Goal: Task Accomplishment & Management: Manage account settings

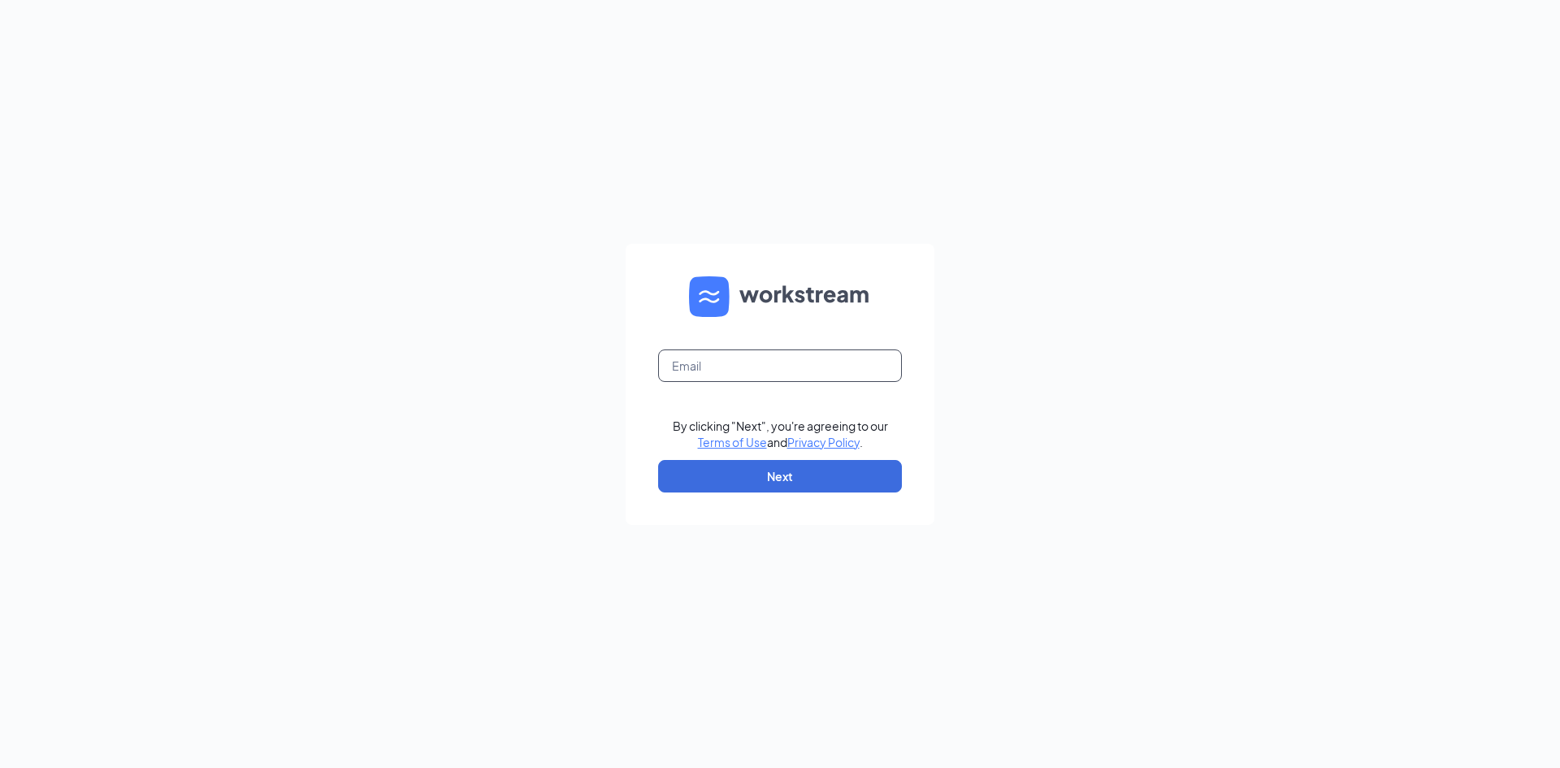
click at [722, 362] on input "text" at bounding box center [780, 365] width 244 height 33
type input "tracy.cfac@gmail.com"
click at [774, 486] on button "Next" at bounding box center [780, 476] width 244 height 33
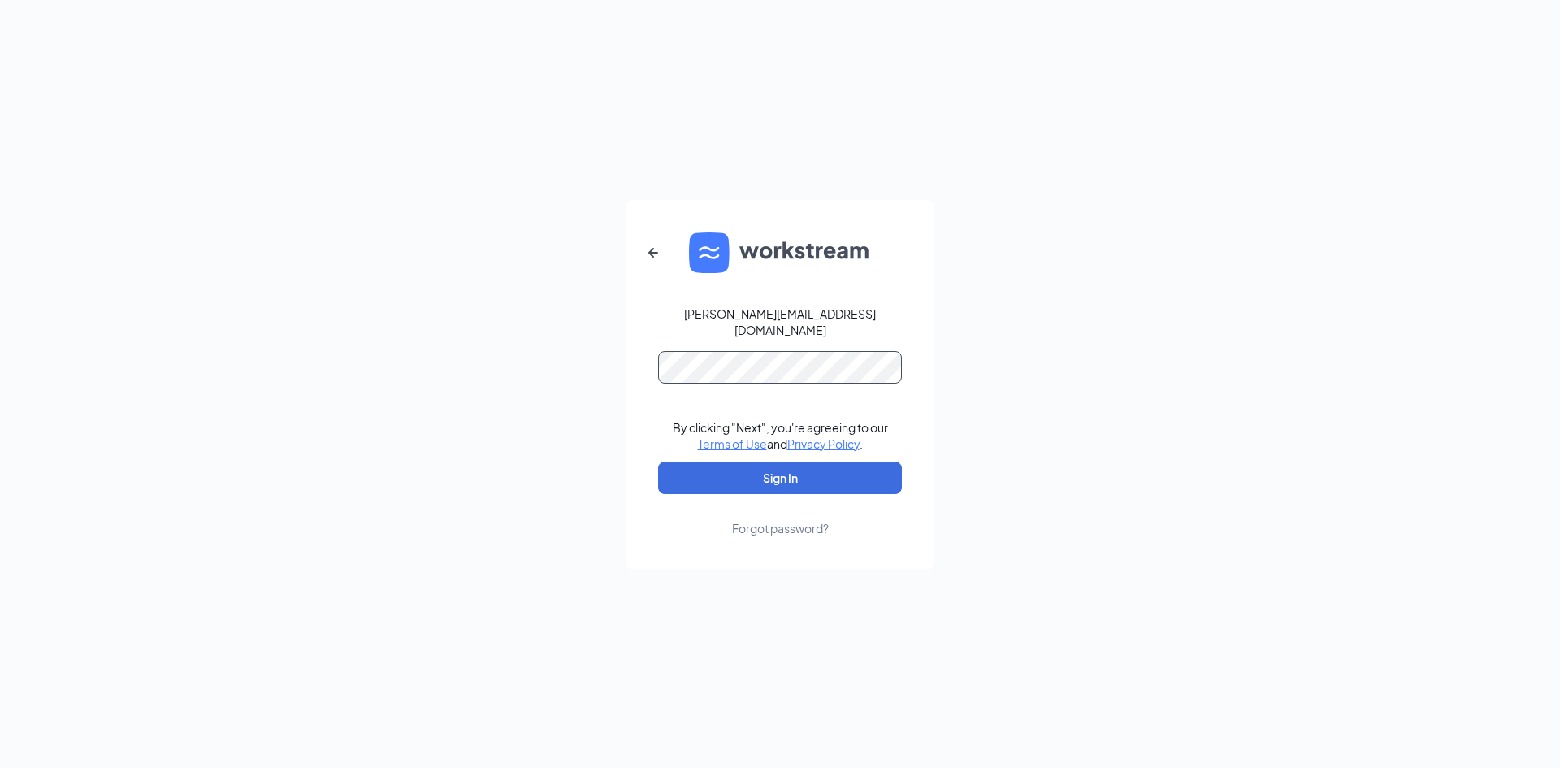
click at [658, 462] on button "Sign In" at bounding box center [780, 478] width 244 height 33
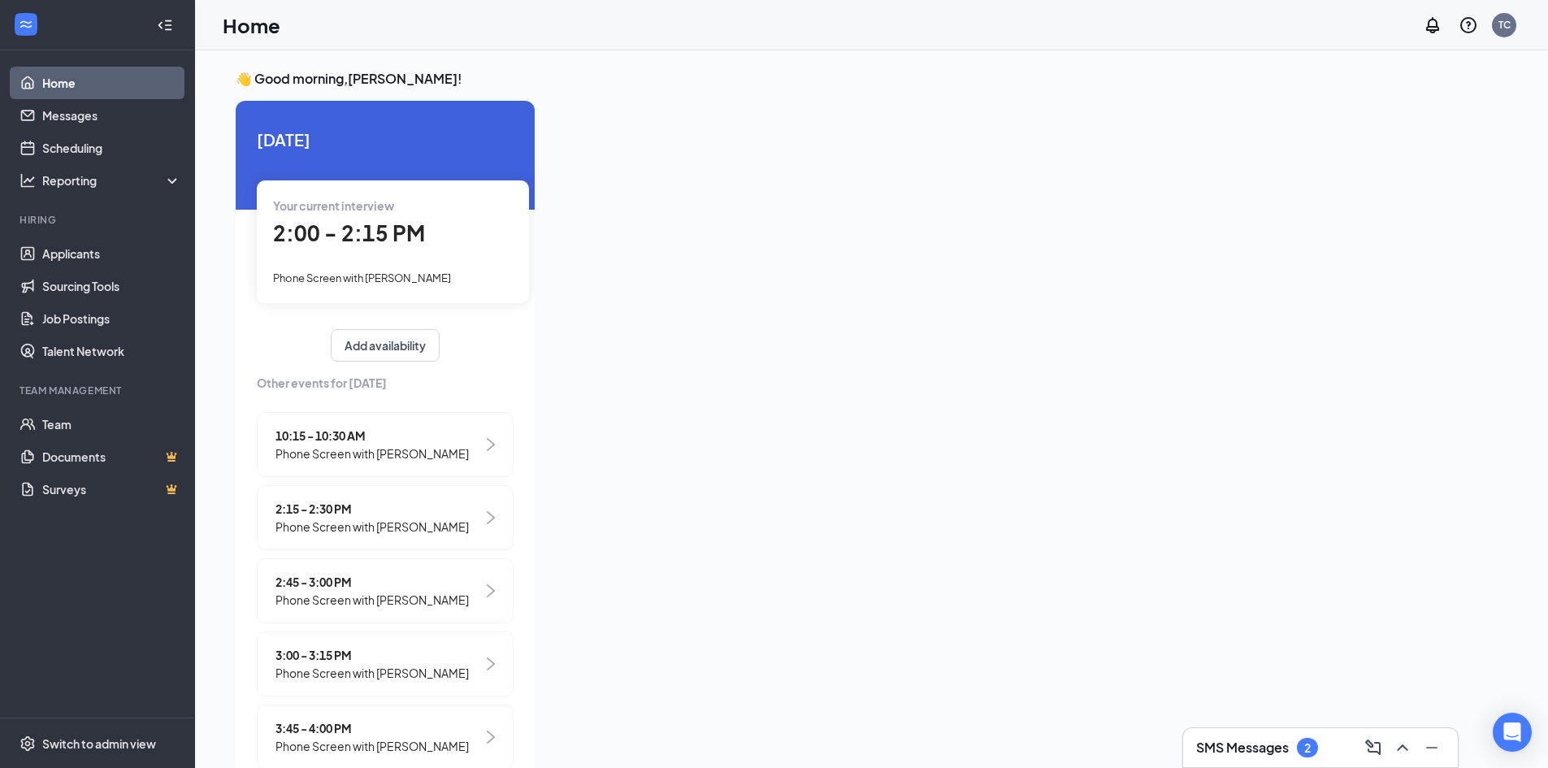
click at [312, 227] on span "2:00 - 2:15 PM" at bounding box center [349, 232] width 152 height 27
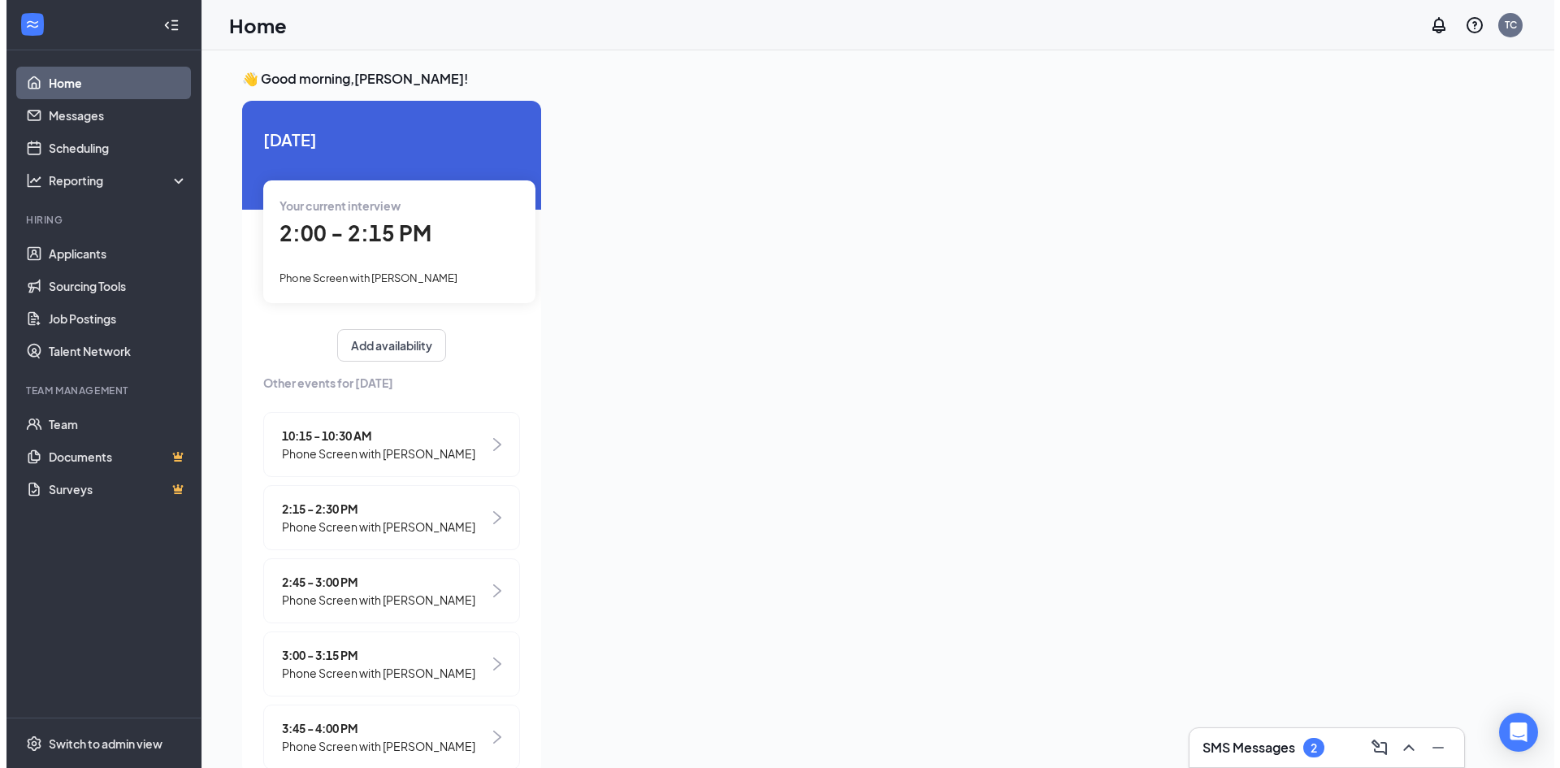
scroll to position [7, 0]
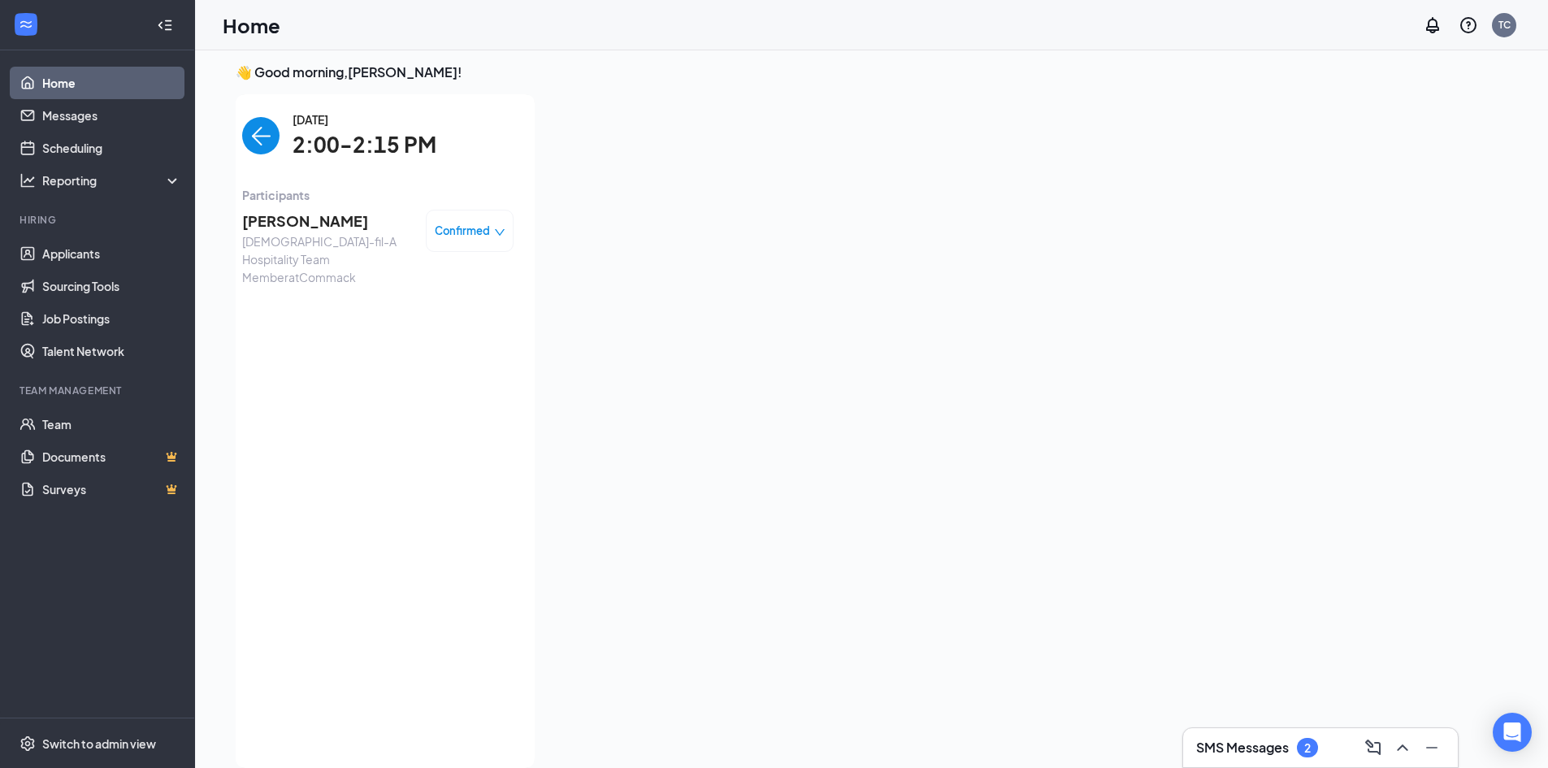
click at [306, 219] on span "[PERSON_NAME]" at bounding box center [327, 221] width 171 height 23
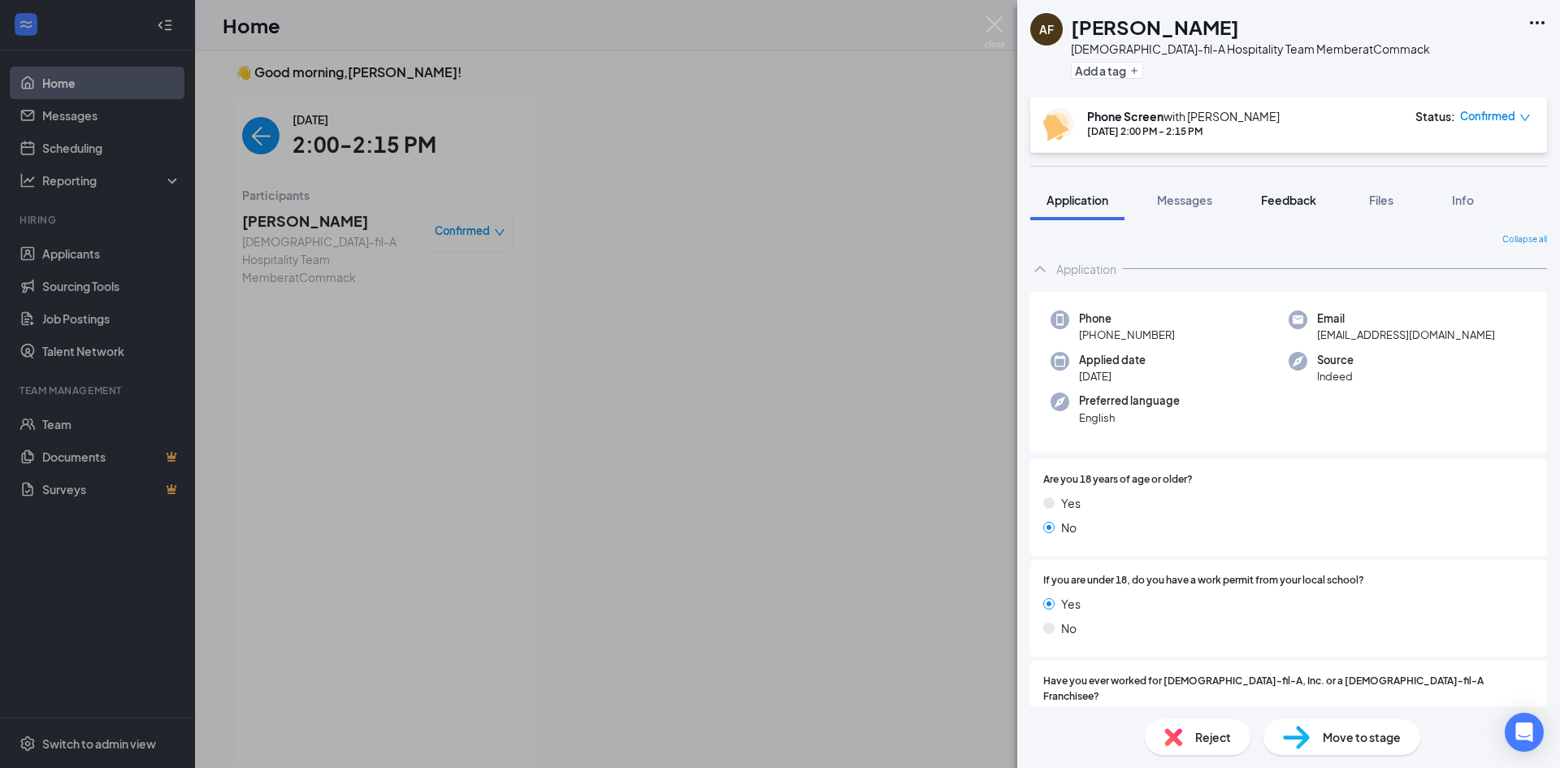
click at [1284, 196] on span "Feedback" at bounding box center [1288, 200] width 55 height 15
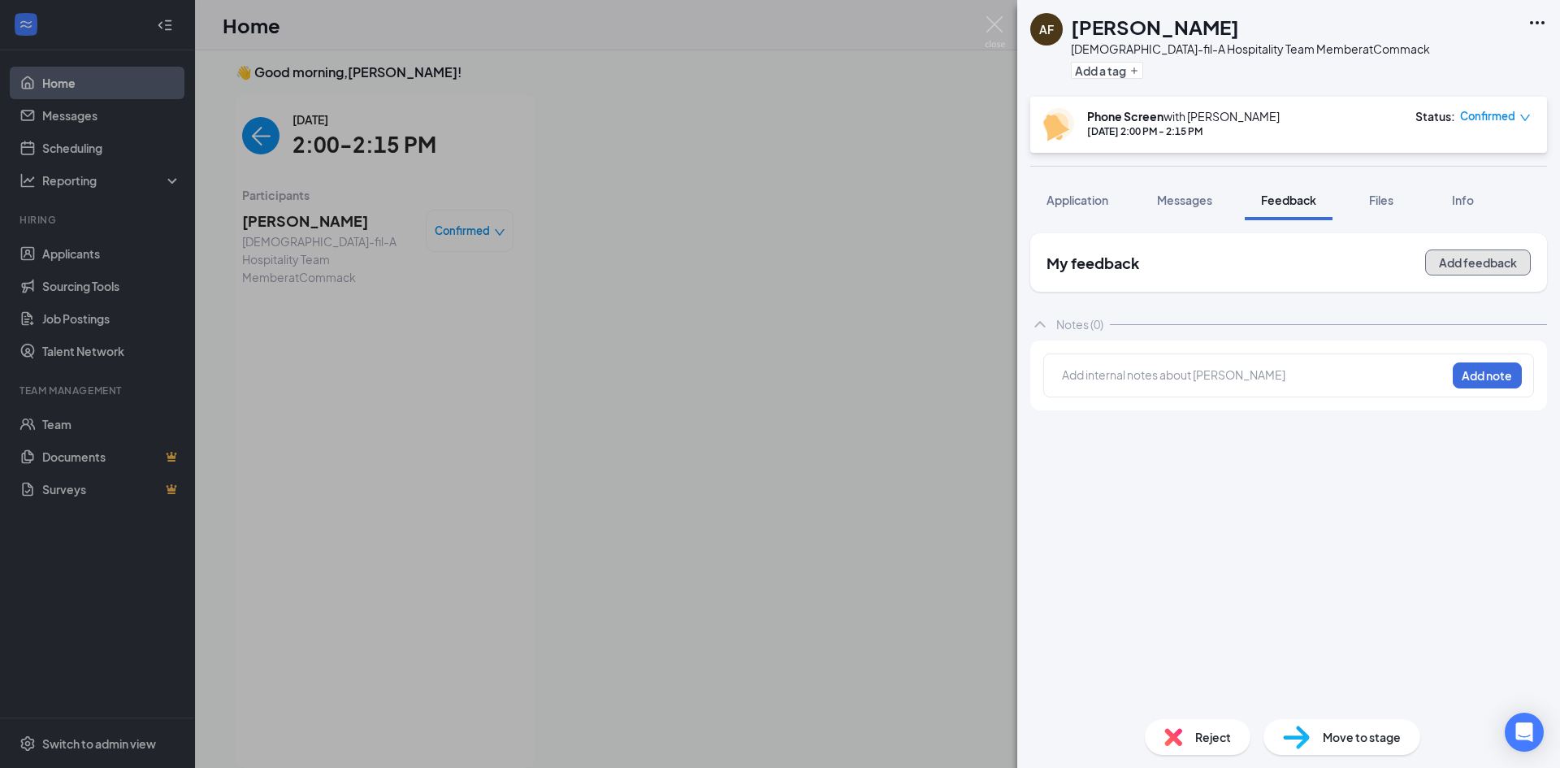
click at [1460, 272] on button "Add feedback" at bounding box center [1478, 262] width 106 height 26
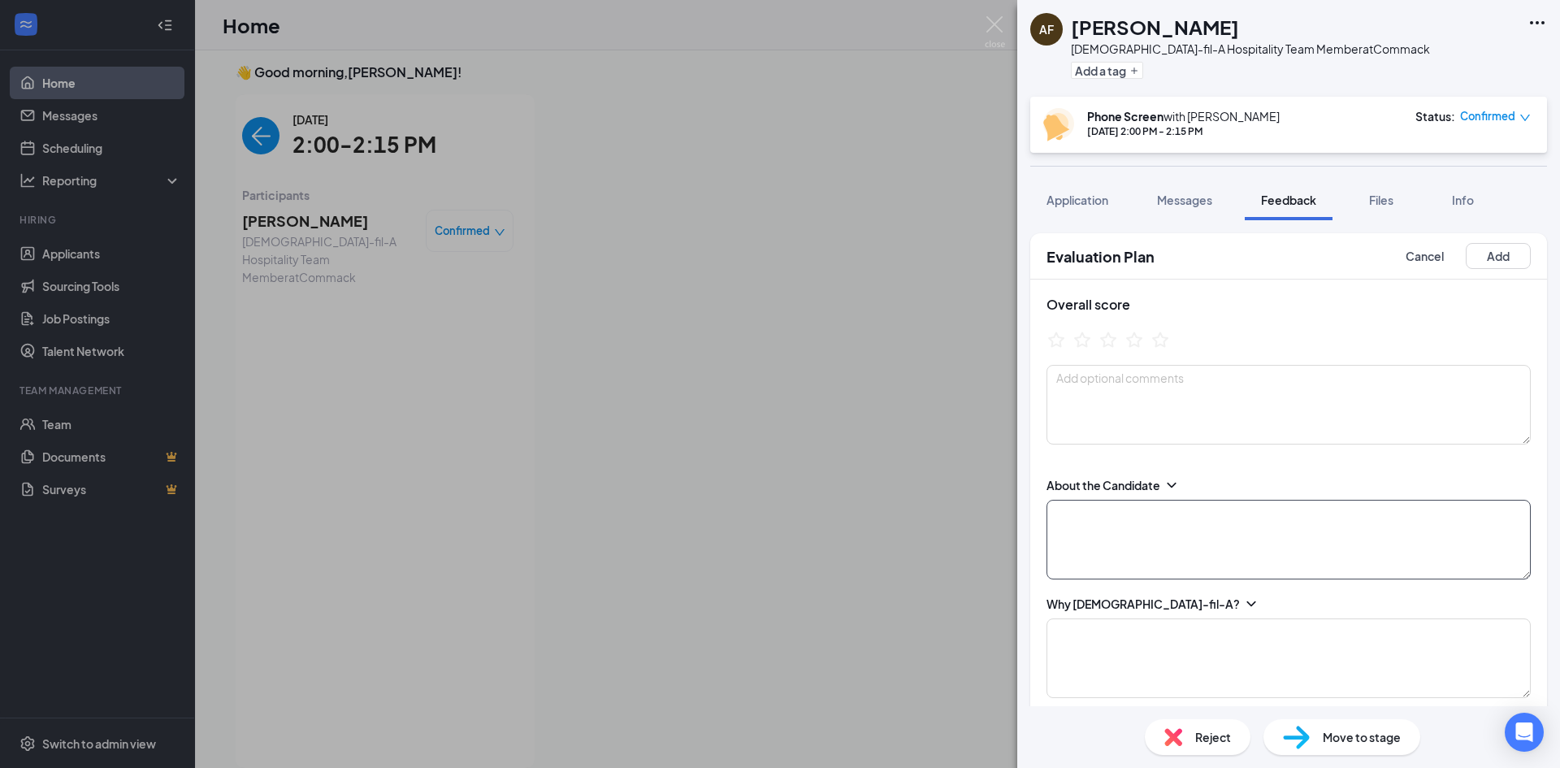
click at [1096, 523] on textarea at bounding box center [1289, 540] width 484 height 80
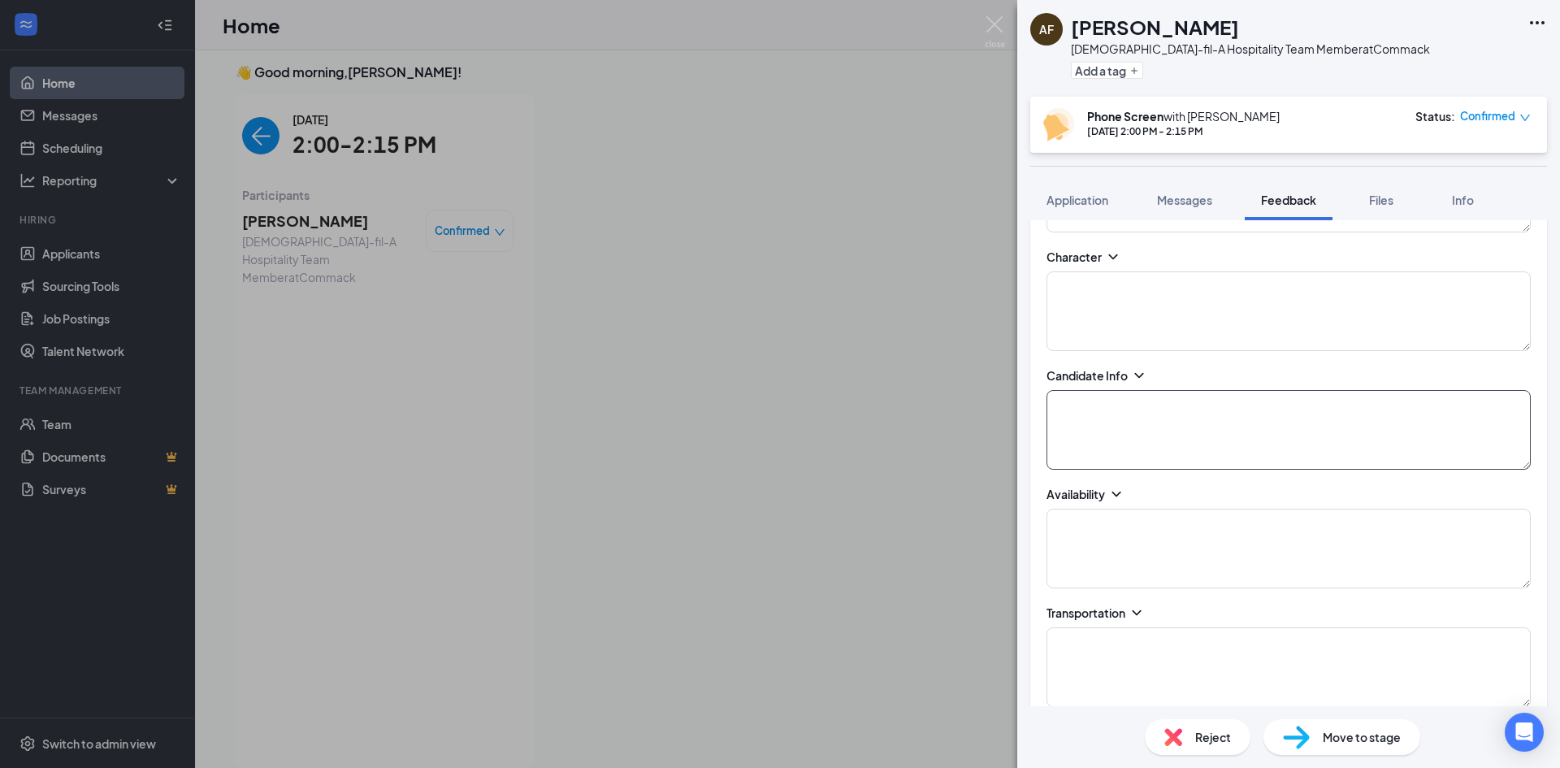
scroll to position [731, 0]
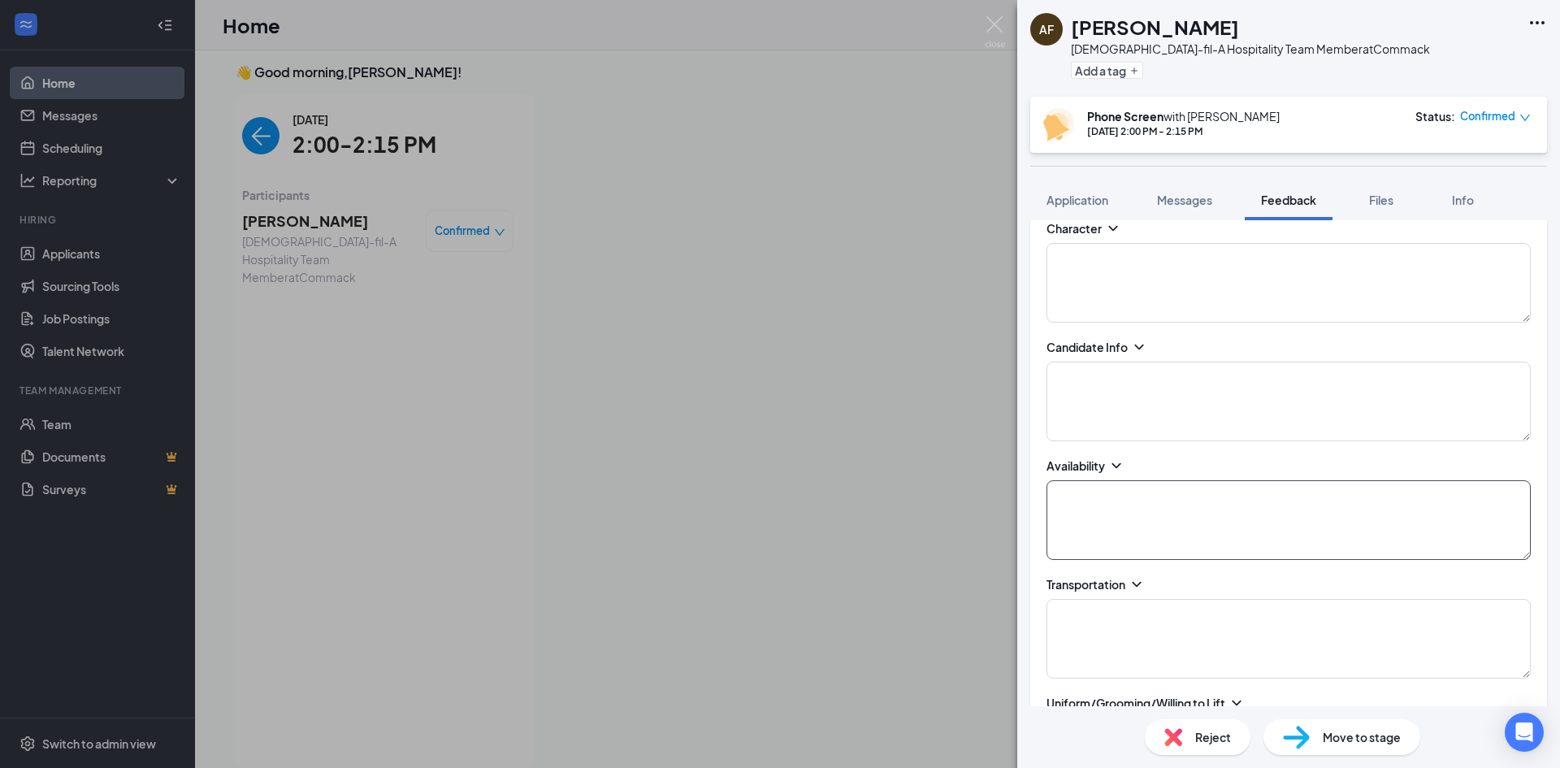
type textarea "HS Grad... will be 18 [DATE]."
click at [1205, 520] on textarea at bounding box center [1289, 520] width 484 height 80
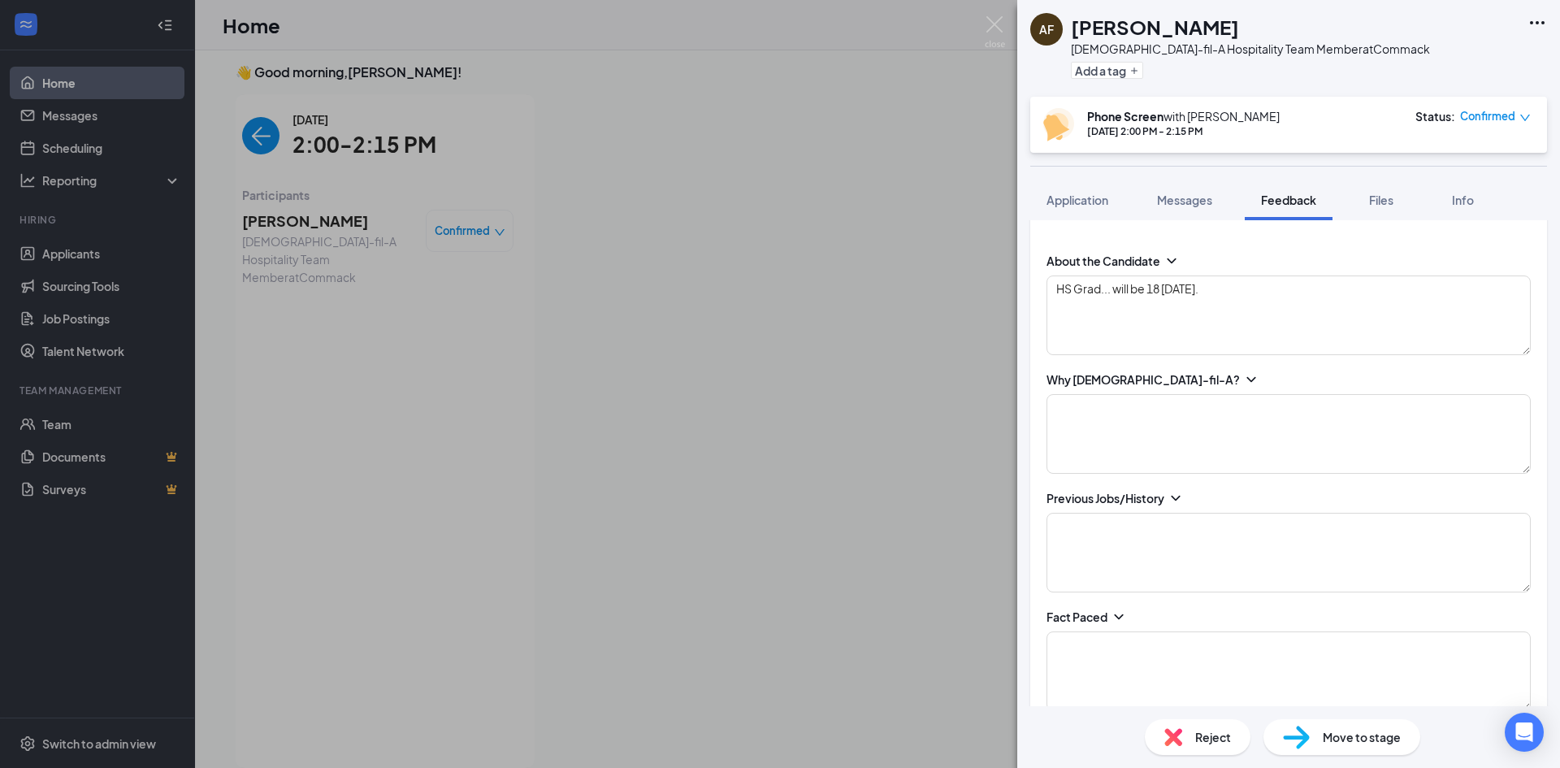
scroll to position [163, 0]
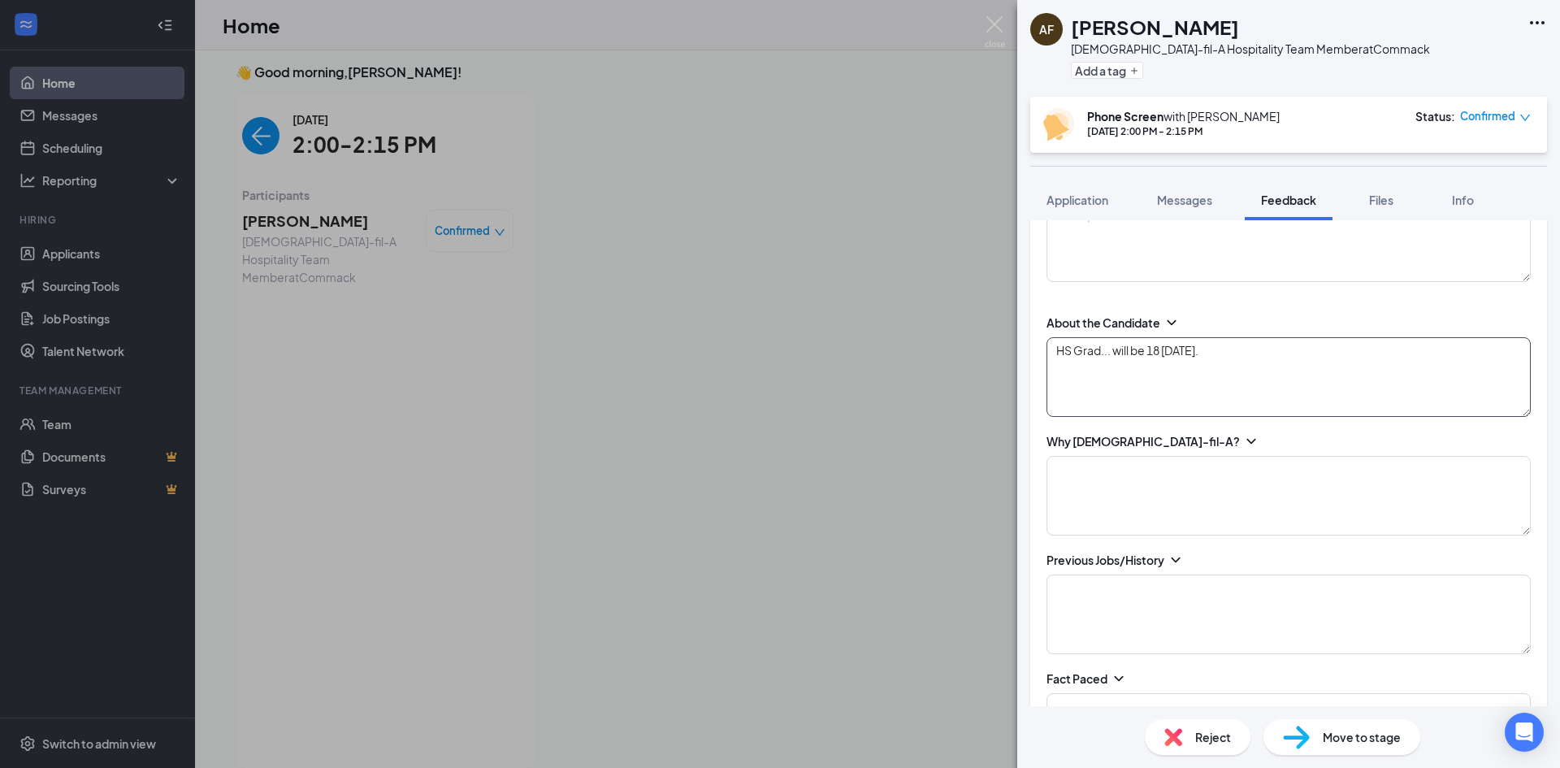
type textarea "Mornings, would like full time."
click at [1341, 380] on textarea "HS Grad... will be 18 [DATE]." at bounding box center [1289, 377] width 484 height 80
type textarea "HS Grad... will be 18 [DATE]. Not enrolled in School rn.. needs to secure a job…"
click at [1230, 509] on textarea at bounding box center [1289, 496] width 484 height 80
click at [1169, 598] on textarea at bounding box center [1289, 615] width 484 height 80
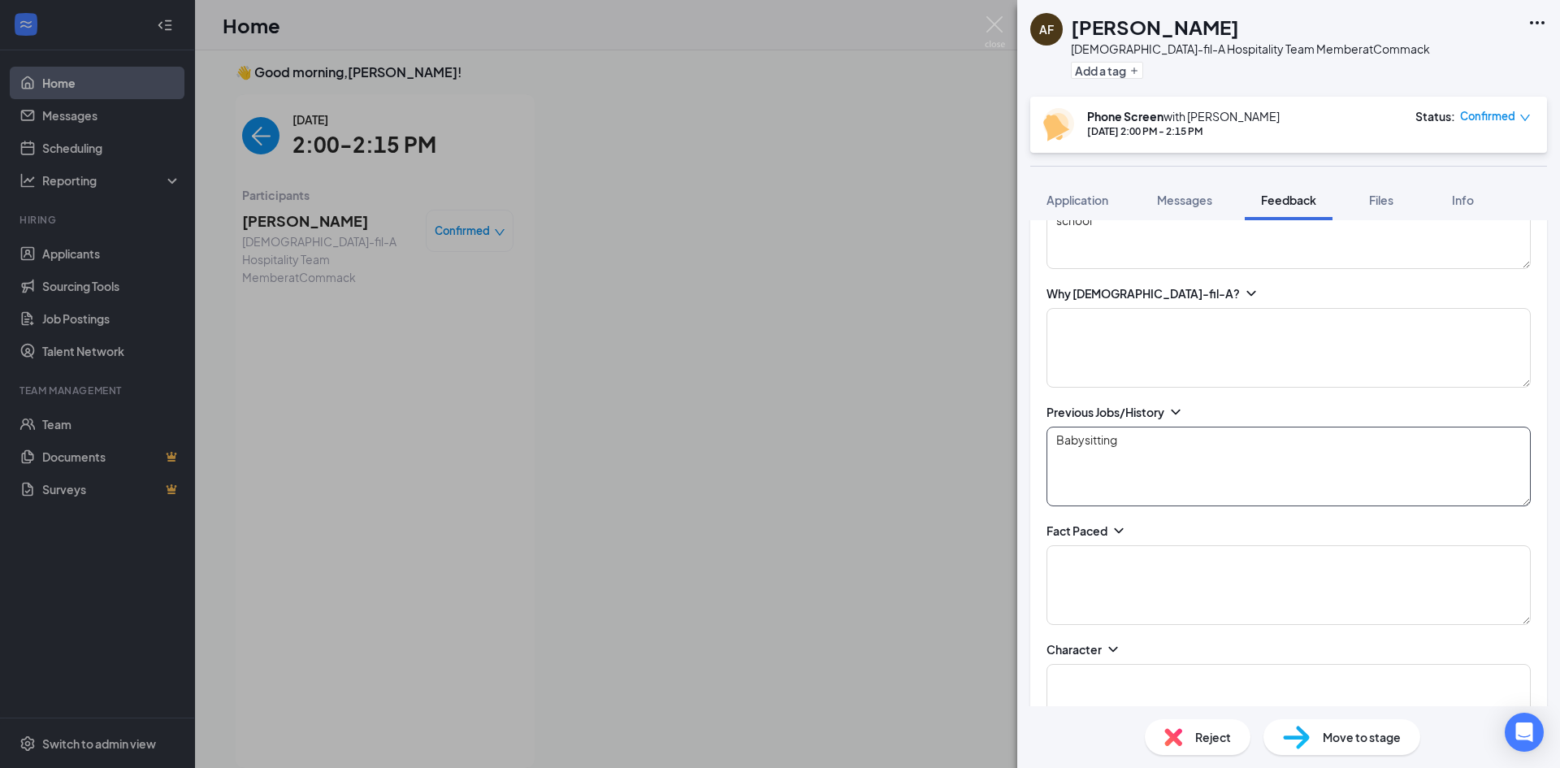
scroll to position [325, 0]
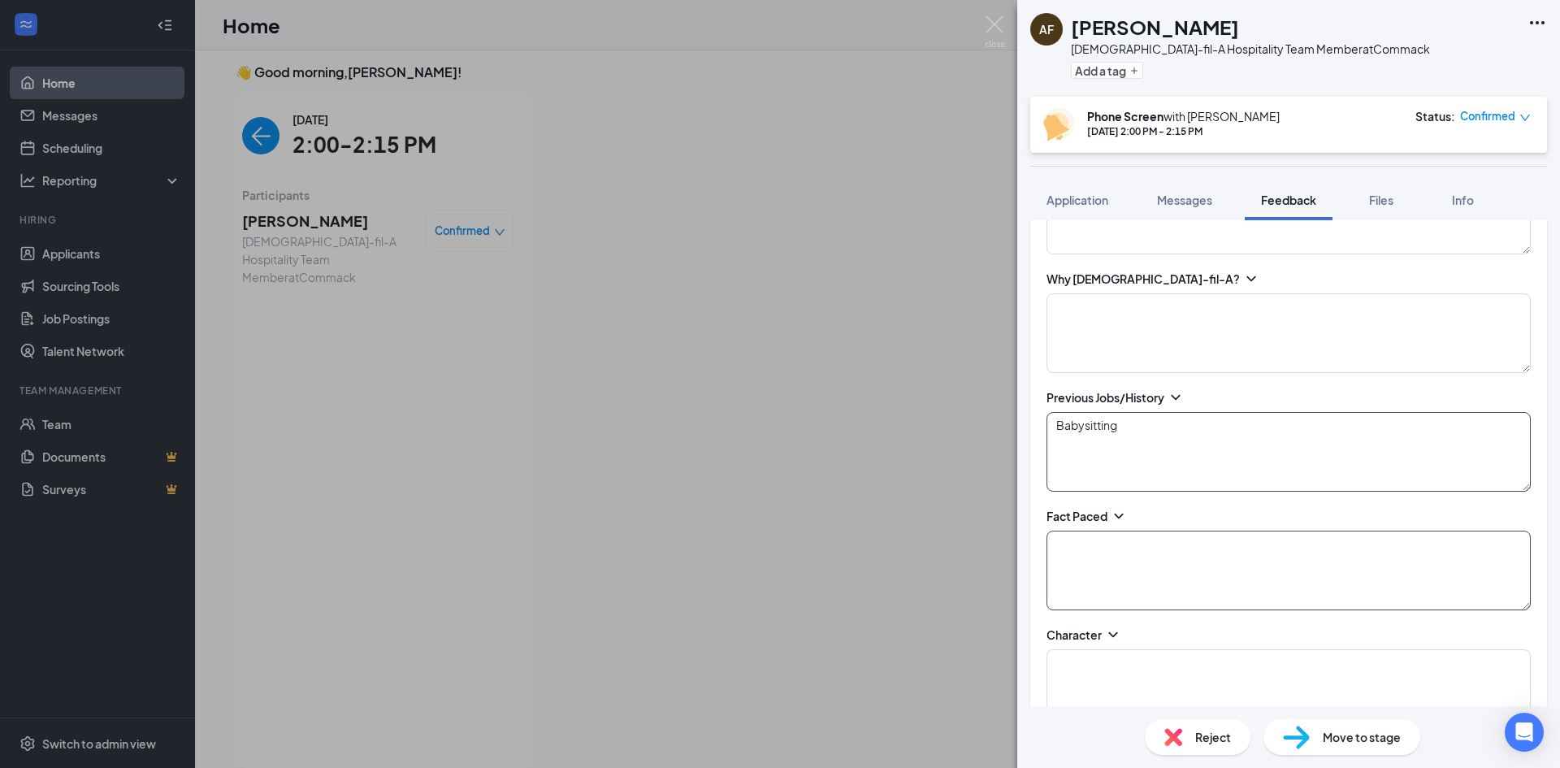
type textarea "Babysitting"
click at [1117, 565] on textarea at bounding box center [1289, 571] width 484 height 80
type textarea "Take a breath, realize the situation. Take responsibility. Deal with it... Some…"
click at [1138, 330] on textarea at bounding box center [1289, 333] width 484 height 80
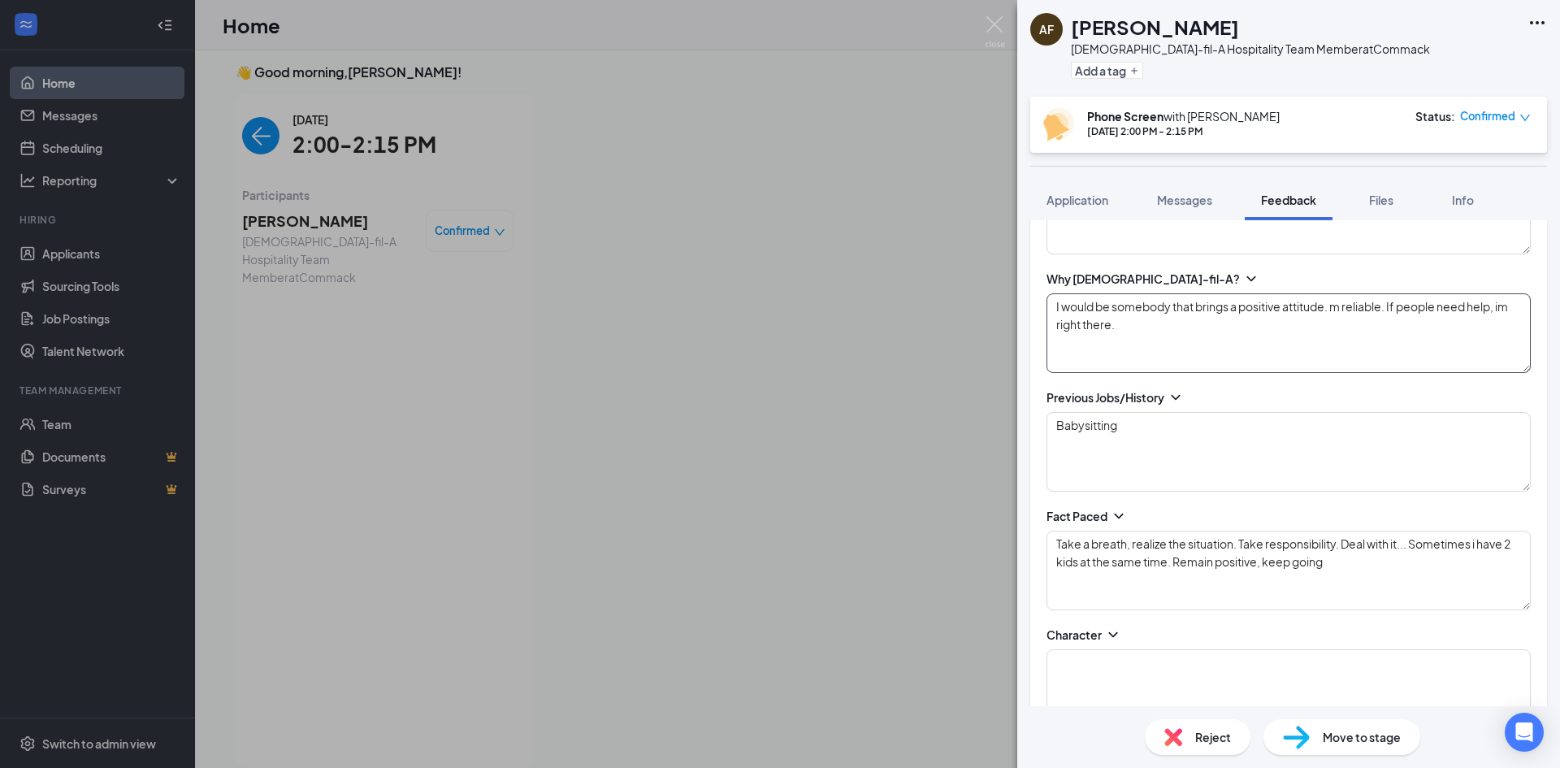
click at [1059, 327] on textarea "I would be somebody that brings a positive attitude. m reliable. If people need…" at bounding box center [1289, 333] width 484 height 80
click at [1143, 330] on textarea "I would be somebody that brings a positive attitude. m reliable. If people need…" at bounding box center [1289, 333] width 484 height 80
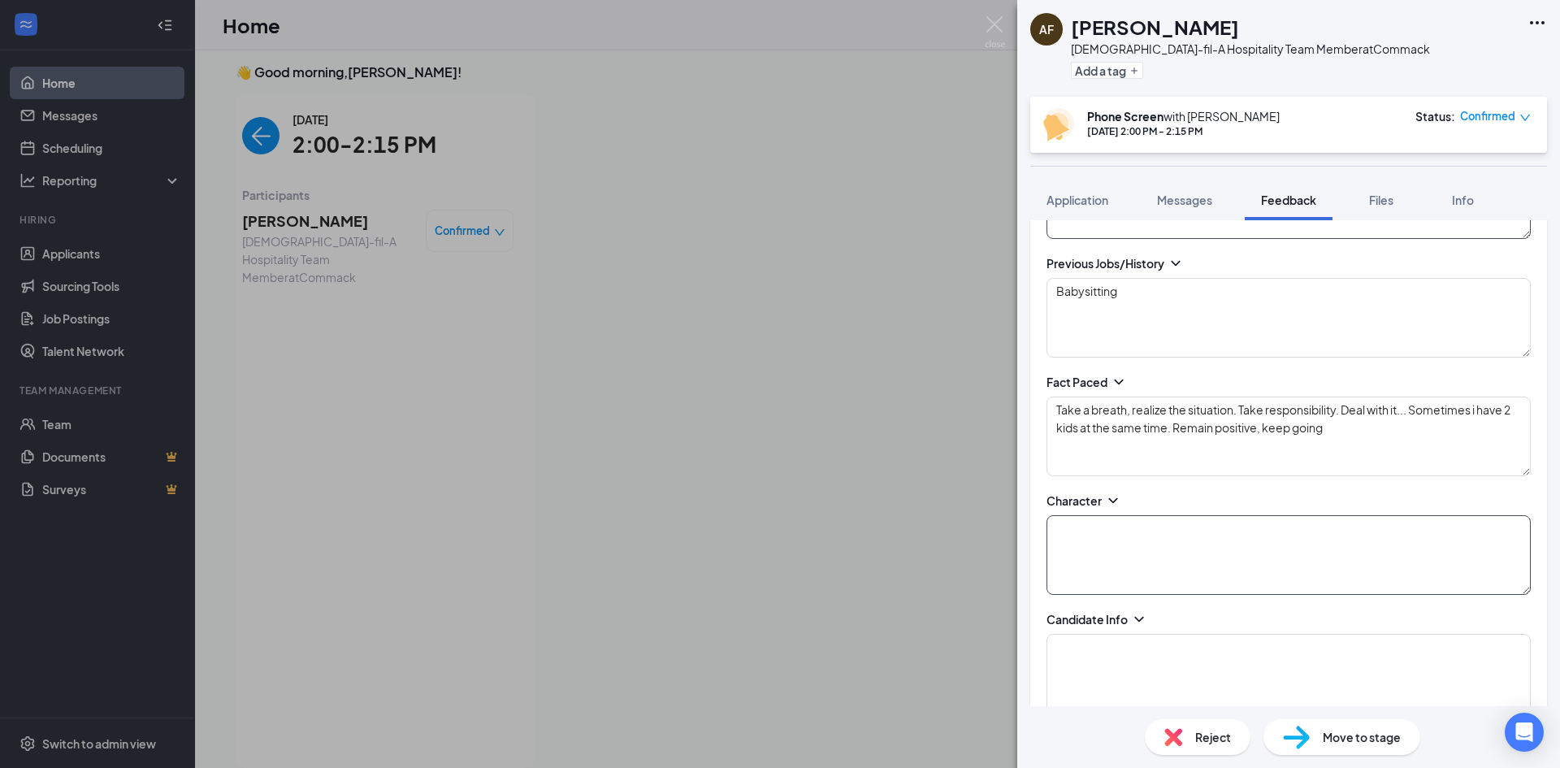
scroll to position [488, 0]
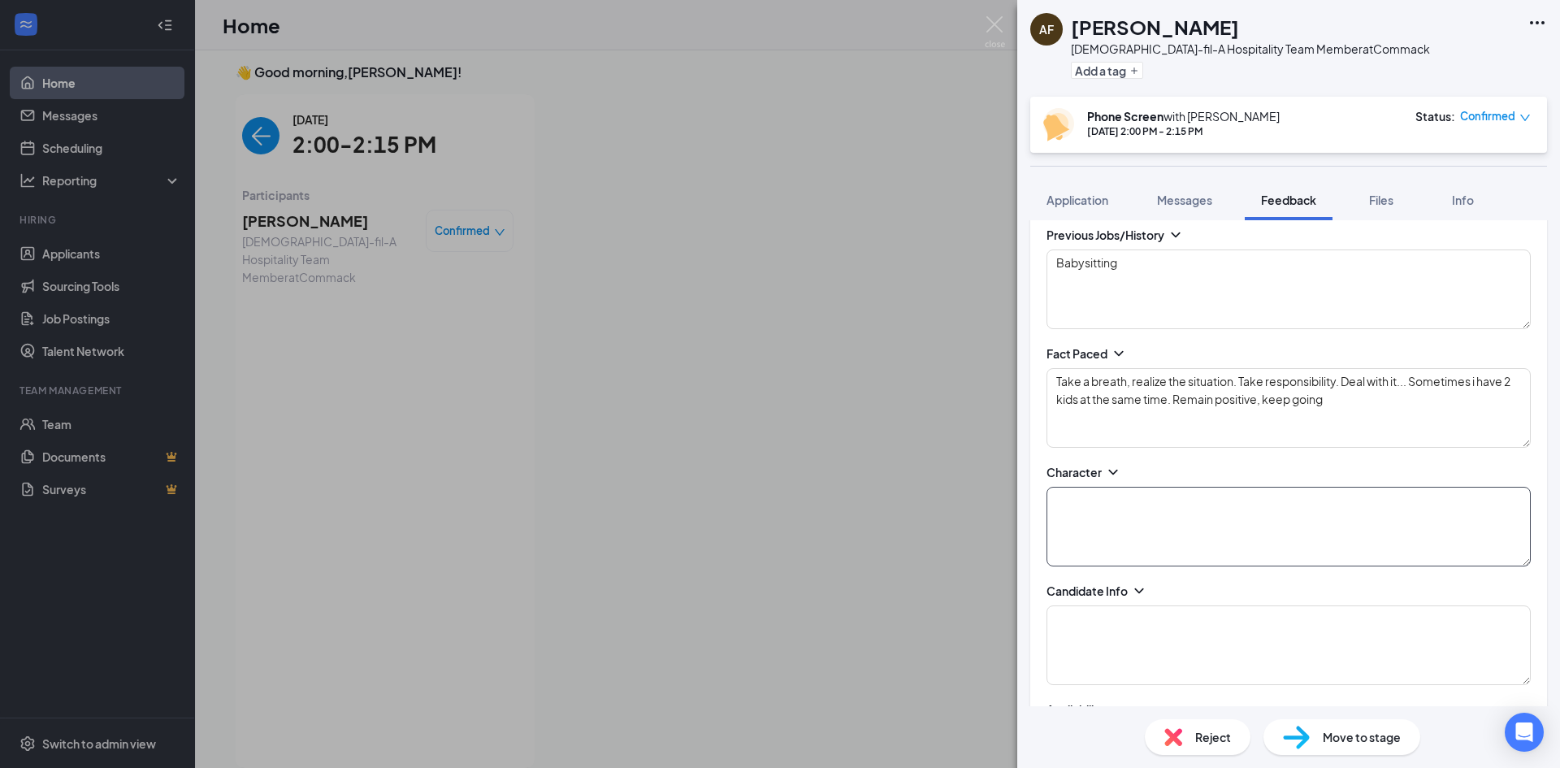
type textarea "I would be somebody that brings a positive attitude. m reliable. If people need…"
click at [1157, 506] on textarea at bounding box center [1289, 527] width 484 height 80
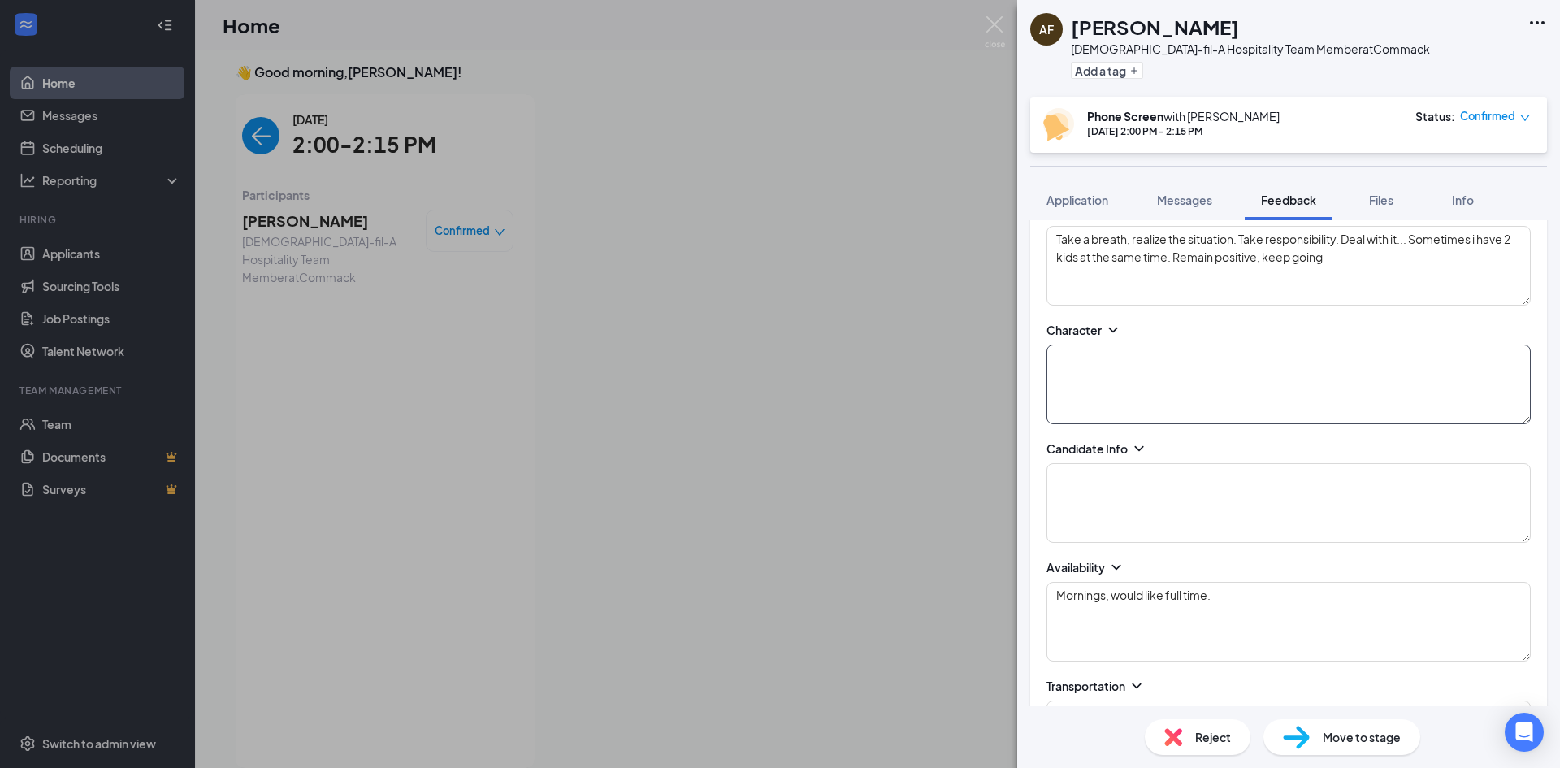
scroll to position [650, 0]
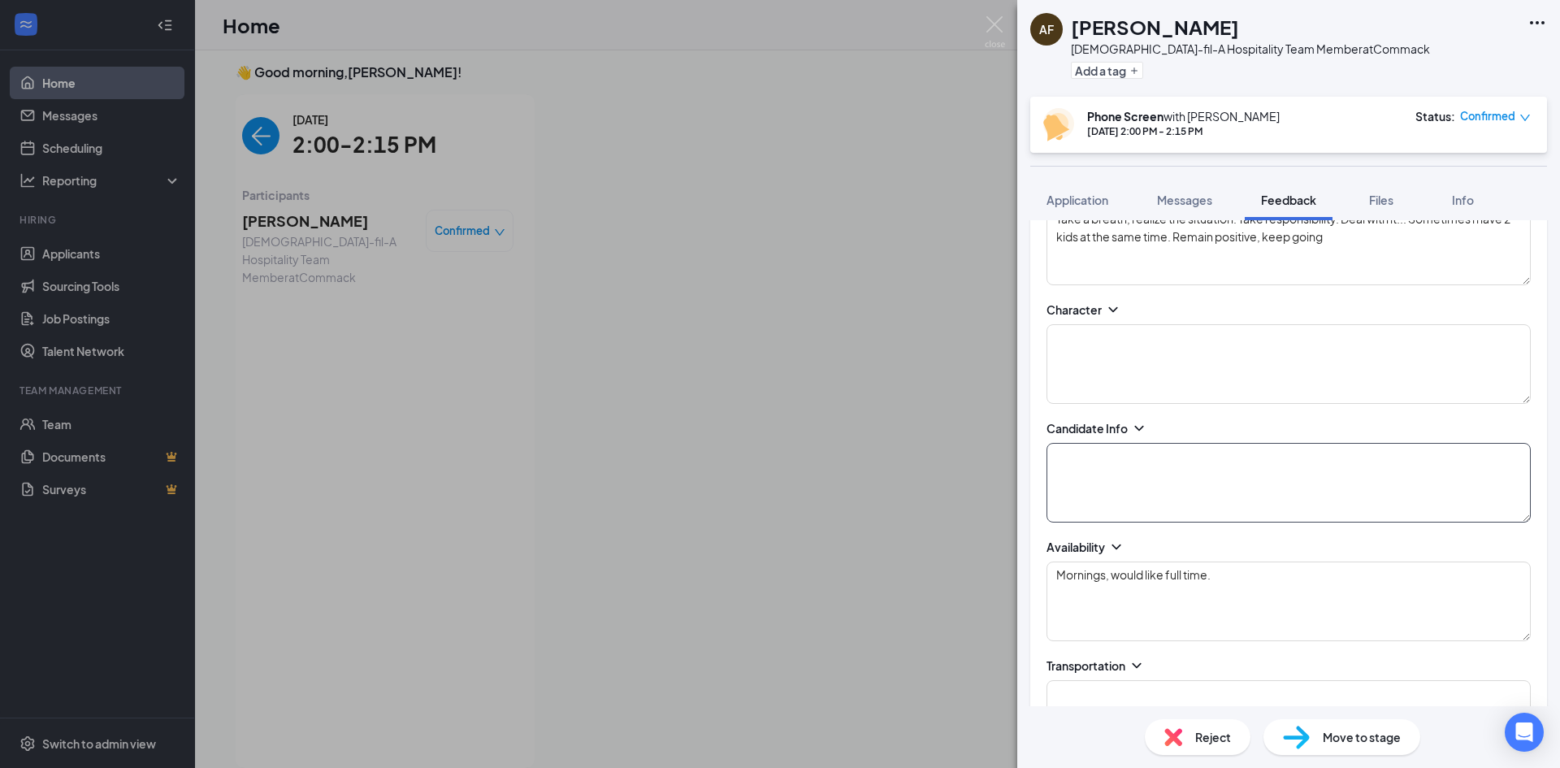
click at [1124, 471] on textarea at bounding box center [1289, 483] width 484 height 80
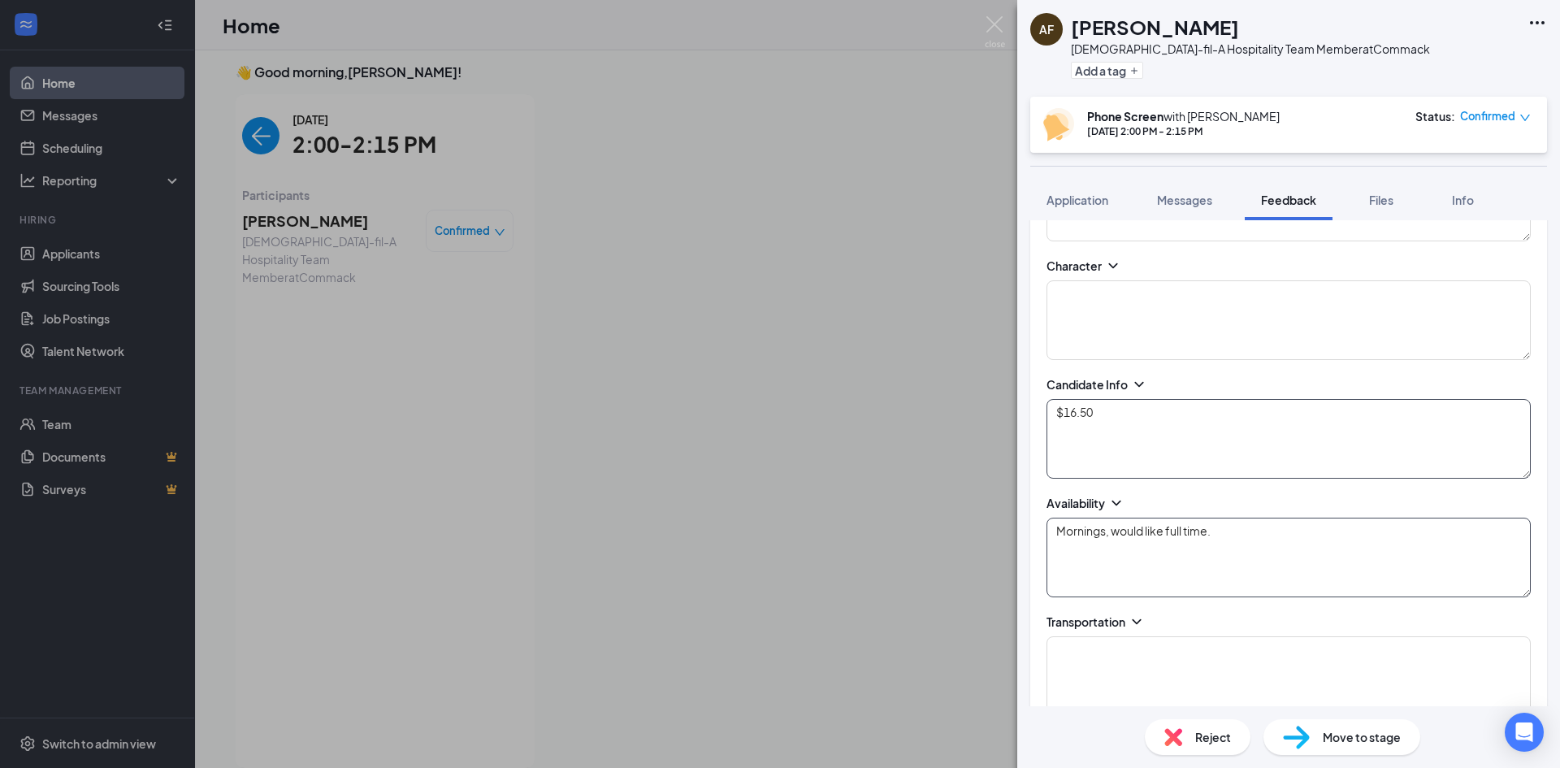
scroll to position [731, 0]
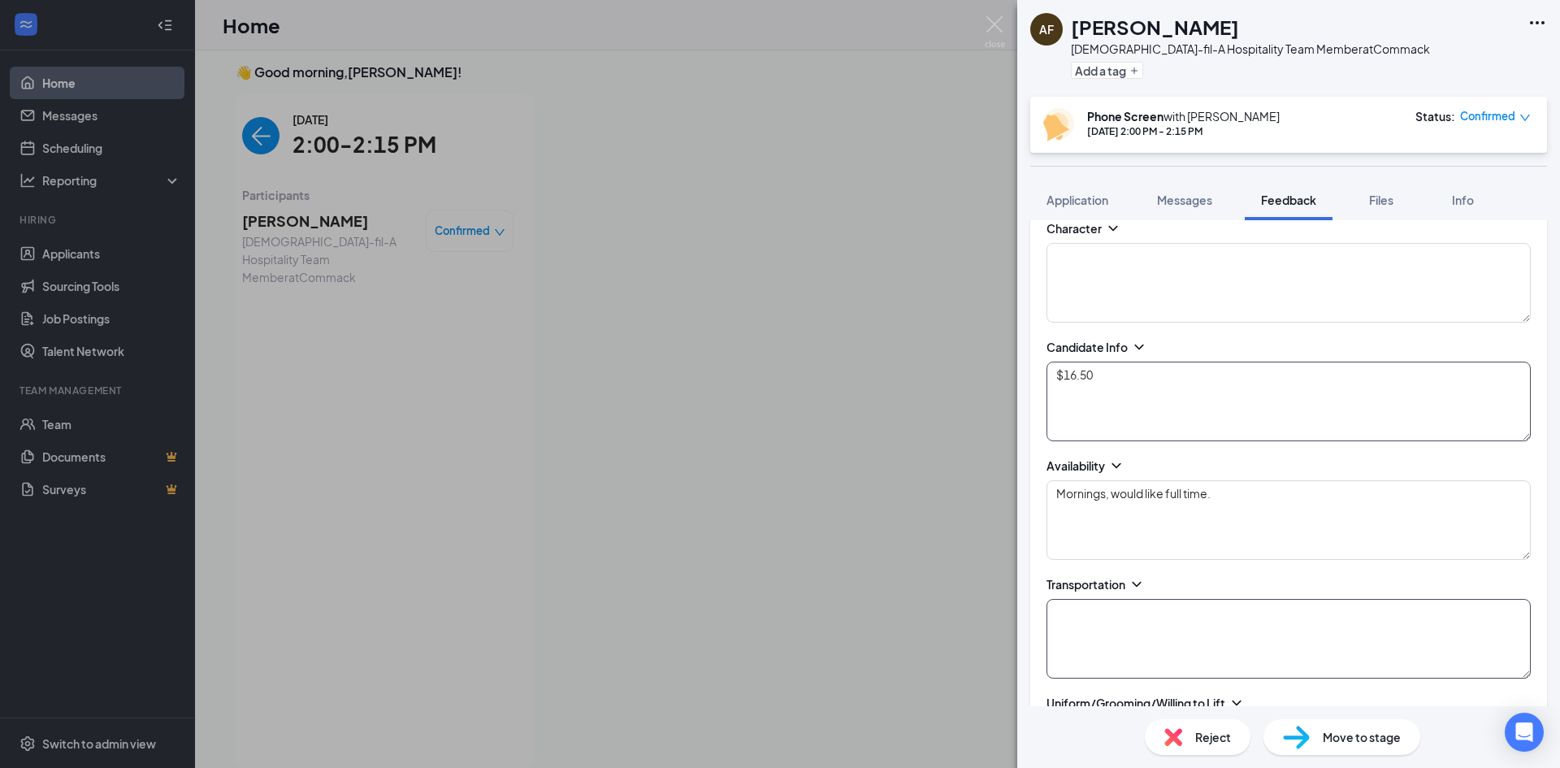
type textarea "$16.50"
click at [1096, 627] on textarea at bounding box center [1289, 639] width 484 height 80
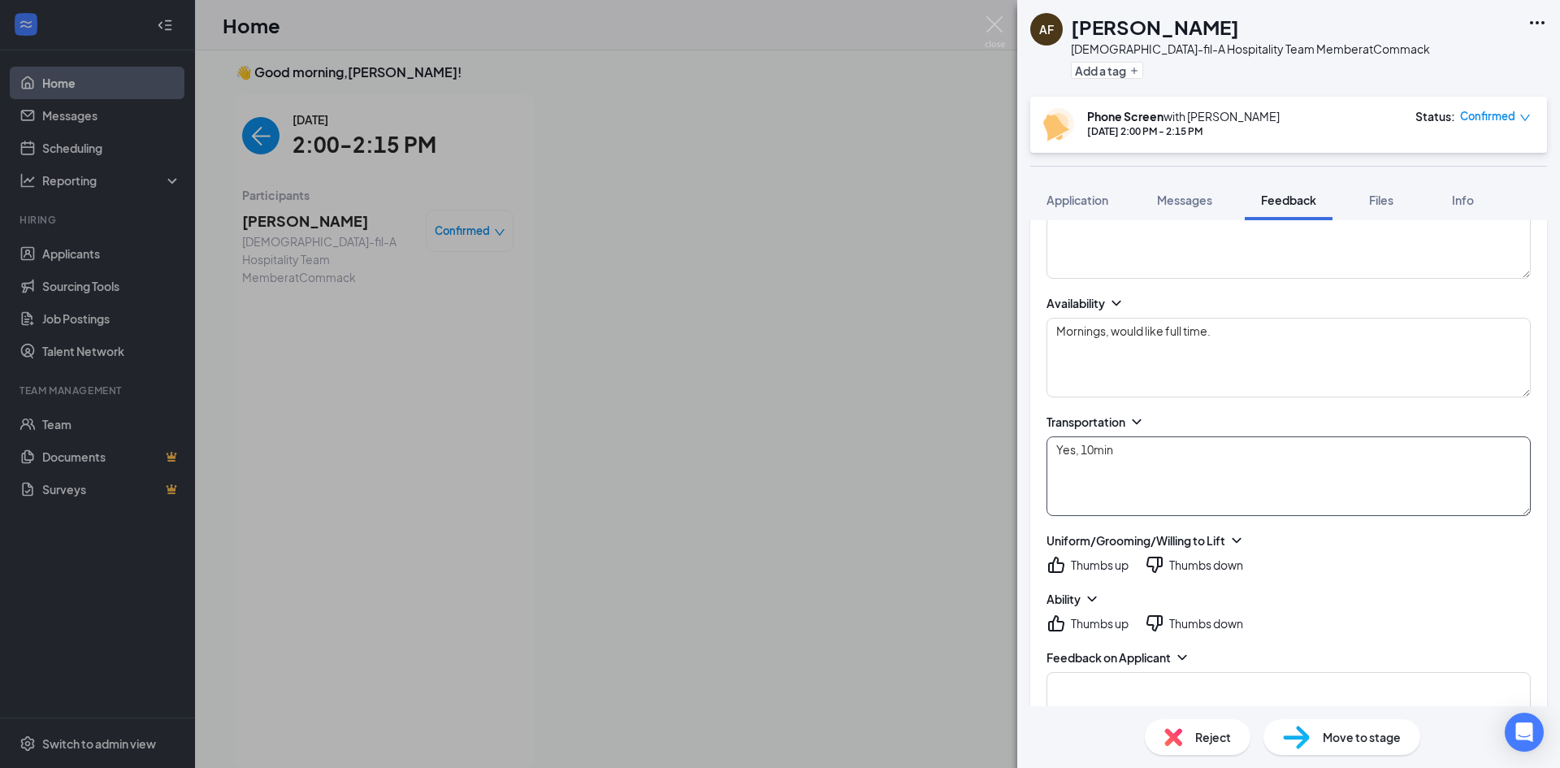
type textarea "Yes, 10min"
click at [1058, 573] on icon "ThumbsUp" at bounding box center [1056, 565] width 16 height 16
click at [1052, 615] on icon "ThumbsUp" at bounding box center [1057, 624] width 20 height 20
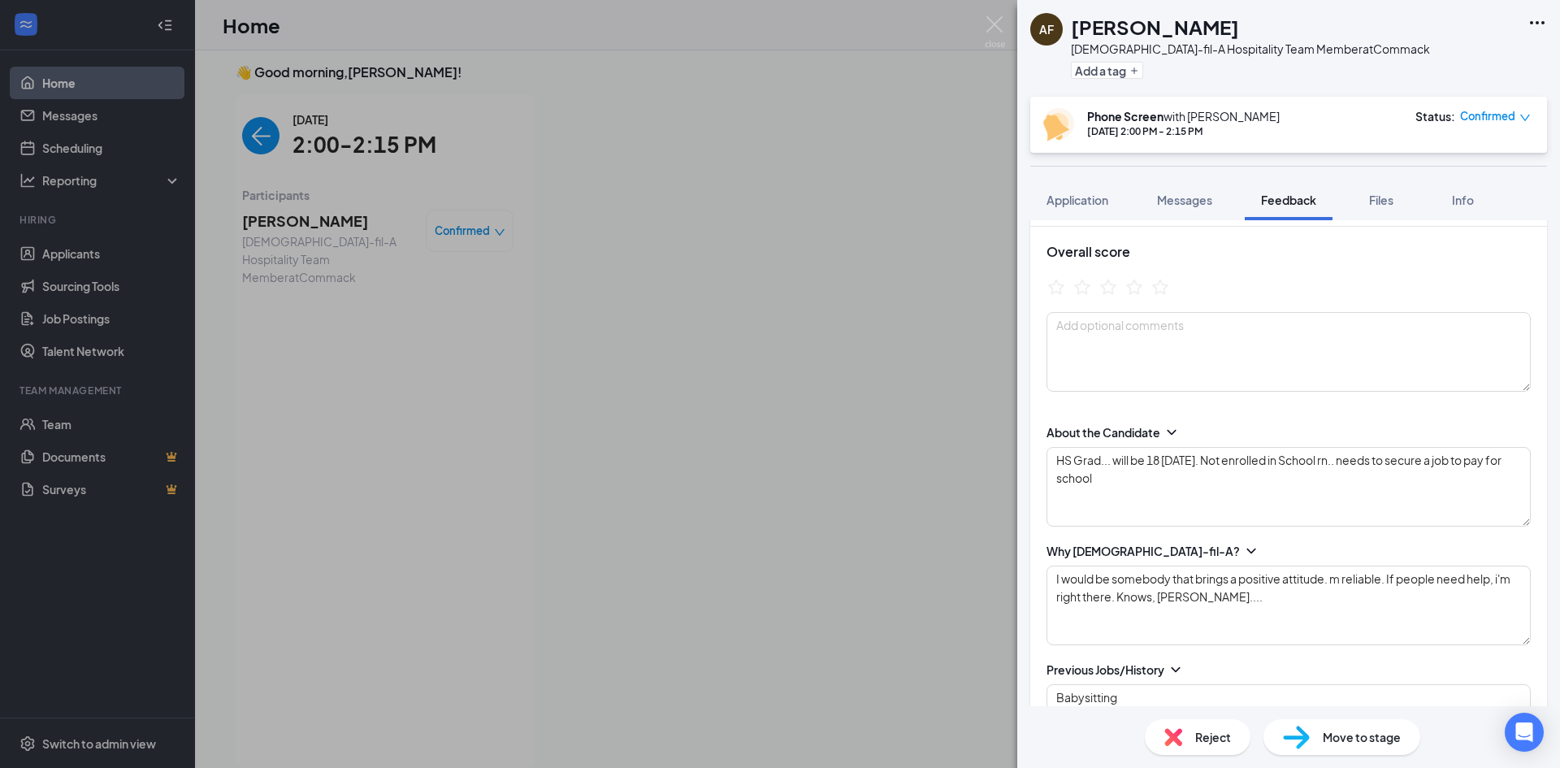
scroll to position [81, 0]
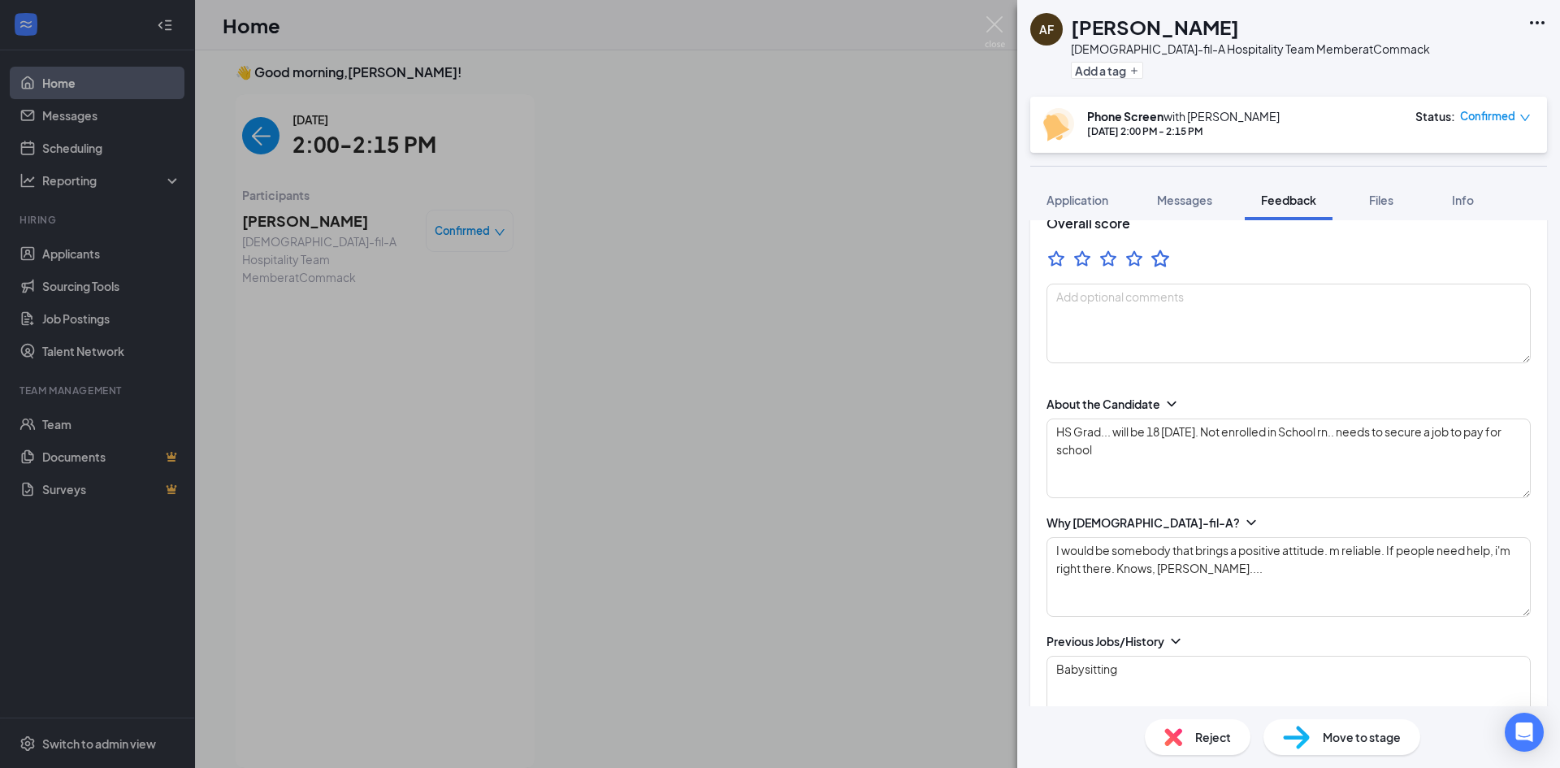
click at [1160, 253] on icon "StarBorder" at bounding box center [1161, 257] width 18 height 17
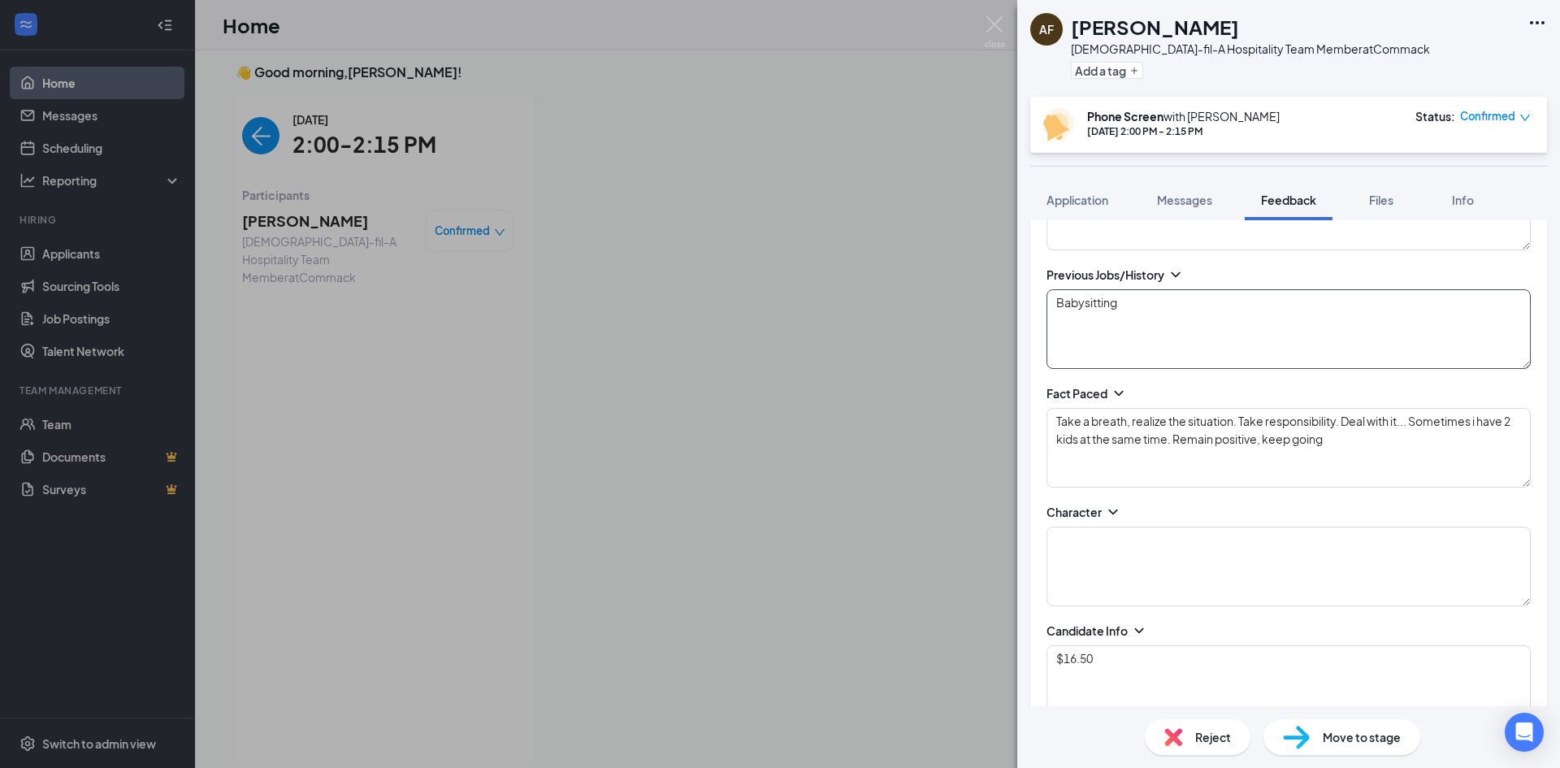
scroll to position [488, 0]
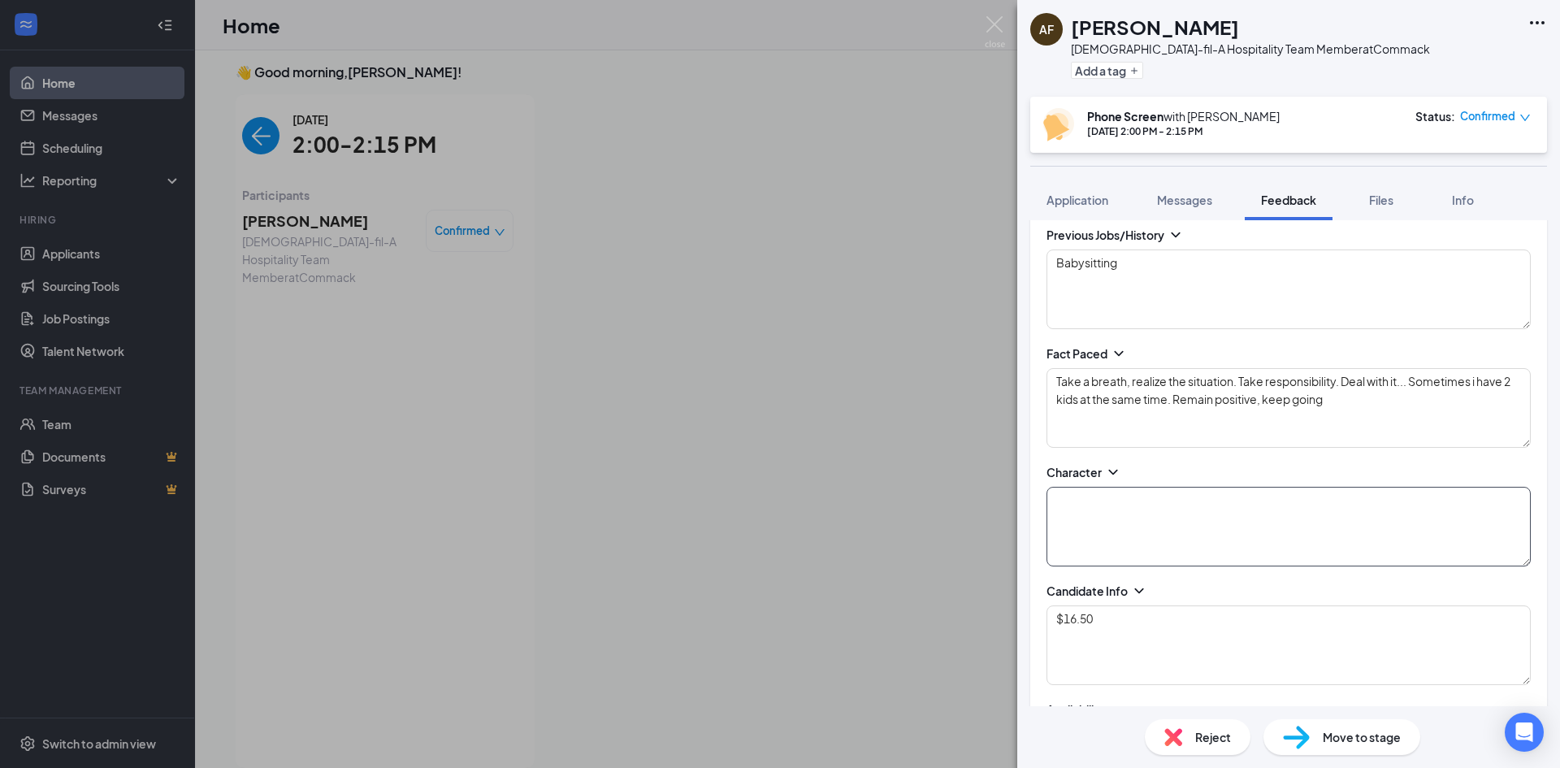
click at [1126, 516] on textarea at bounding box center [1289, 527] width 484 height 80
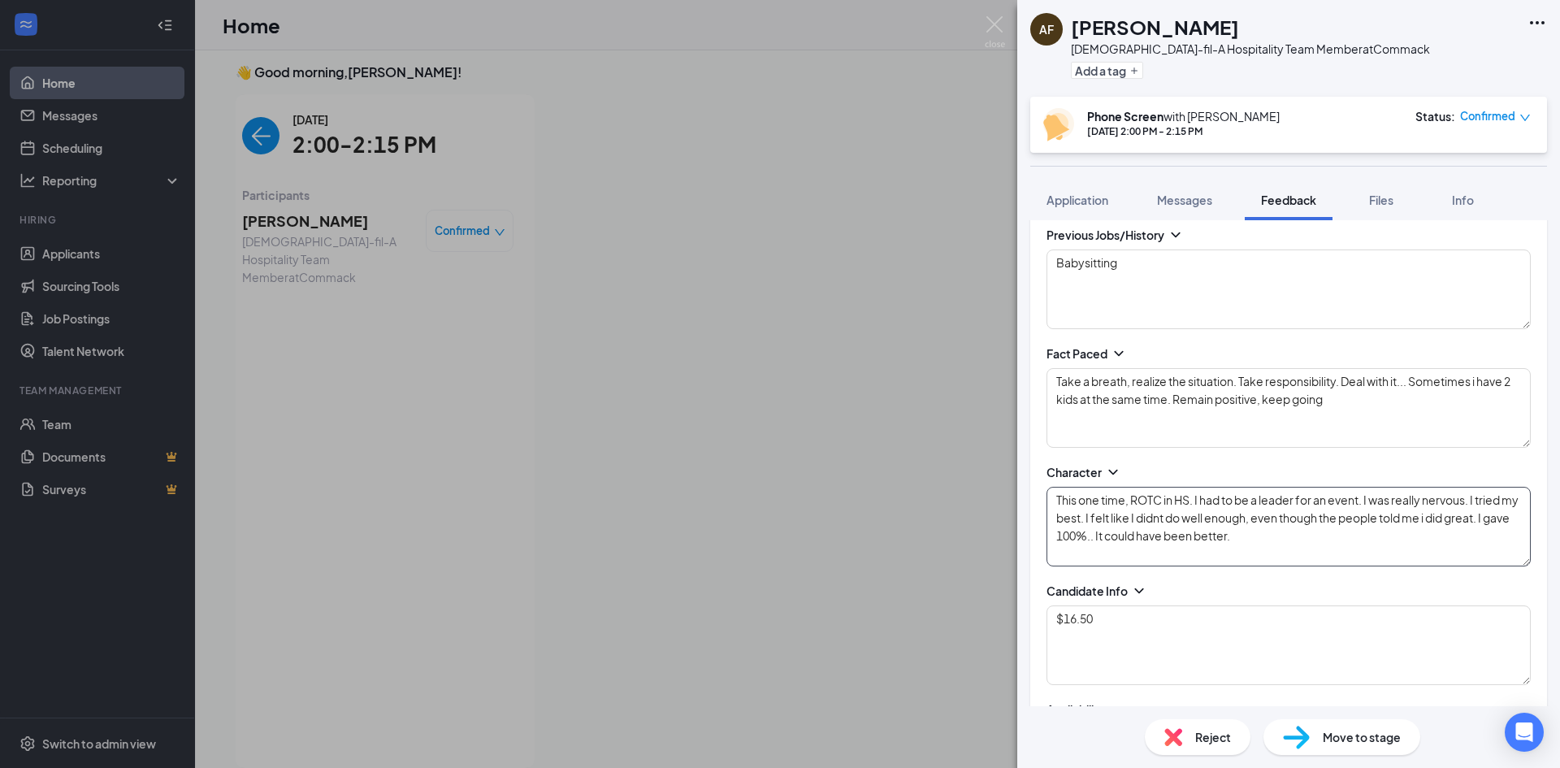
click at [1169, 518] on textarea "This one time, ROTC in HS. I had to be a leader for an event. I was really nerv…" at bounding box center [1289, 527] width 484 height 80
click at [1179, 518] on textarea "This one time, ROTC in HS. I had to be a leader for an event. I was really nerv…" at bounding box center [1289, 527] width 484 height 80
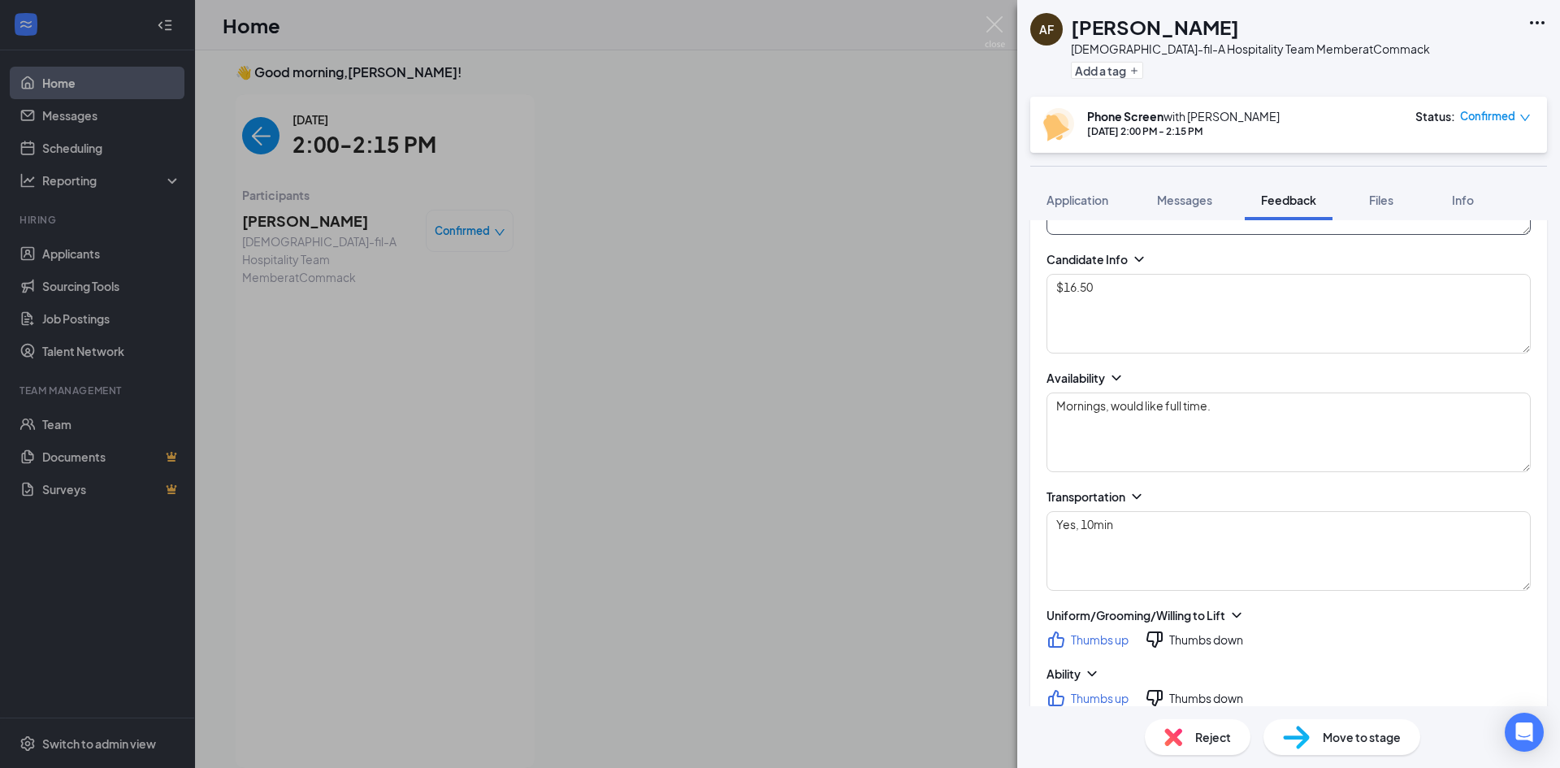
scroll to position [847, 0]
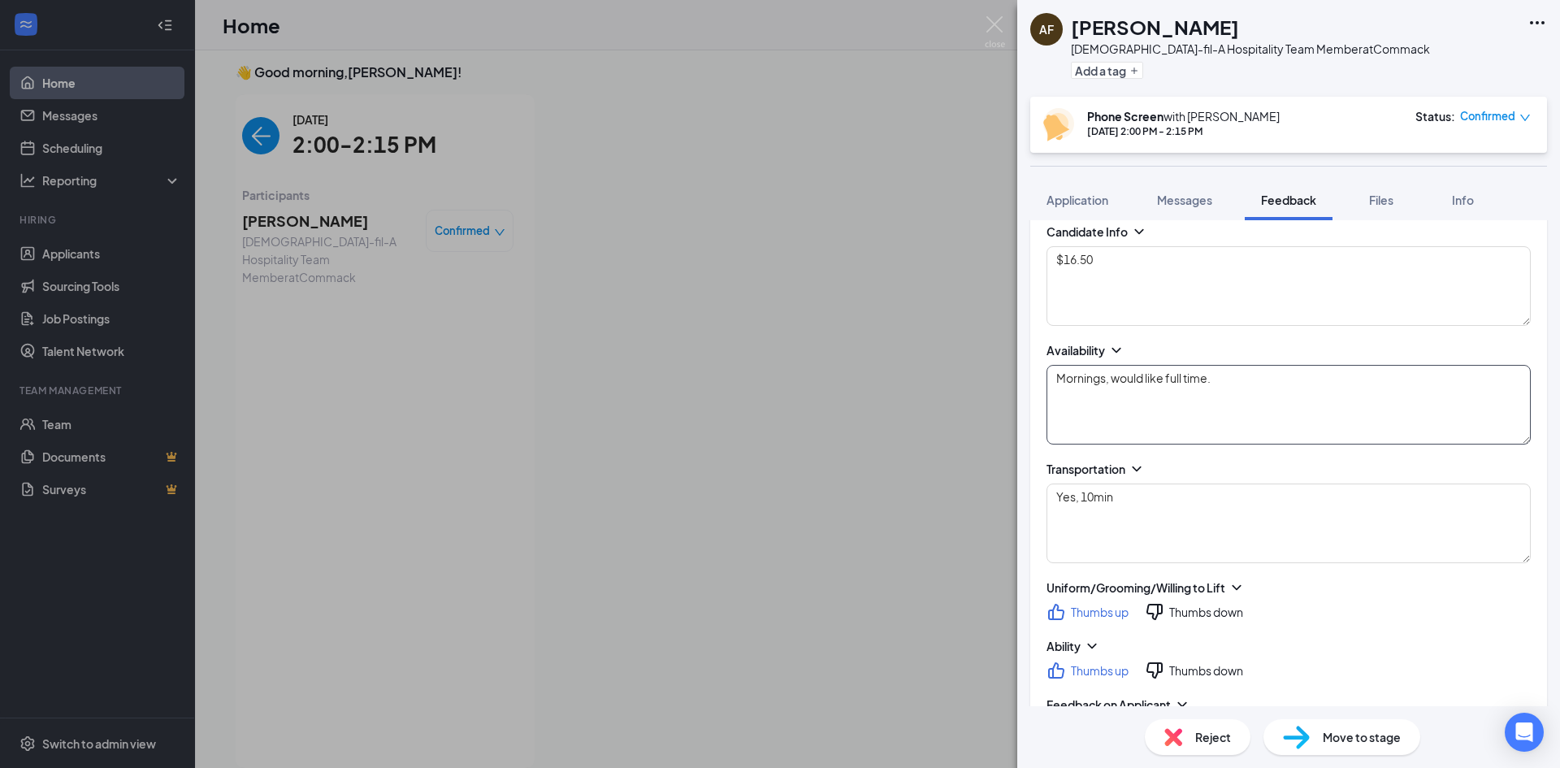
type textarea "This one time, ROTC in HS. I had to be a leader for an event. I was really nerv…"
click at [1228, 383] on textarea "Mornings, would like full time." at bounding box center [1289, 405] width 484 height 80
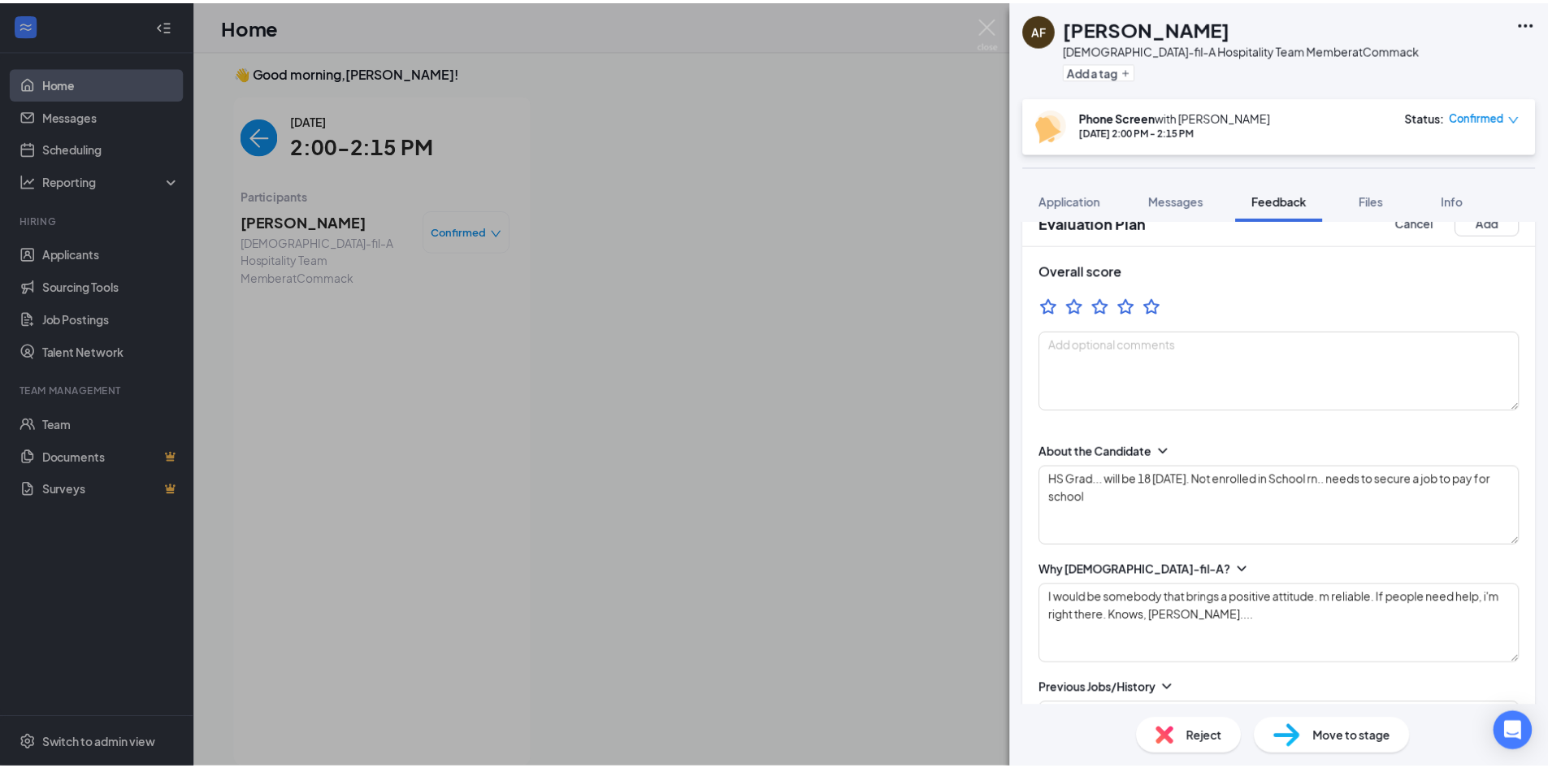
scroll to position [0, 0]
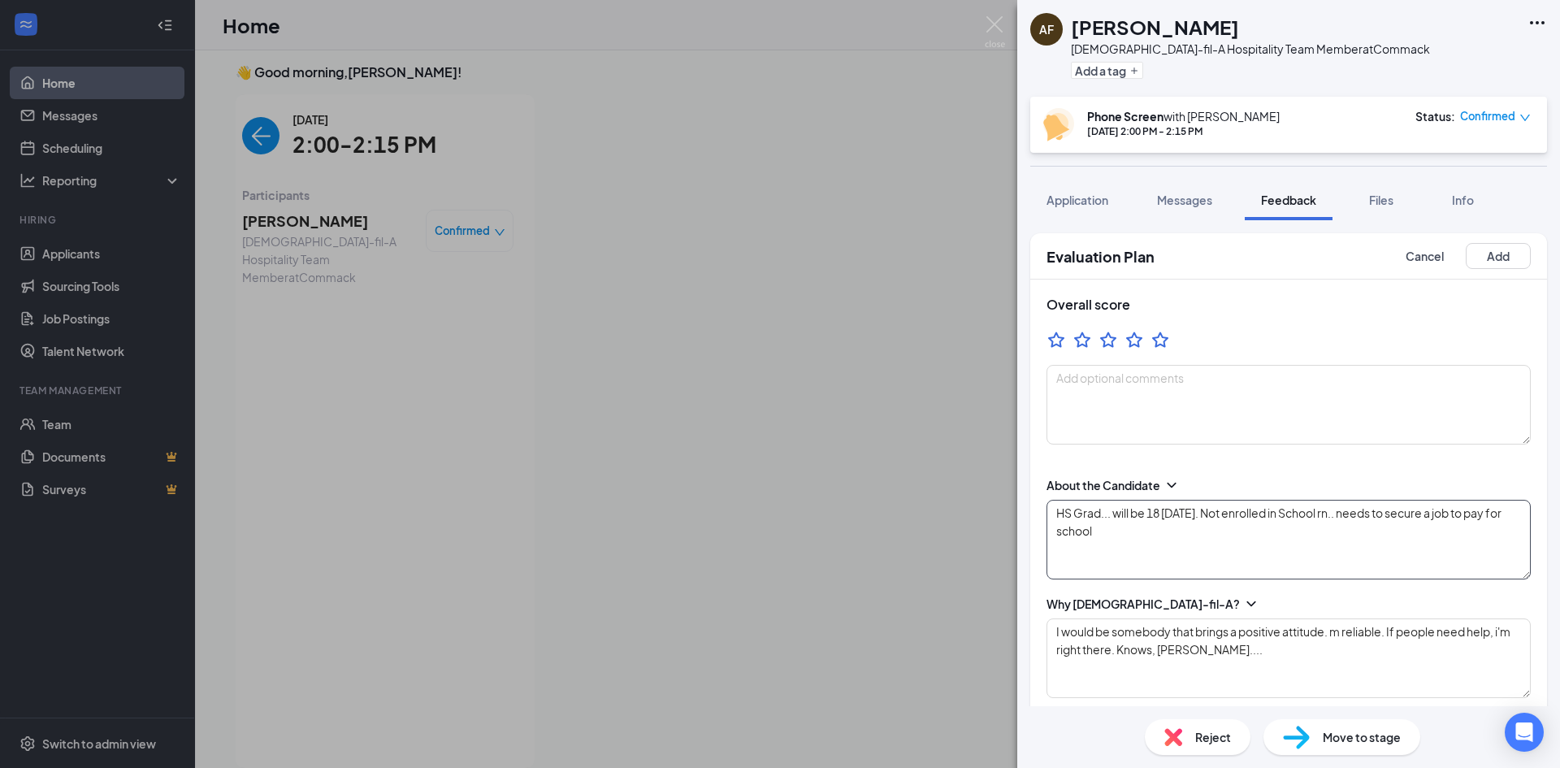
type textarea "Mornings, would like full time. Can do evenings, but would prefer day..."
click at [1050, 517] on textarea "HS Grad... will be 18 [DATE]. Not enrolled in School rn.. needs to secure a job…" at bounding box center [1289, 540] width 484 height 80
click at [1178, 562] on textarea "LOVED her!! She was very nervous, but so well spoken, polite. Great avail. HS G…" at bounding box center [1289, 540] width 484 height 80
type textarea "LOVED her!! She was very nervous, but so well spoken, polite. Great avail. HS G…"
click at [1499, 253] on button "Add" at bounding box center [1498, 256] width 65 height 26
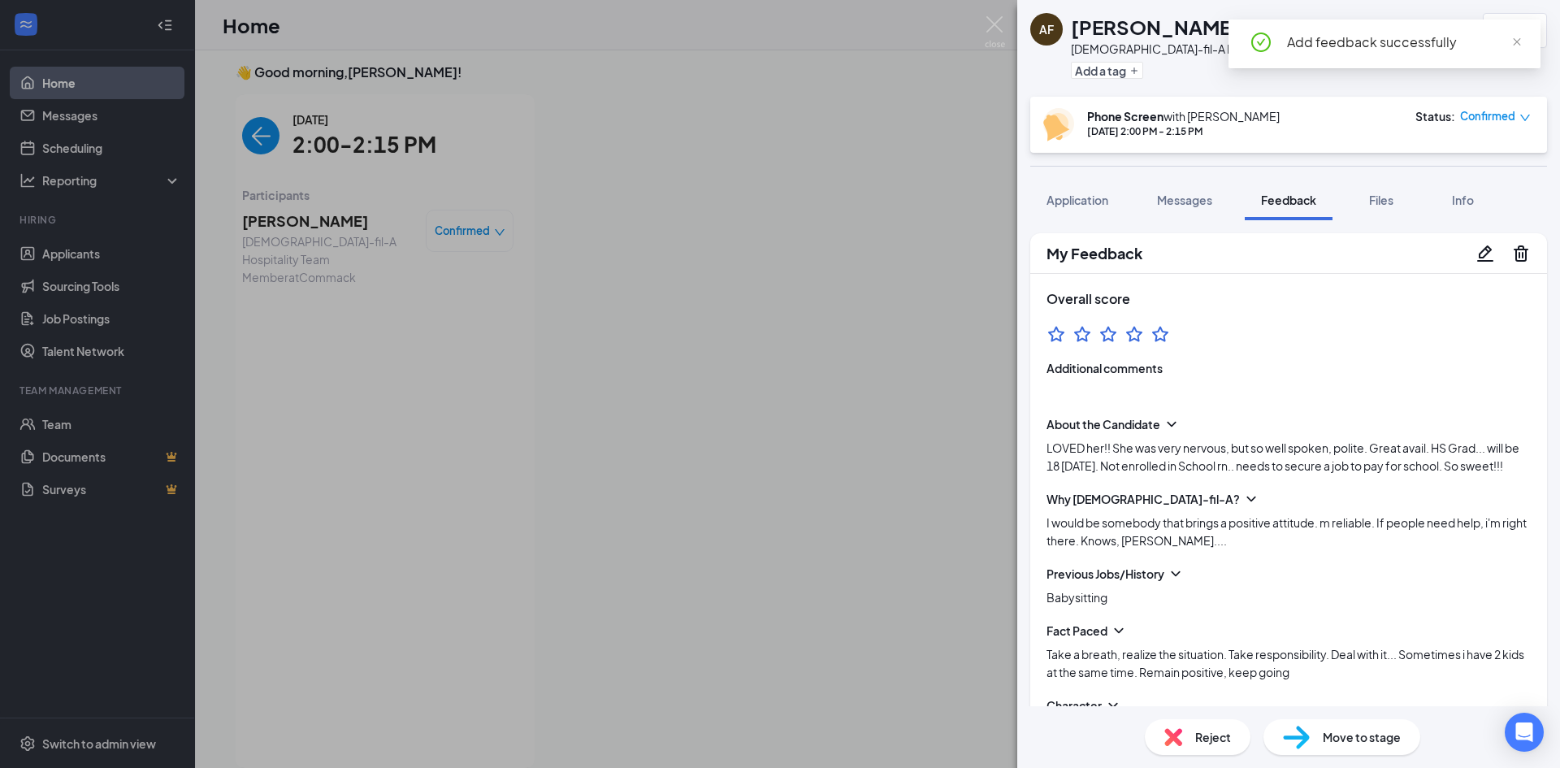
click at [1352, 731] on span "Move to stage" at bounding box center [1362, 737] width 78 height 18
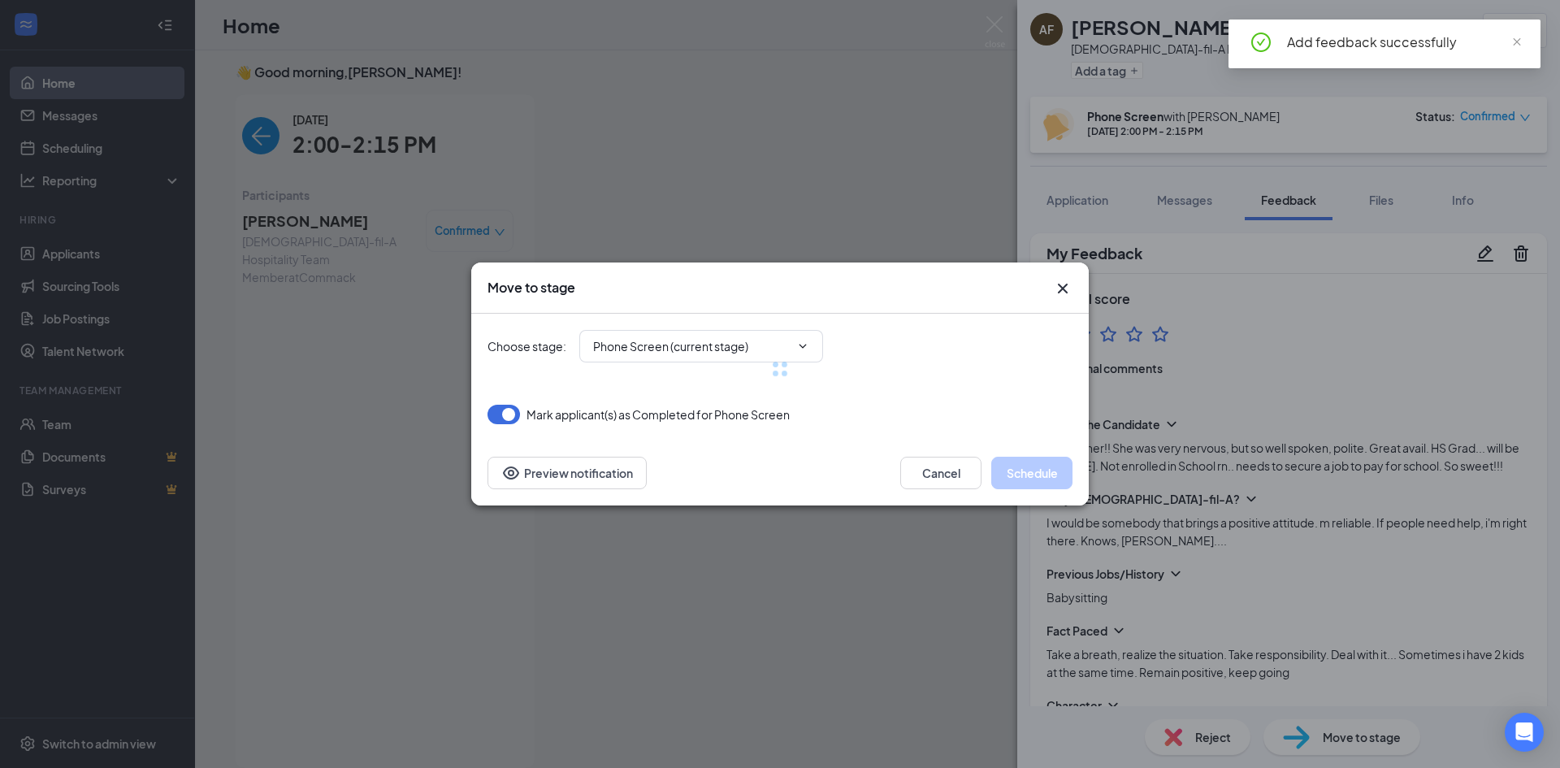
type input "Onsite Interview (next stage)"
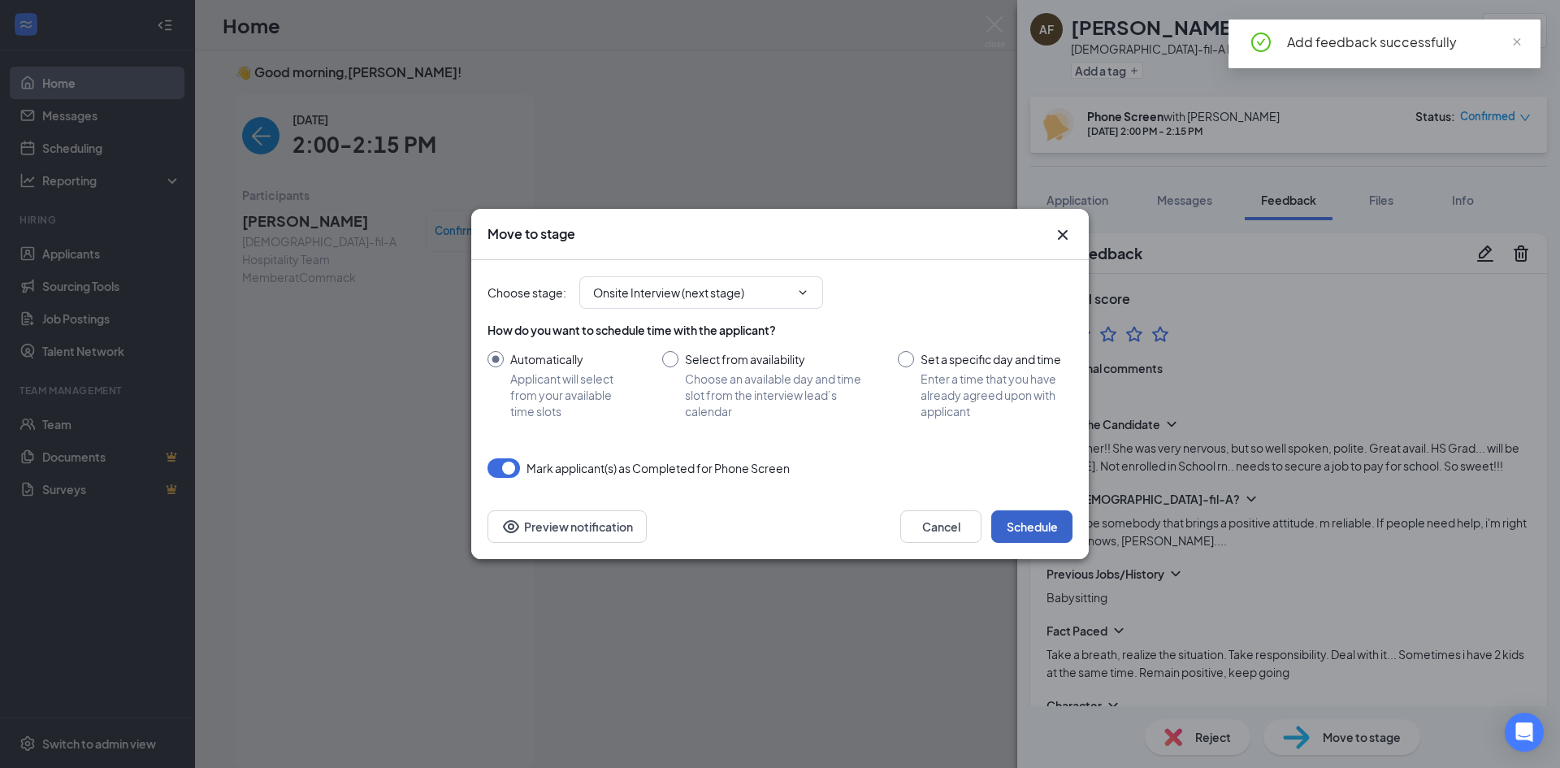
click at [1068, 527] on button "Schedule" at bounding box center [1031, 526] width 81 height 33
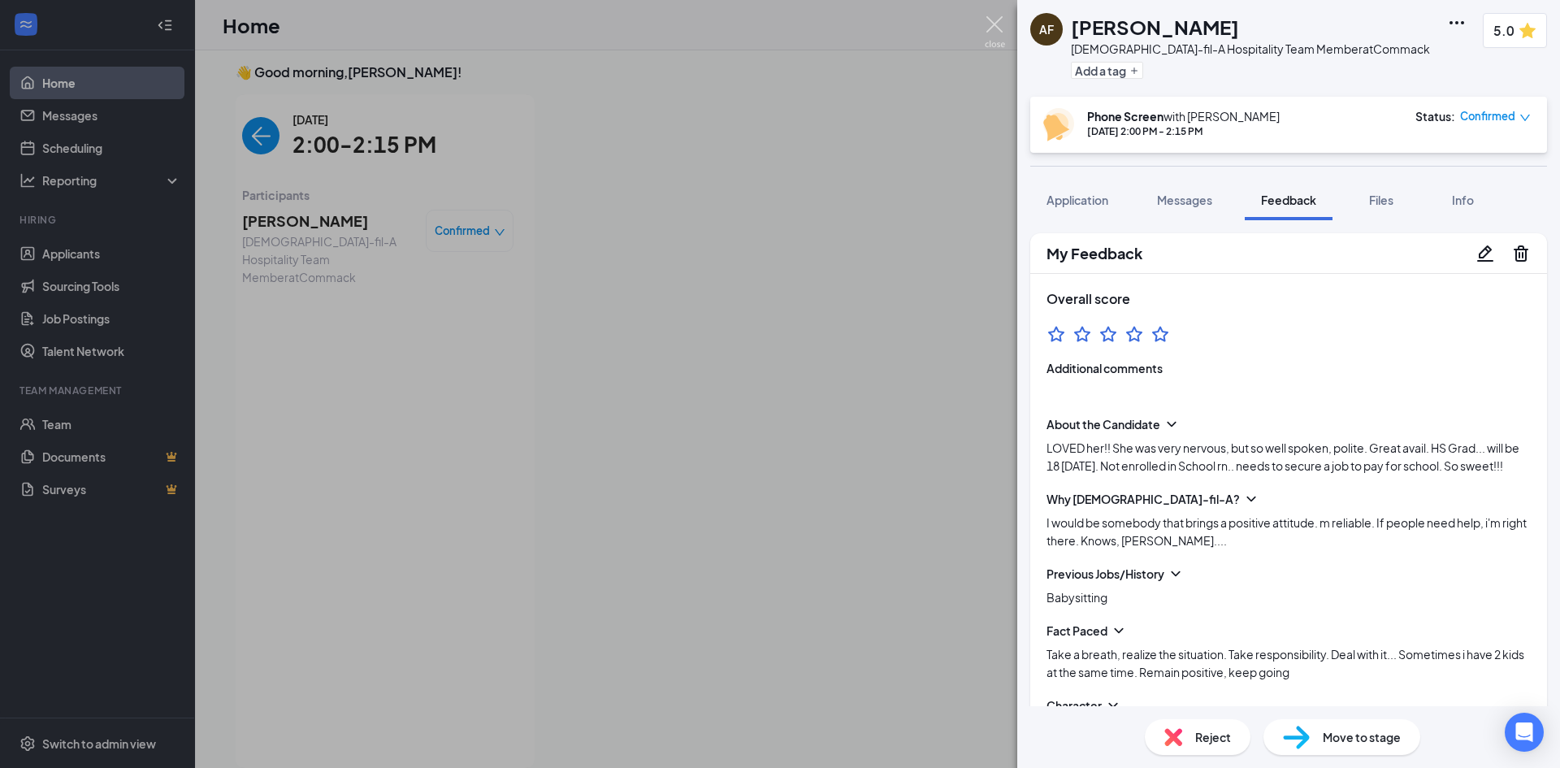
click at [1000, 28] on img at bounding box center [995, 32] width 20 height 32
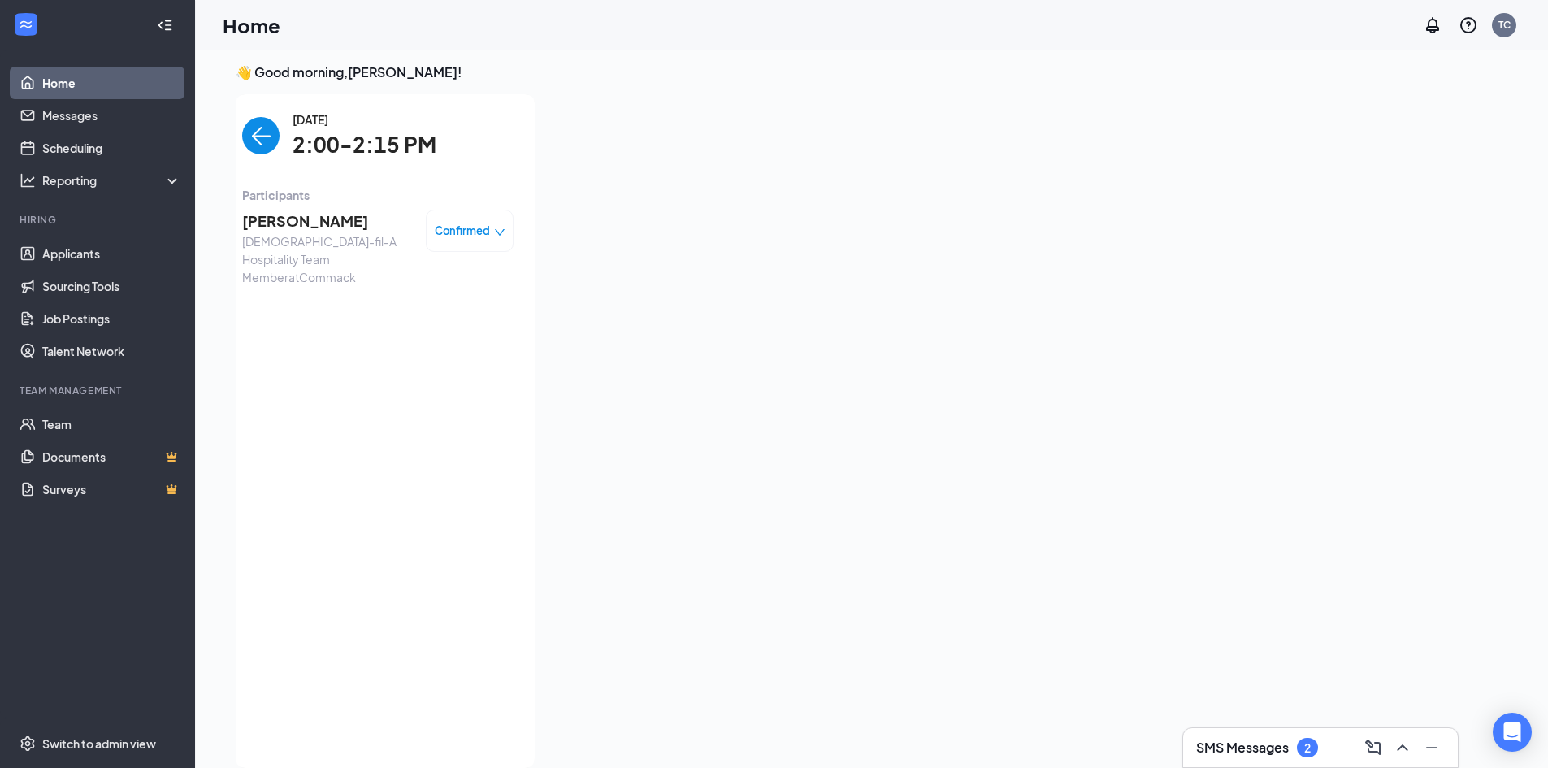
click at [249, 132] on img "back-button" at bounding box center [260, 135] width 37 height 37
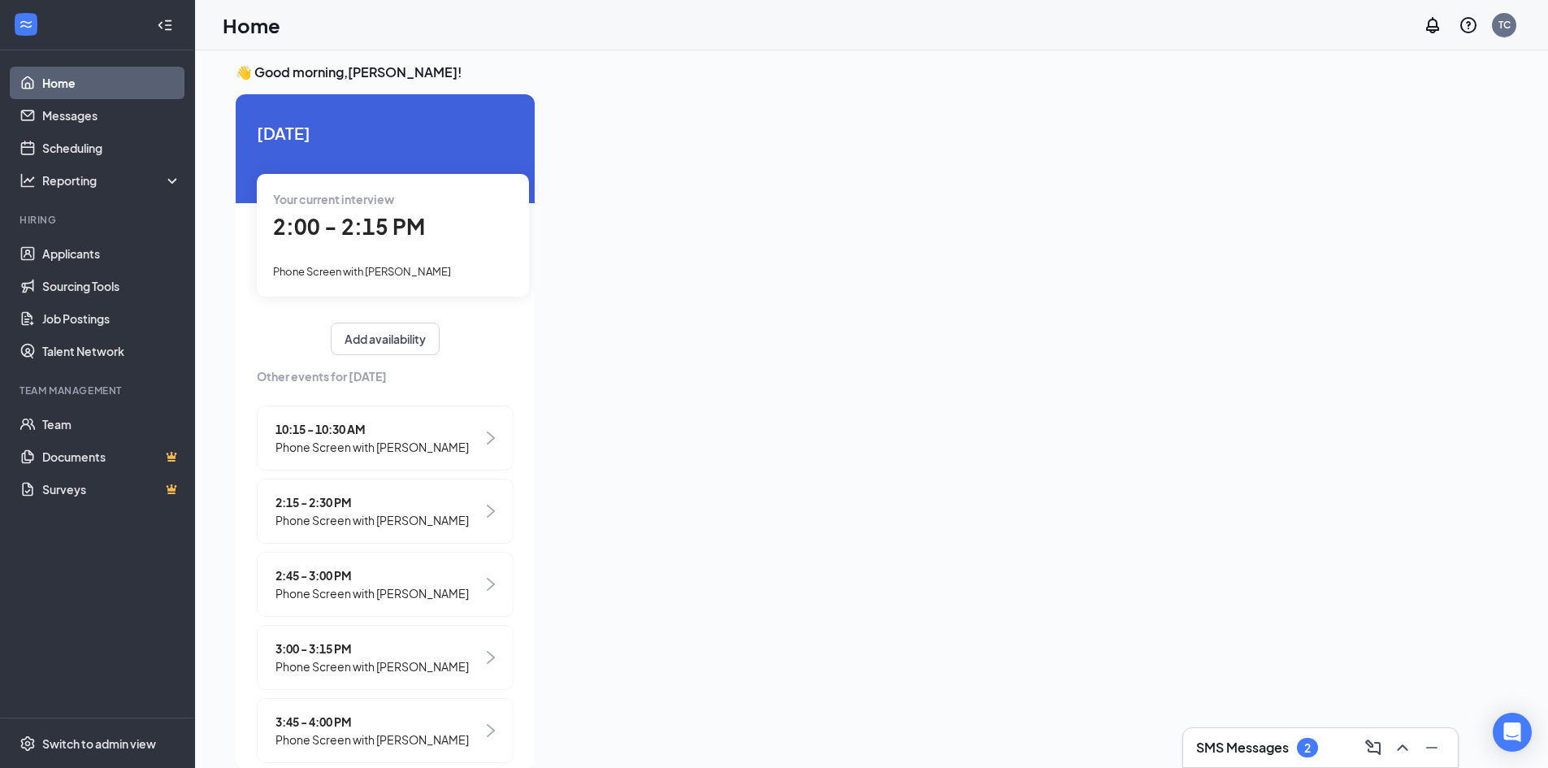
click at [315, 251] on div "Your current interview 2:00 - 2:15 PM Phone Screen with [PERSON_NAME]" at bounding box center [393, 235] width 272 height 122
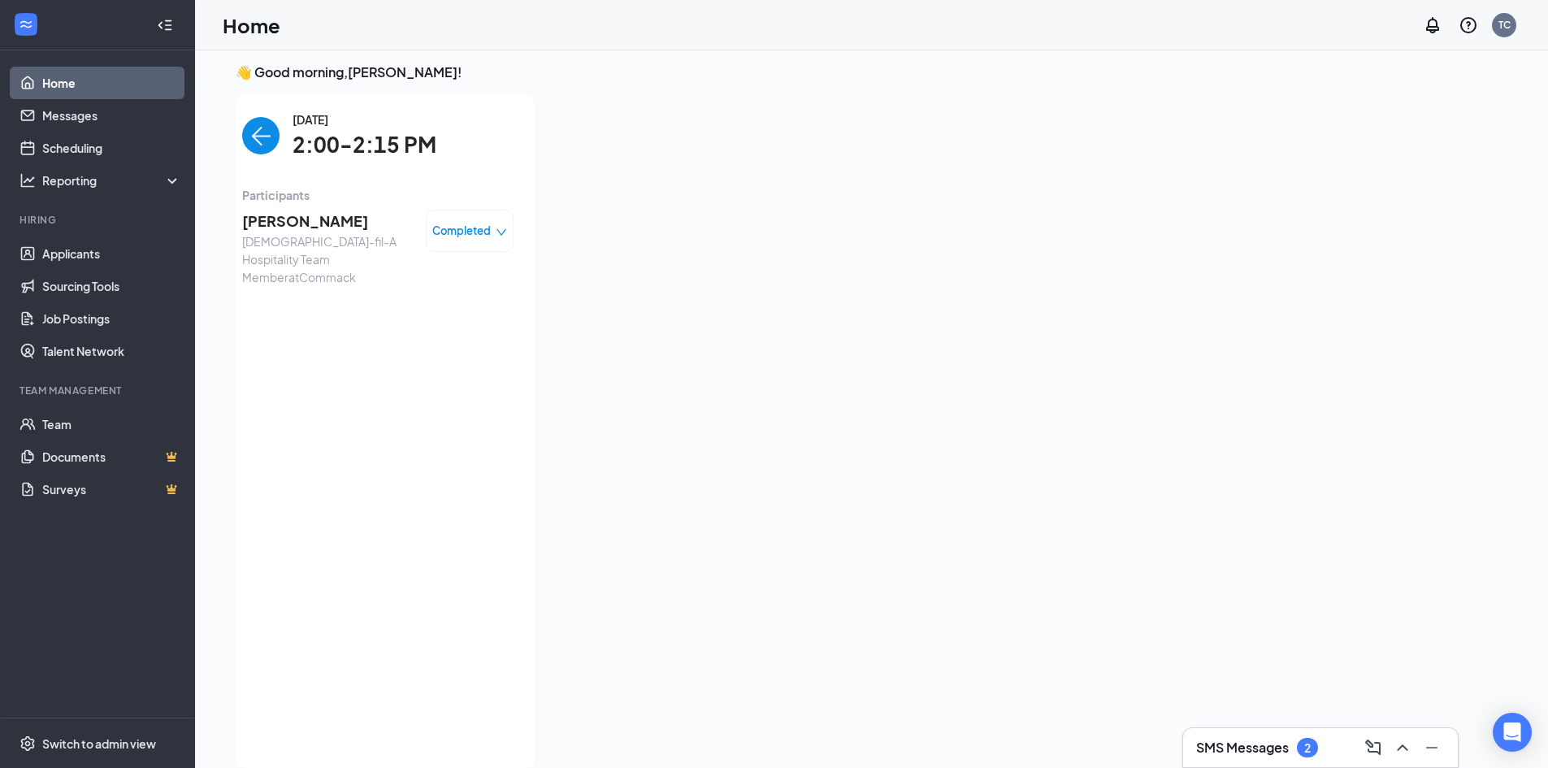
click at [299, 224] on span "[PERSON_NAME]" at bounding box center [327, 221] width 171 height 23
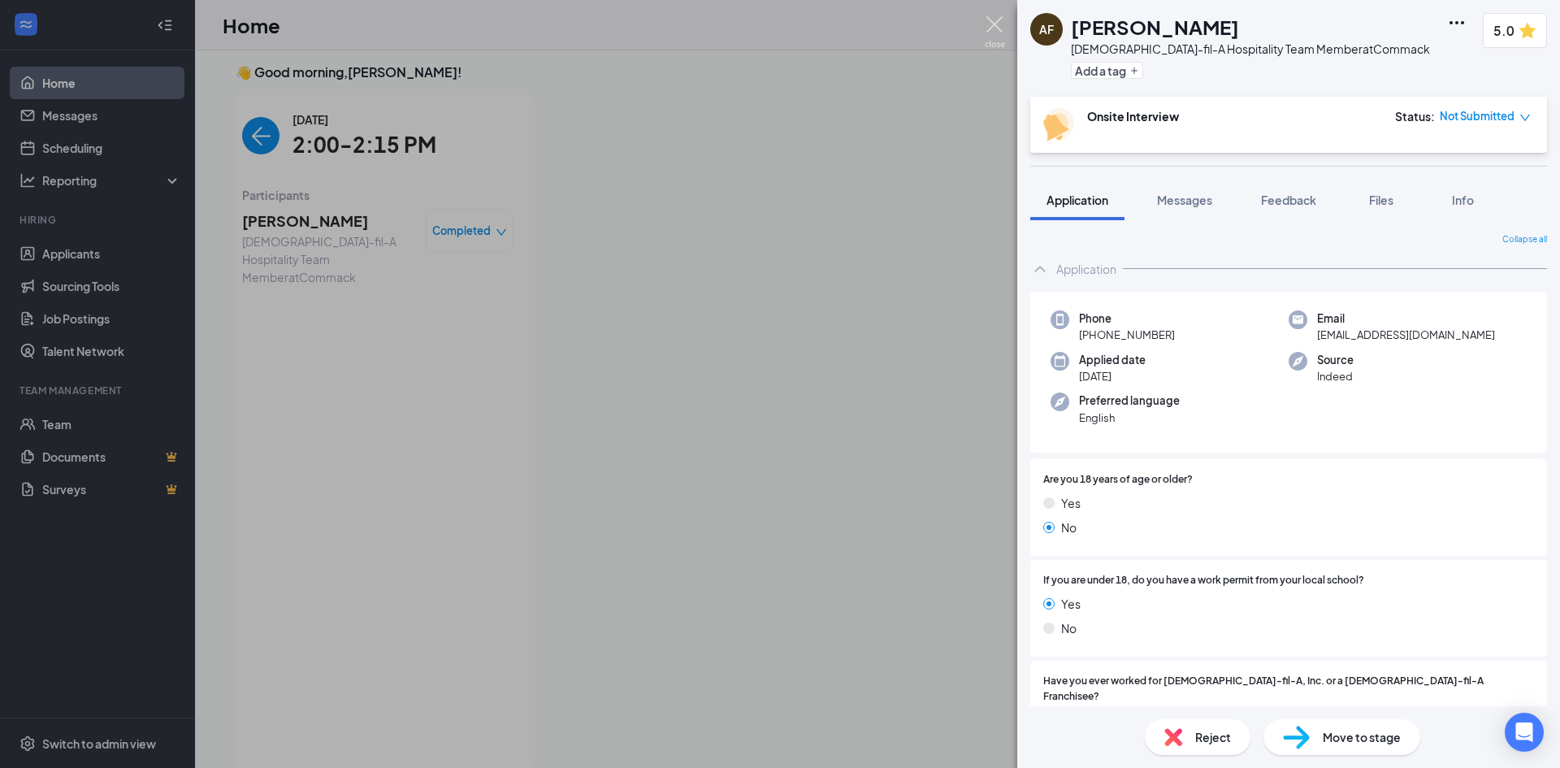
click at [999, 24] on img at bounding box center [995, 32] width 20 height 32
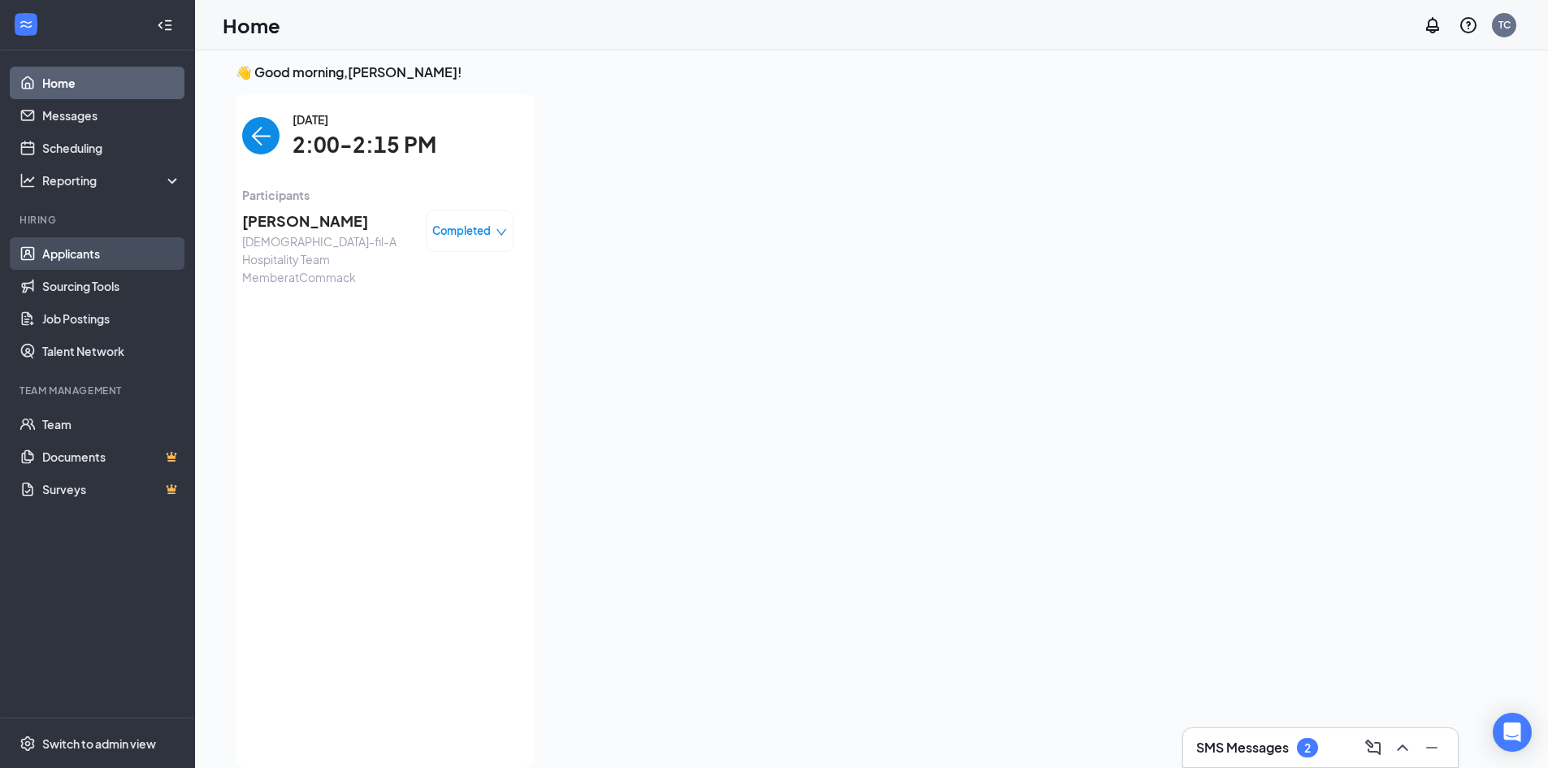
click at [63, 251] on link "Applicants" at bounding box center [111, 253] width 139 height 33
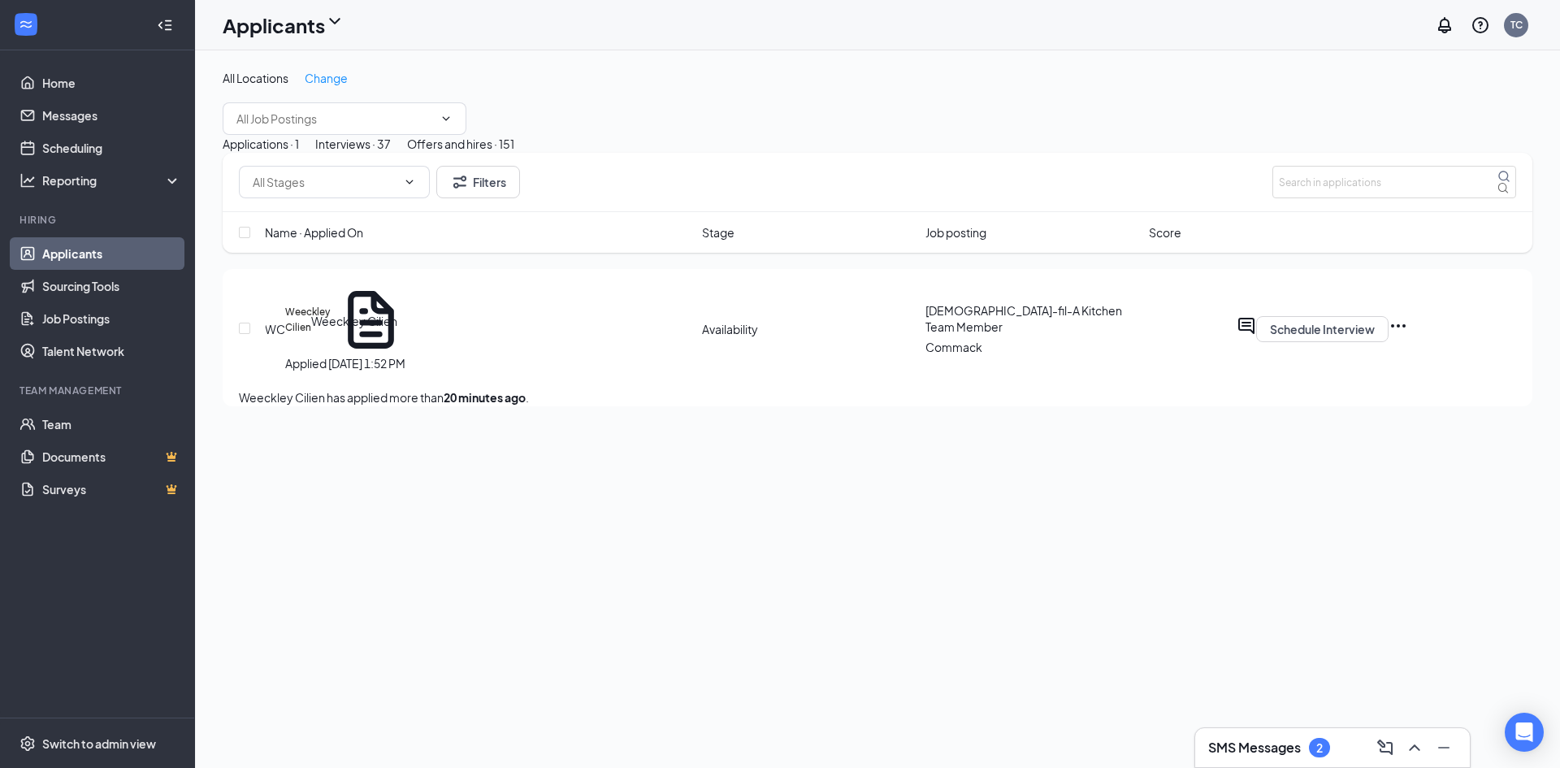
click at [330, 335] on h5 "Weeckley Cilien" at bounding box center [307, 320] width 45 height 30
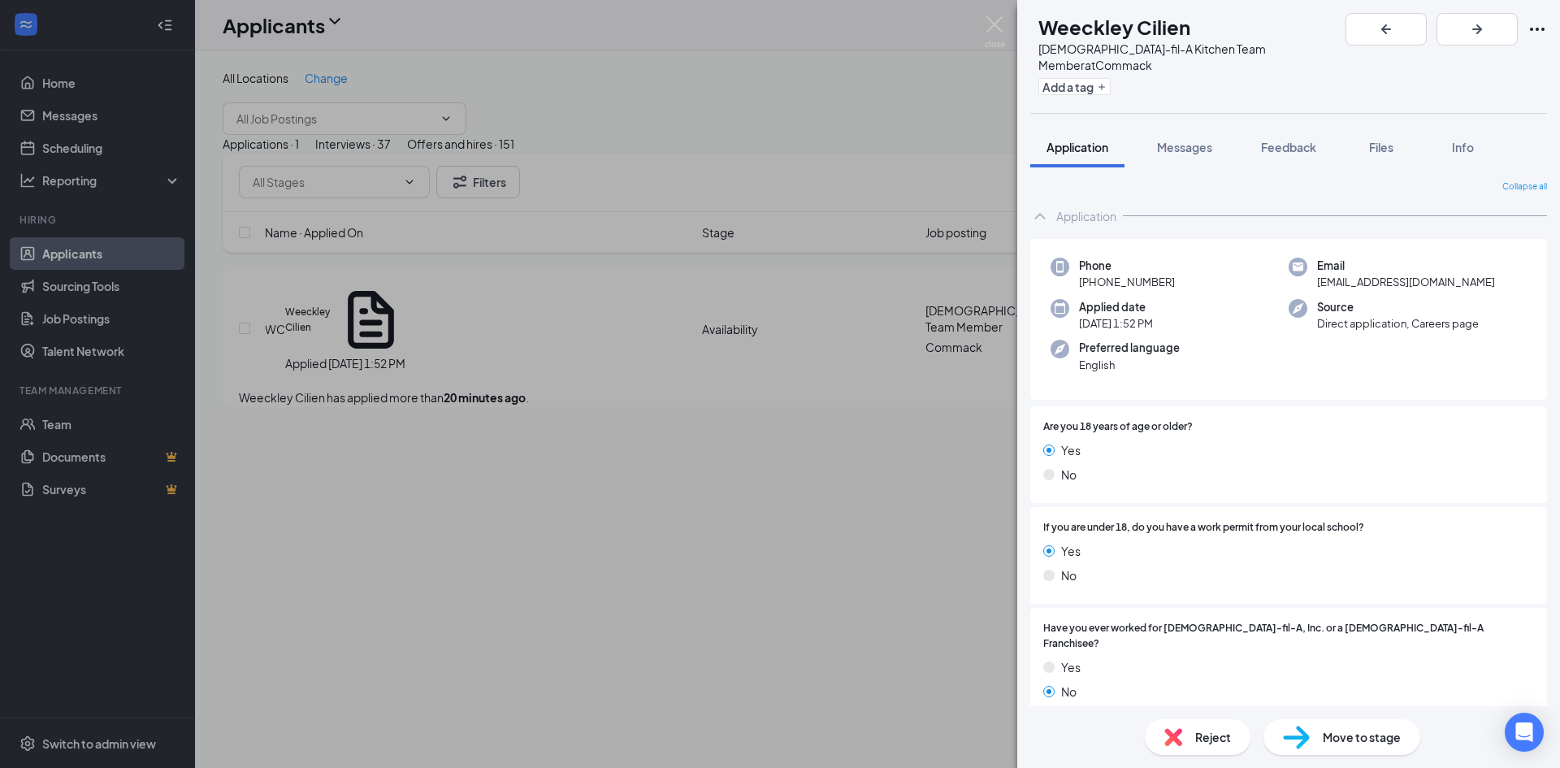
click at [1200, 738] on span "Reject" at bounding box center [1213, 737] width 36 height 18
checkbox input "true"
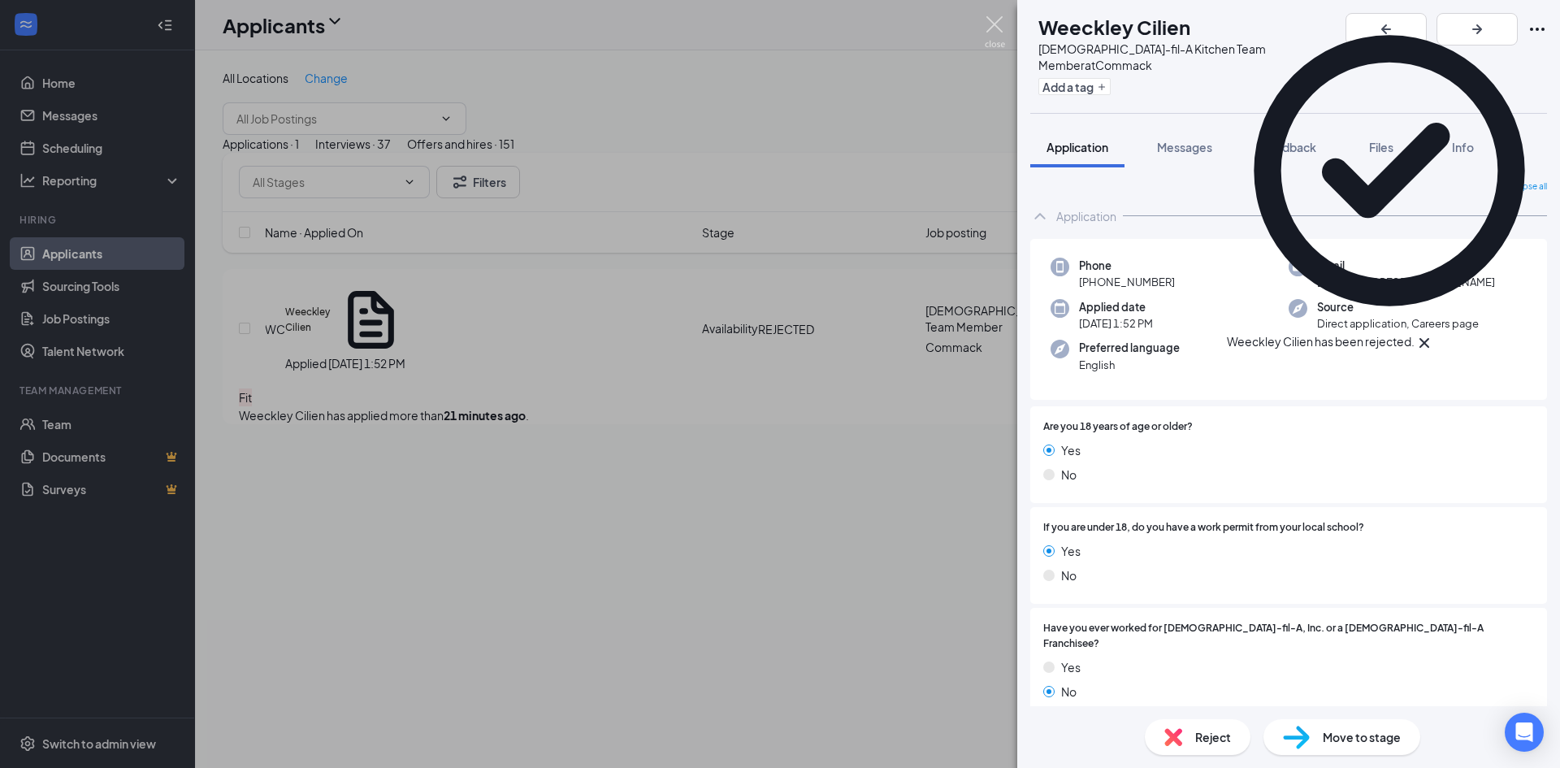
click at [992, 25] on img at bounding box center [995, 32] width 20 height 32
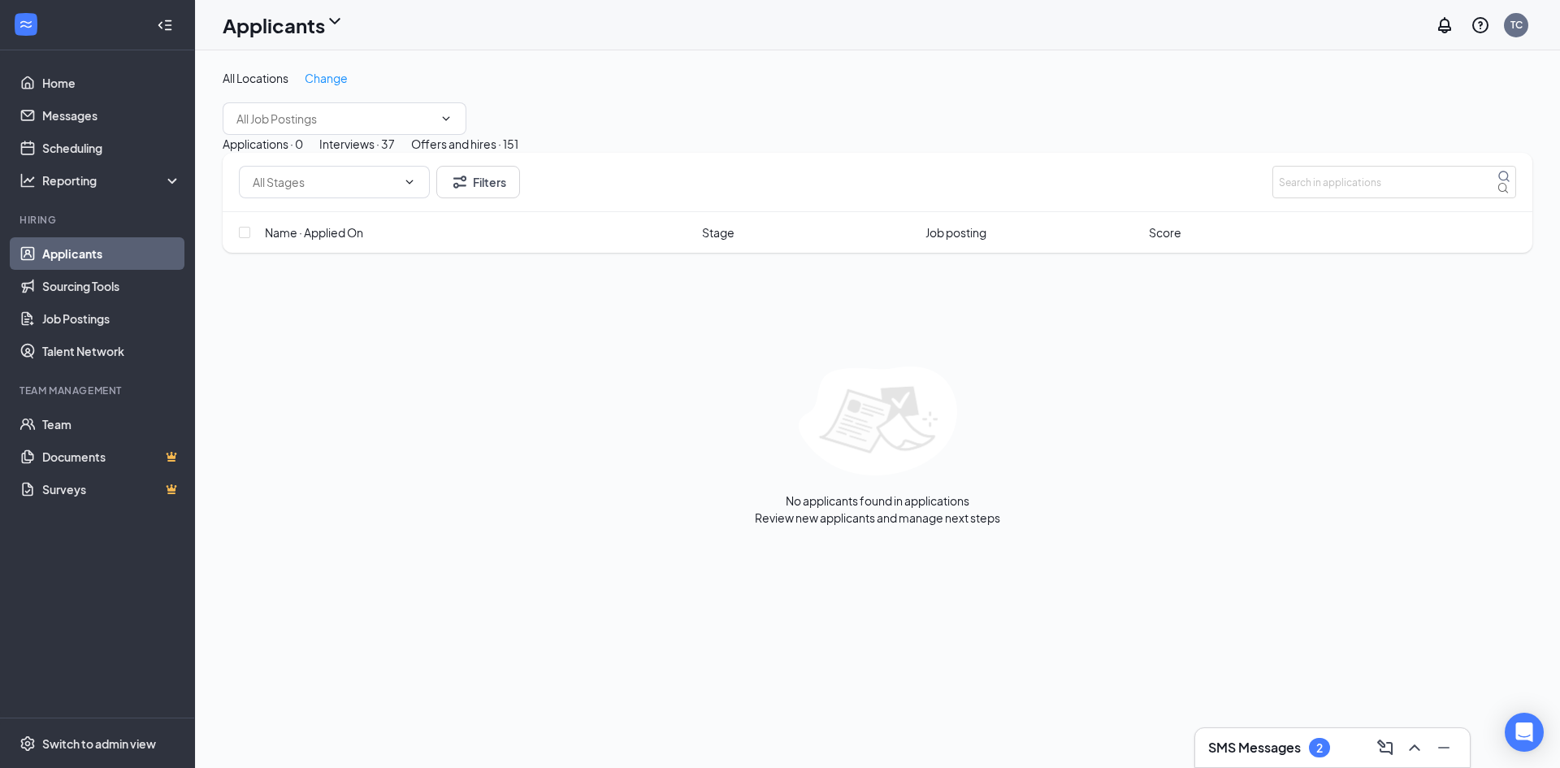
click at [395, 153] on div "Interviews · 37" at bounding box center [357, 144] width 76 height 18
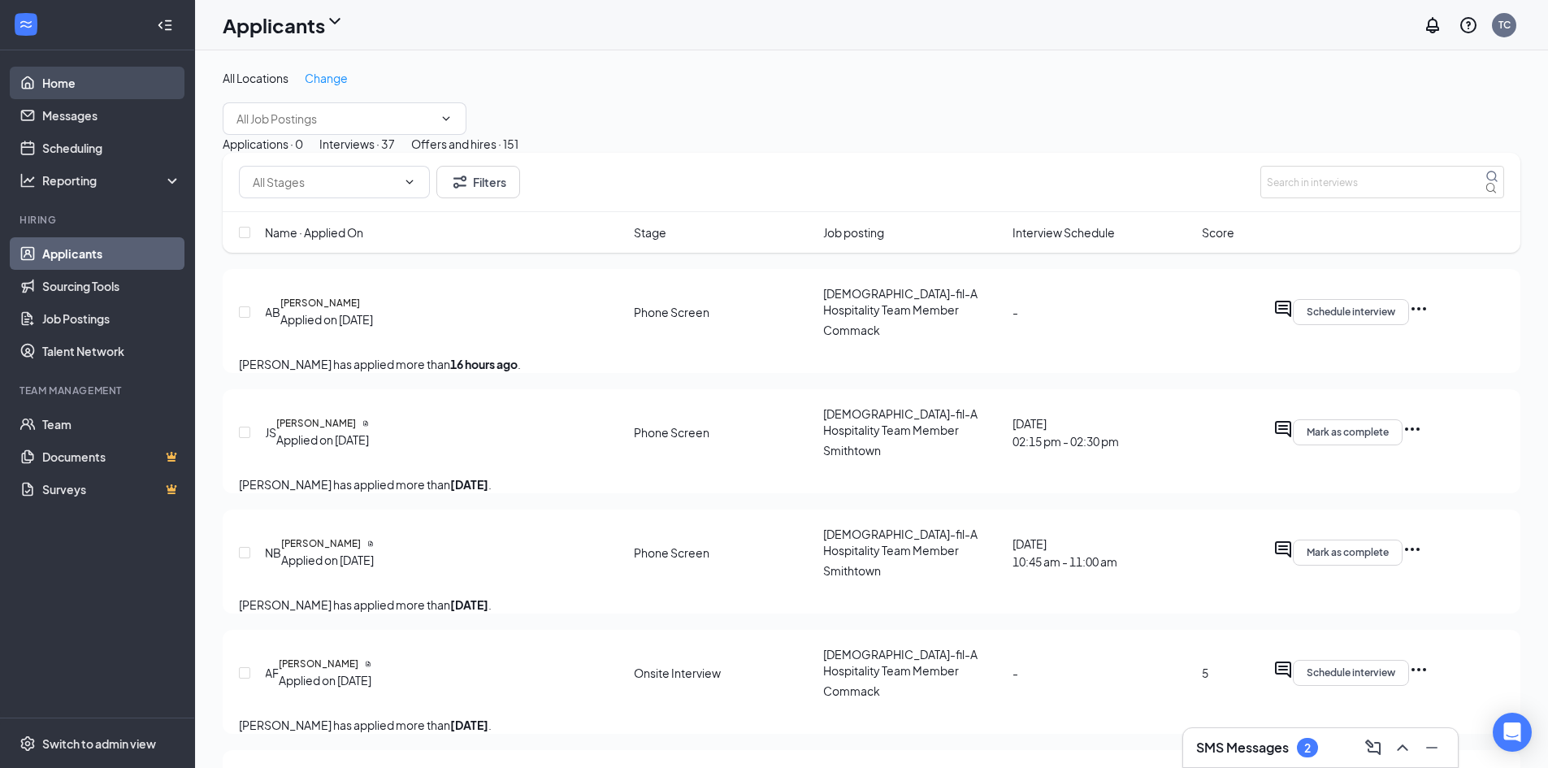
click at [49, 82] on link "Home" at bounding box center [111, 83] width 139 height 33
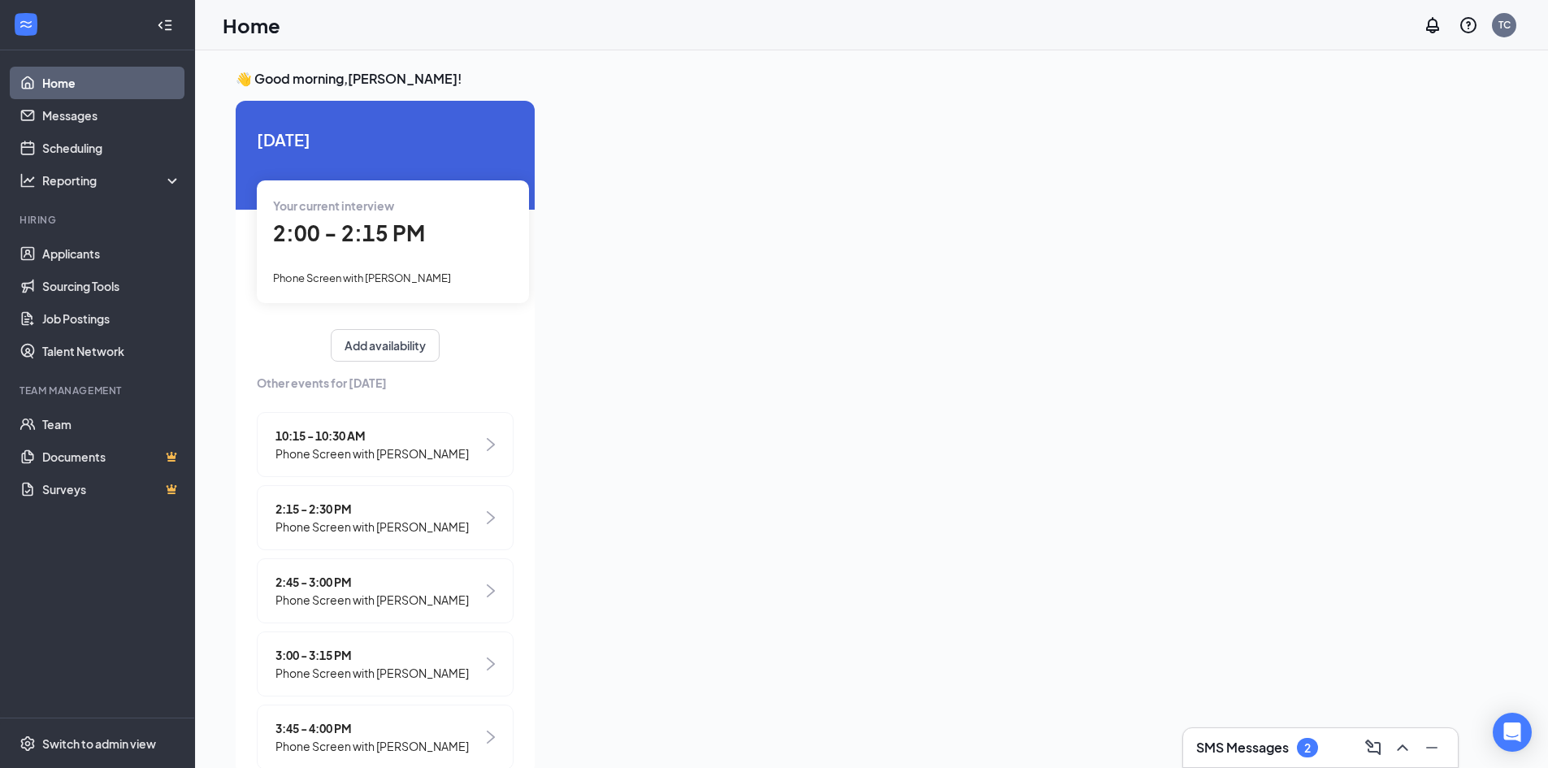
click at [1267, 740] on h3 "SMS Messages" at bounding box center [1242, 748] width 93 height 18
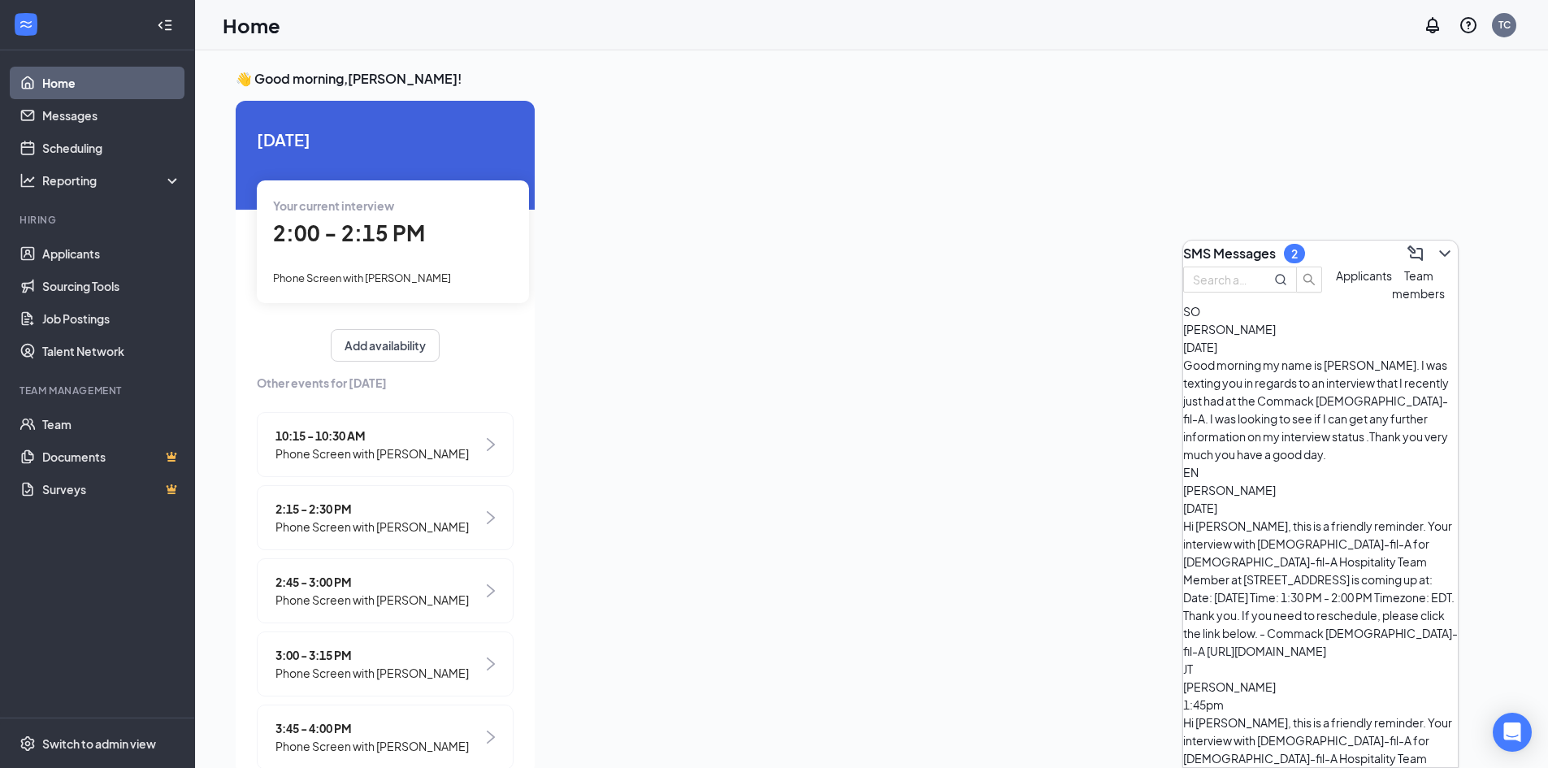
click at [1392, 301] on span "Team members" at bounding box center [1418, 284] width 53 height 33
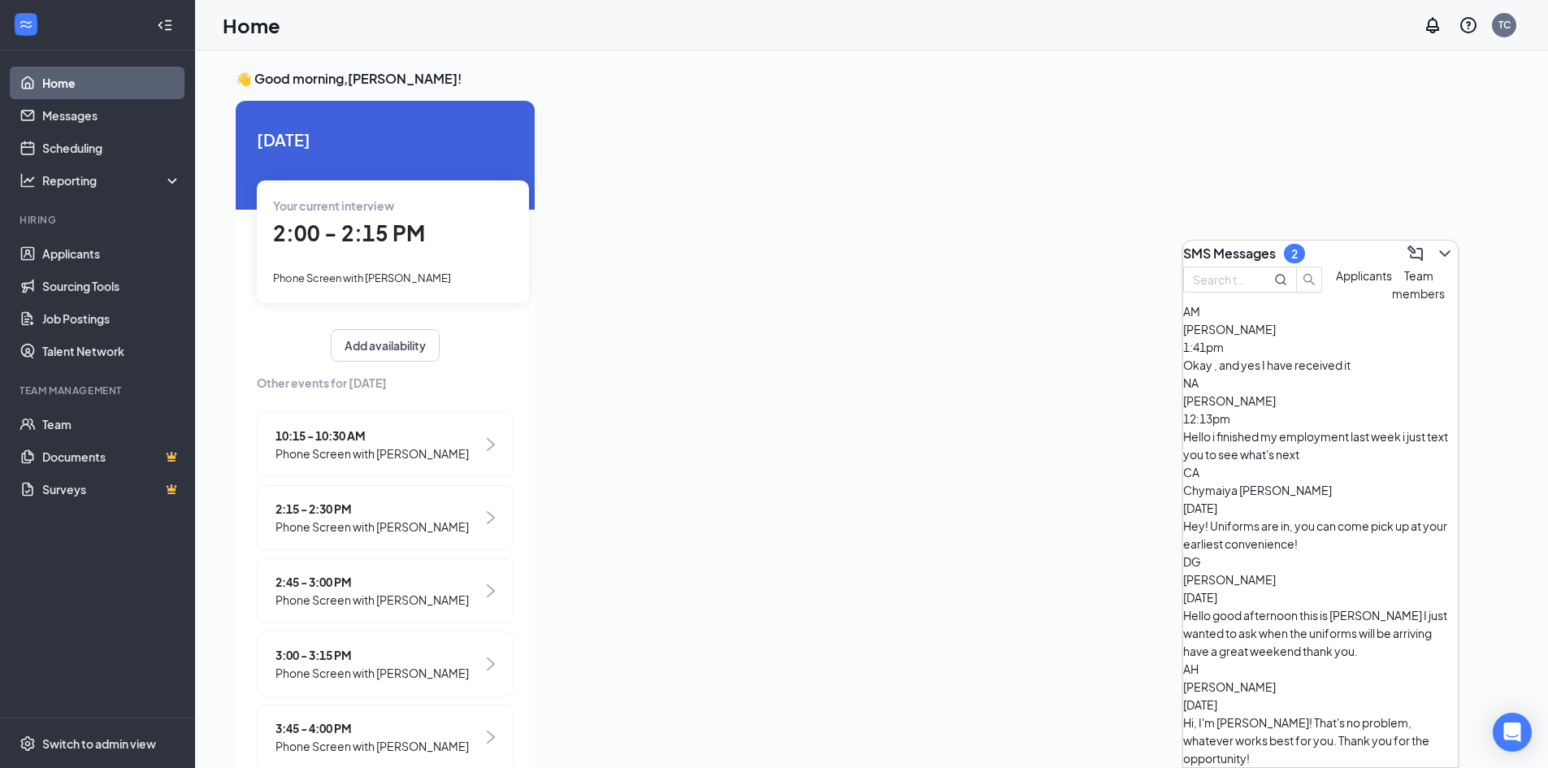
click at [1336, 283] on span "Applicants" at bounding box center [1364, 275] width 56 height 15
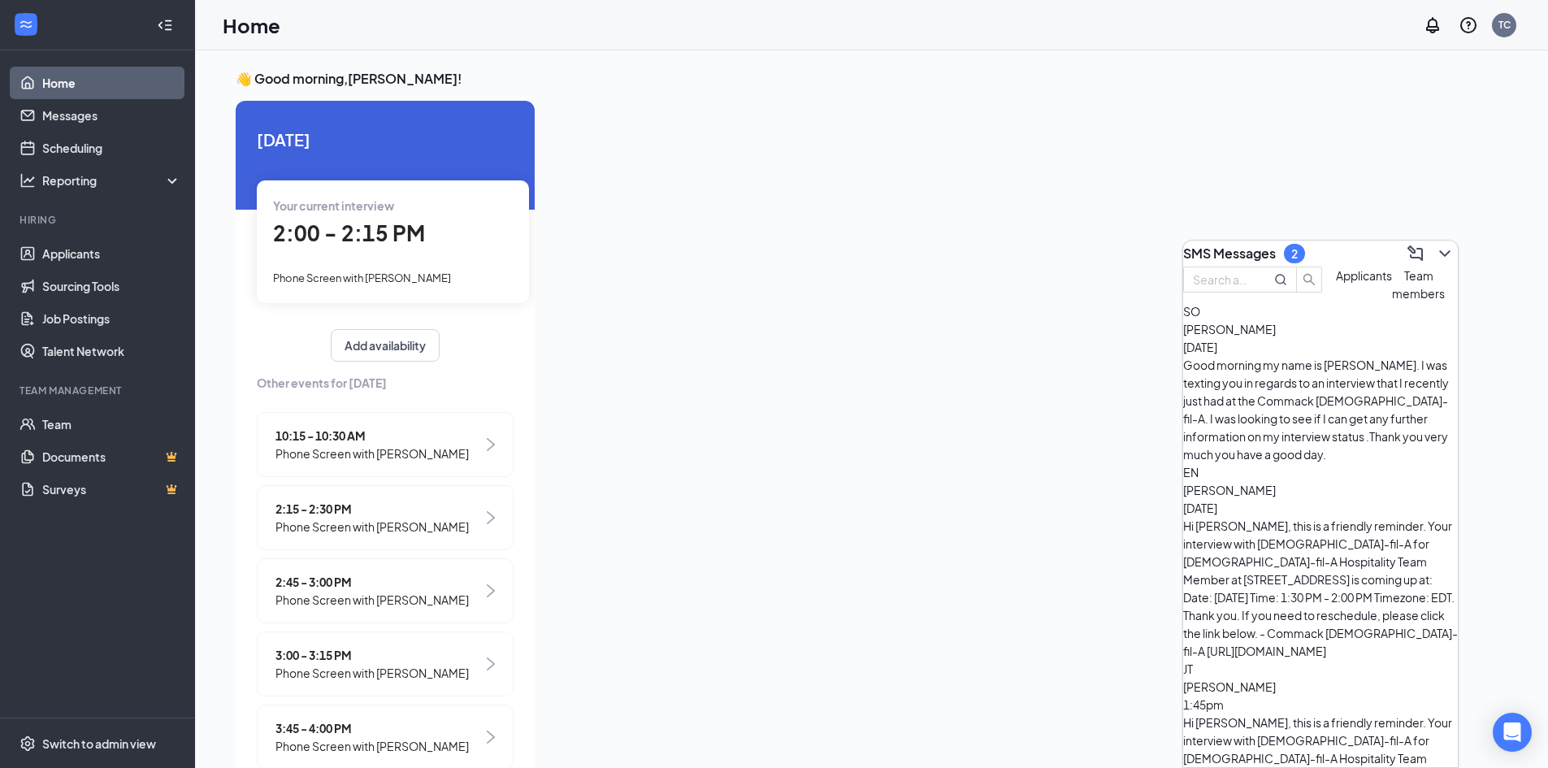
click at [1237, 245] on h3 "SMS Messages" at bounding box center [1229, 254] width 93 height 18
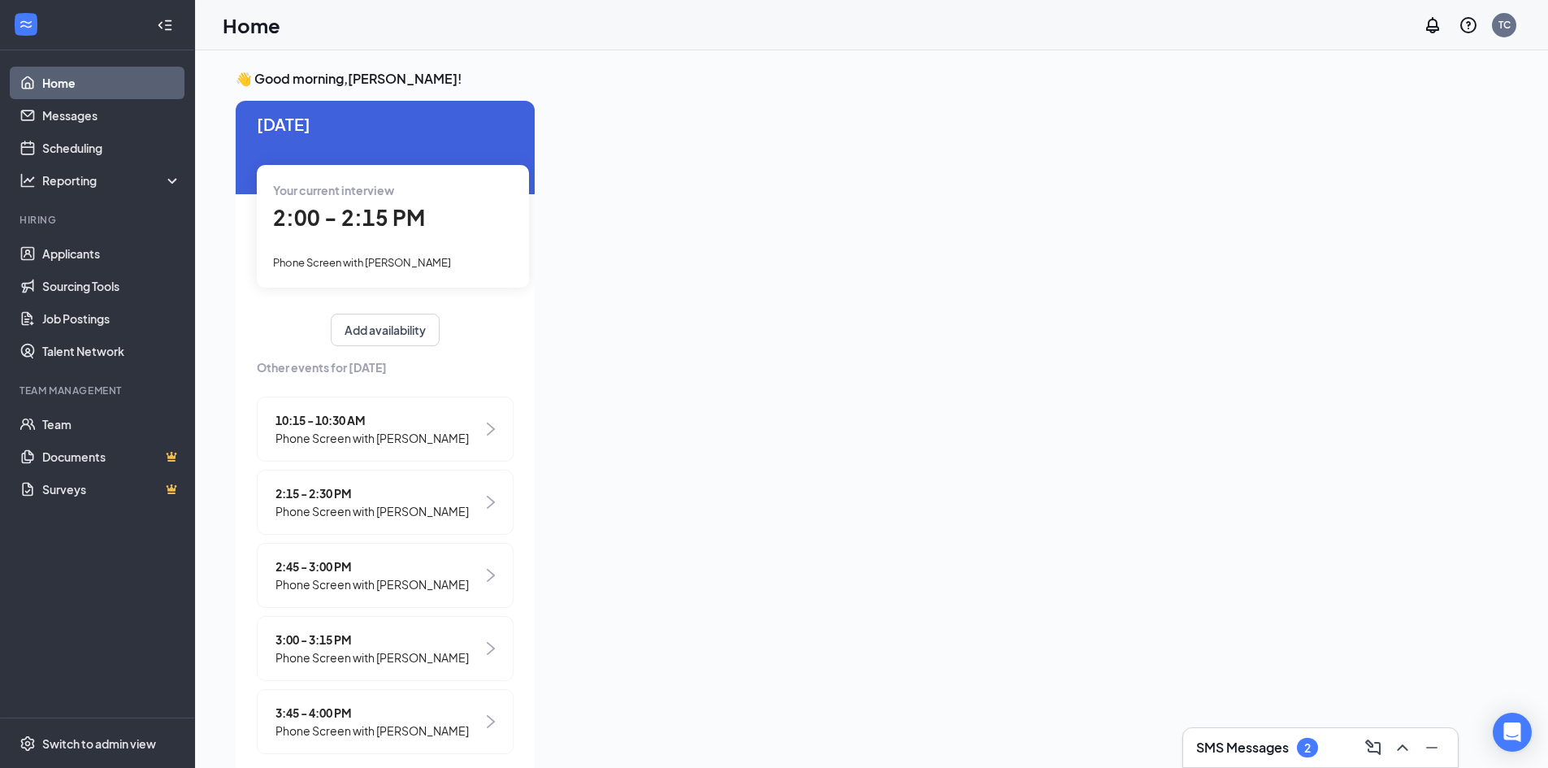
scroll to position [29, 0]
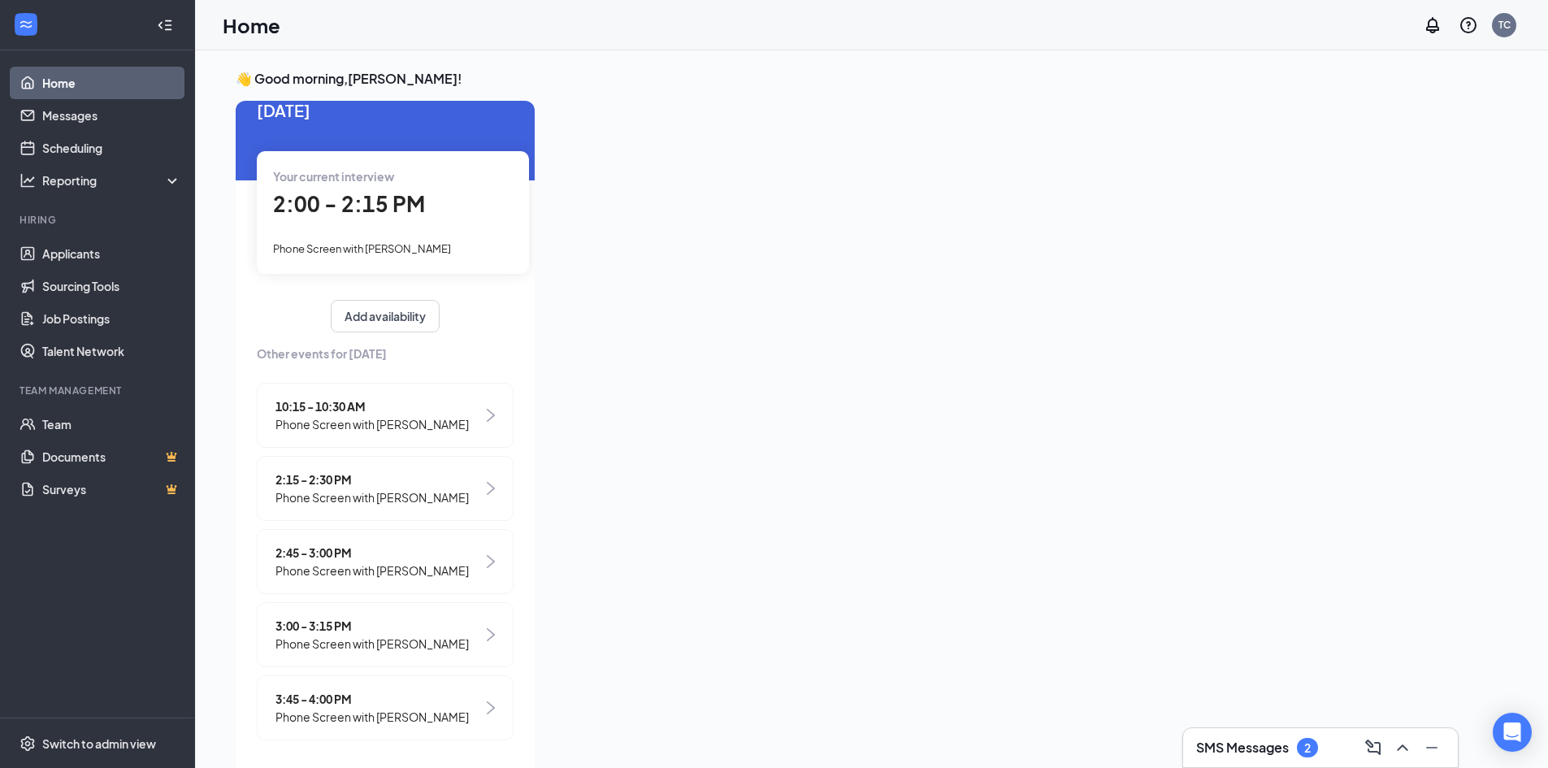
click at [388, 492] on span "Phone Screen with [PERSON_NAME]" at bounding box center [371, 497] width 193 height 18
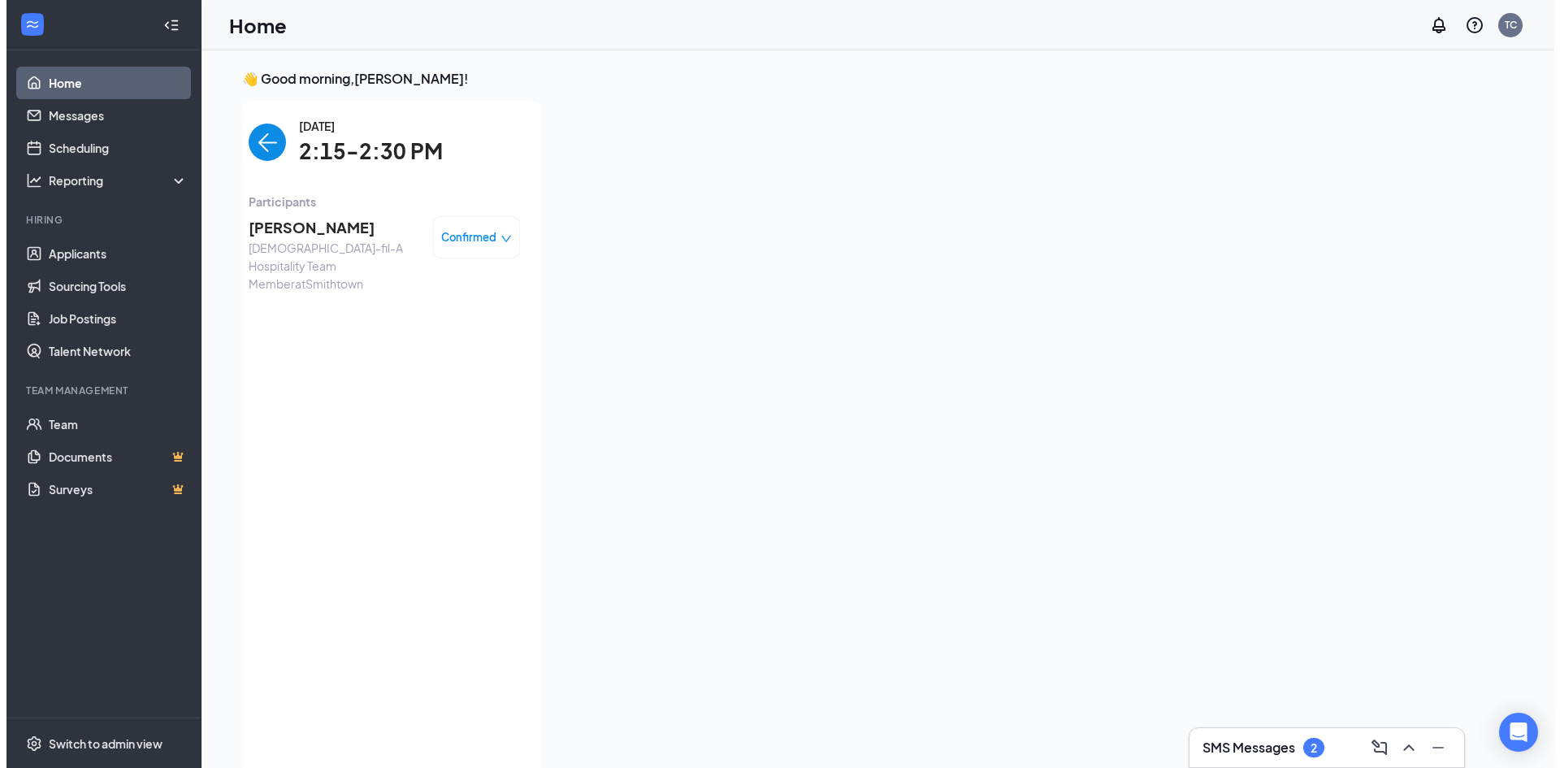
scroll to position [7, 0]
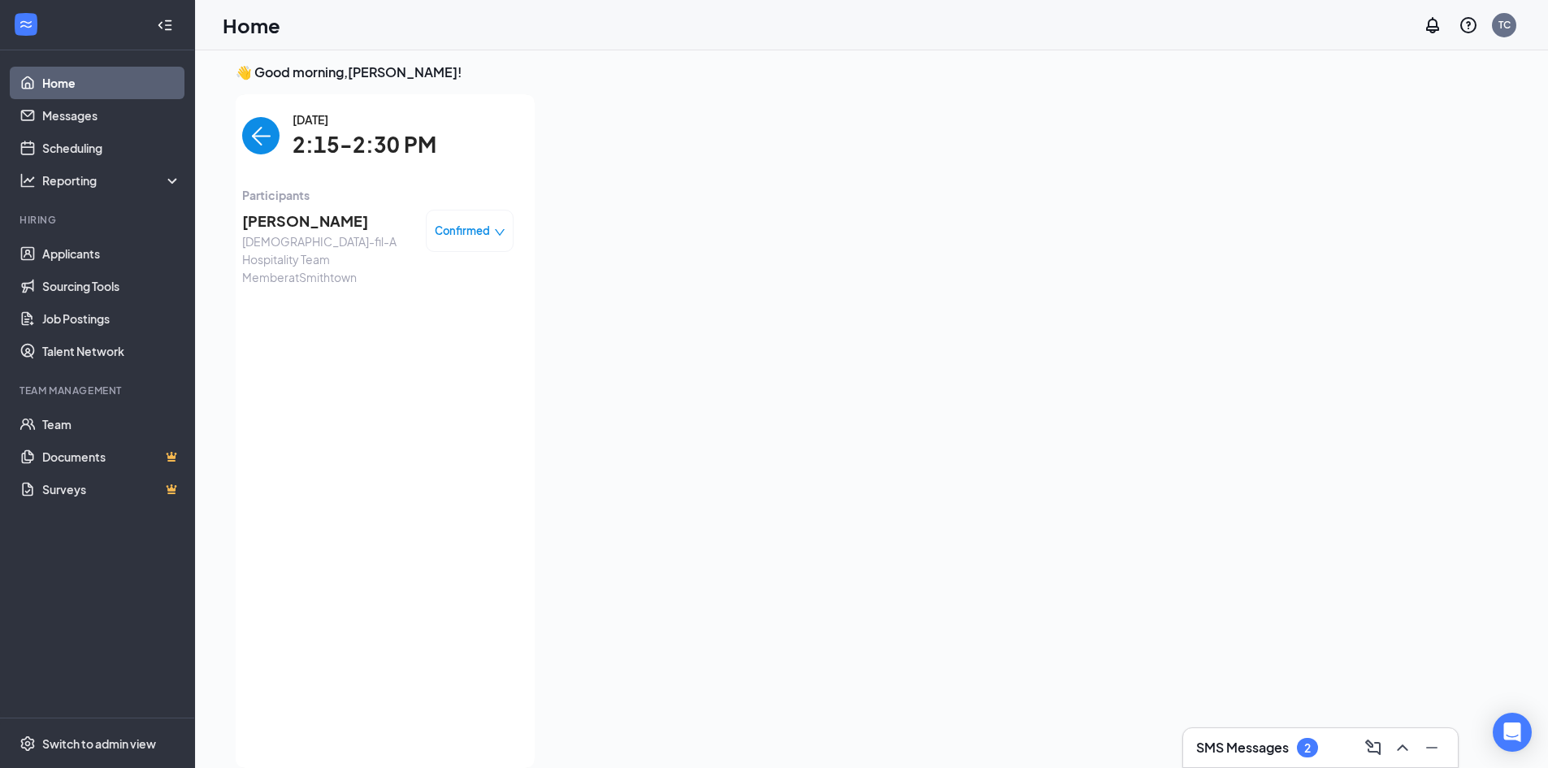
click at [262, 218] on span "[PERSON_NAME]" at bounding box center [327, 221] width 171 height 23
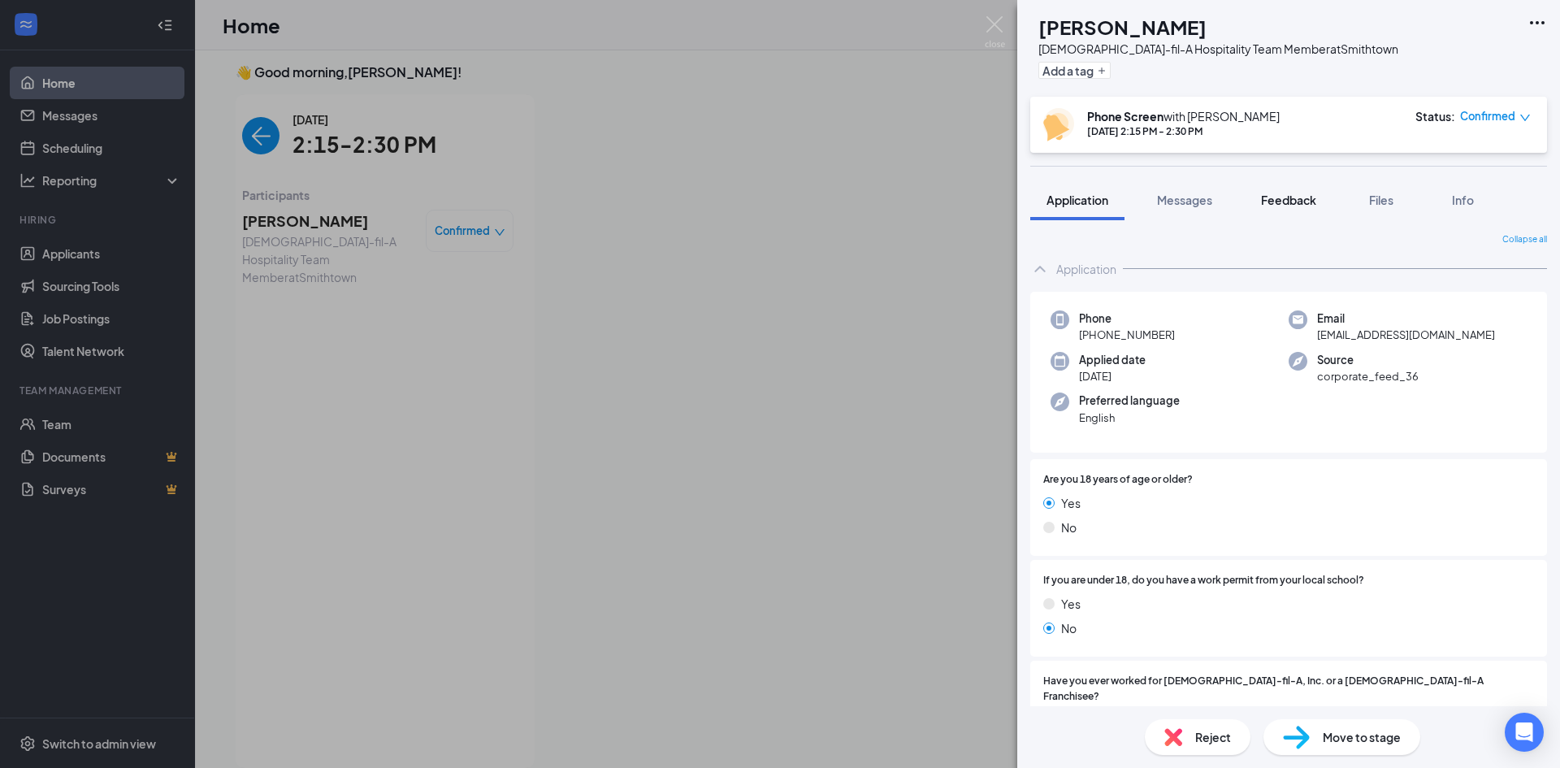
click at [1312, 200] on span "Feedback" at bounding box center [1288, 200] width 55 height 15
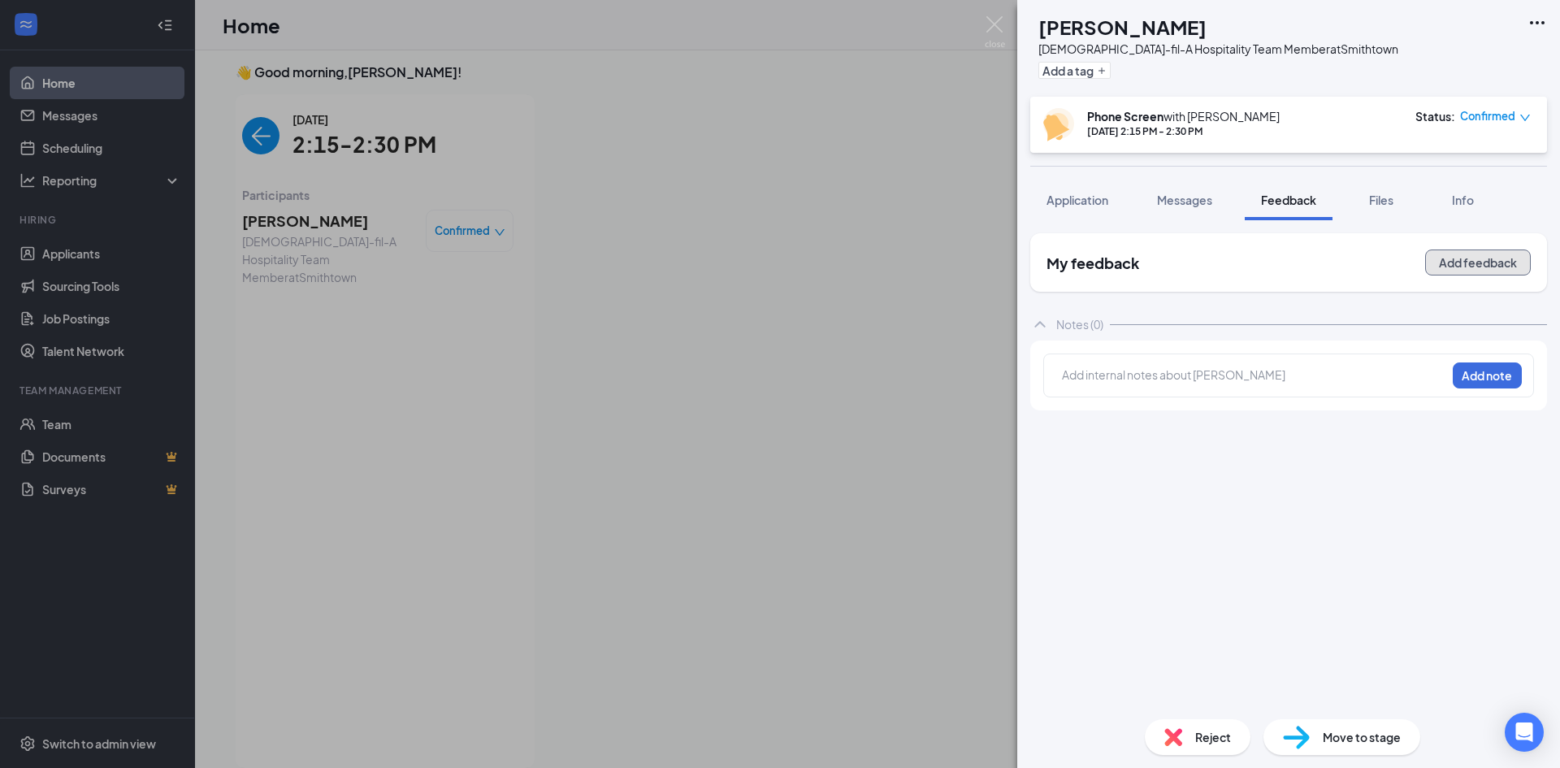
click at [1459, 263] on button "Add feedback" at bounding box center [1478, 262] width 106 height 26
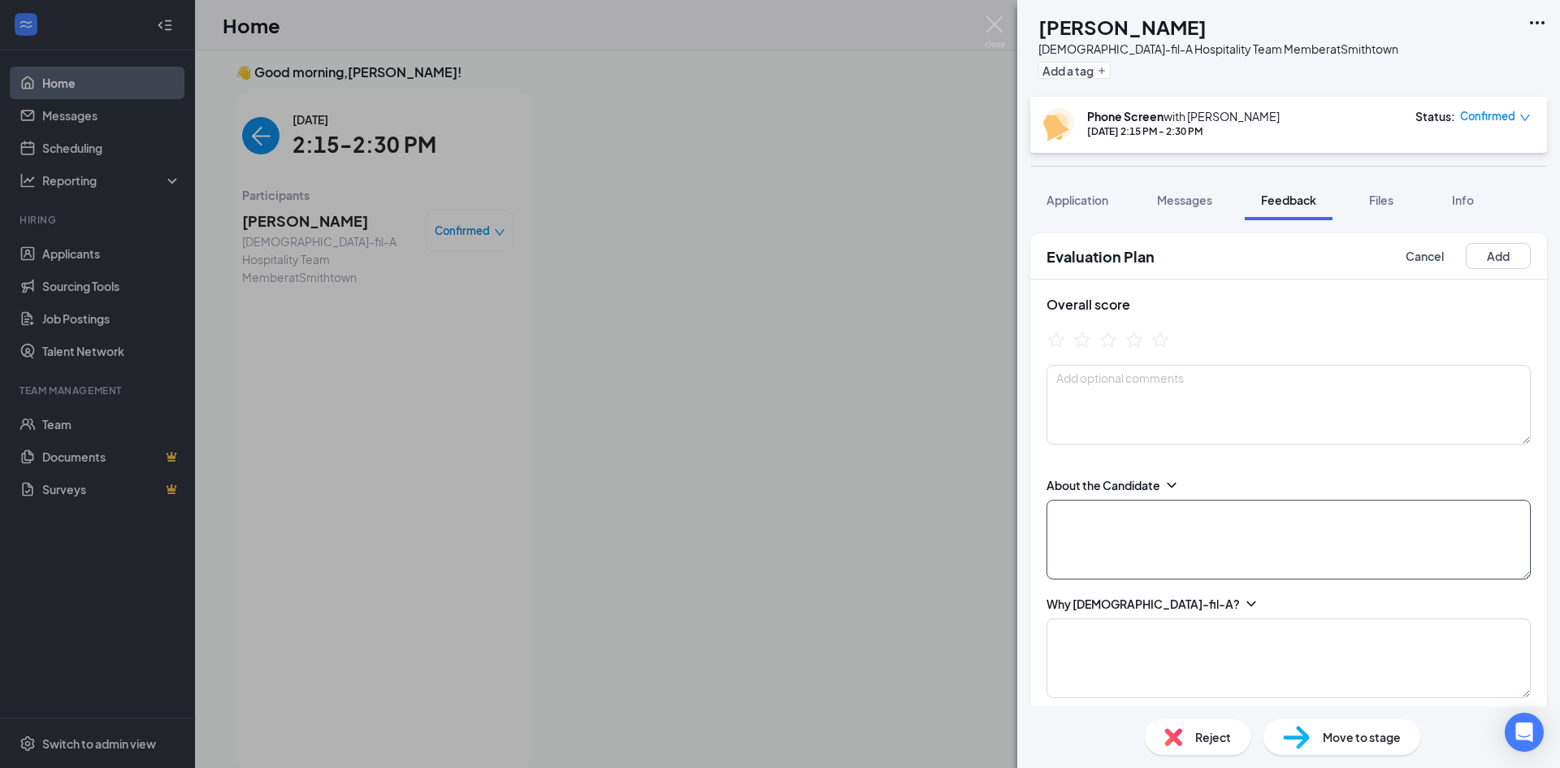
click at [1080, 531] on textarea at bounding box center [1289, 540] width 484 height 80
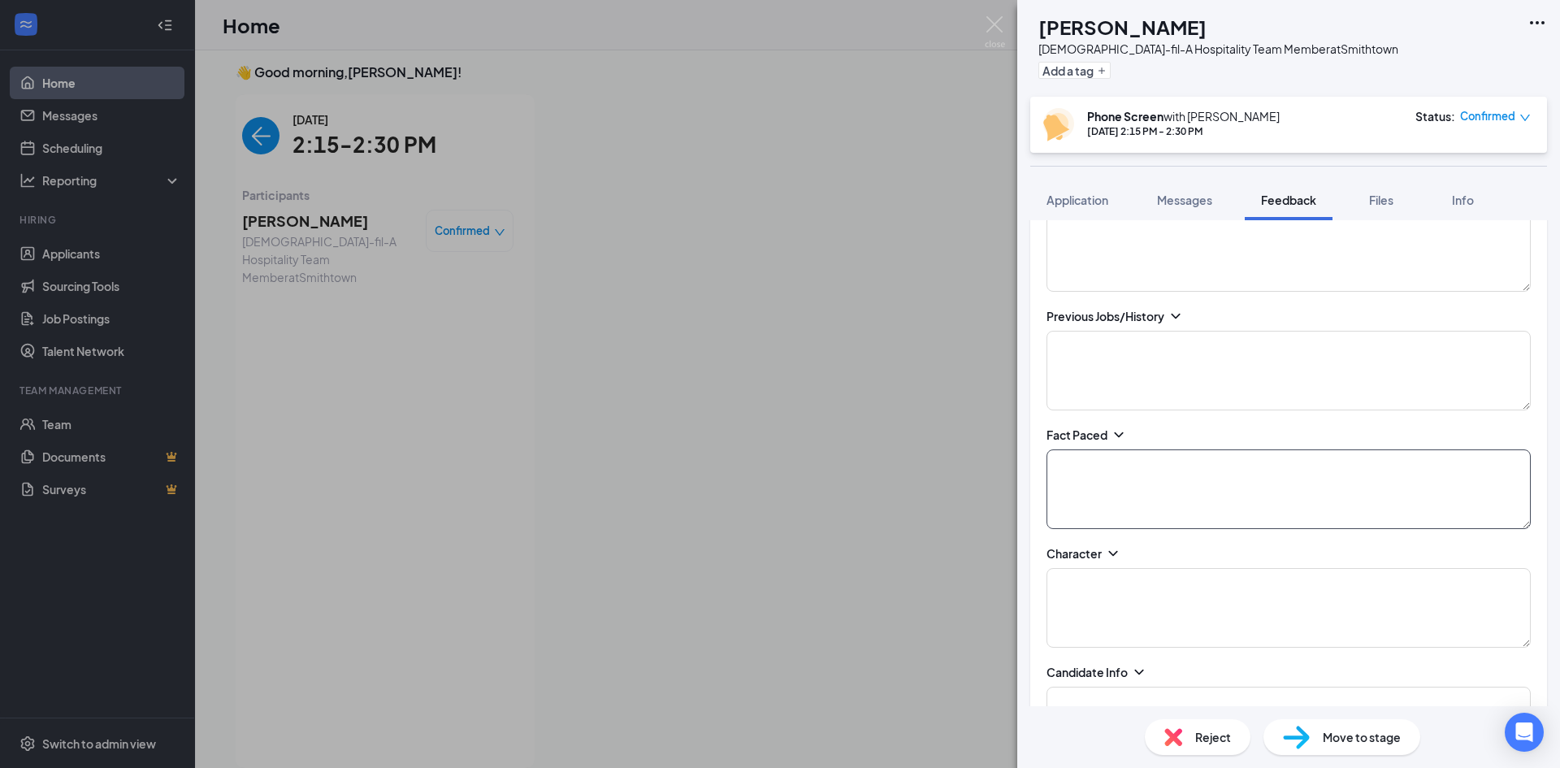
scroll to position [325, 0]
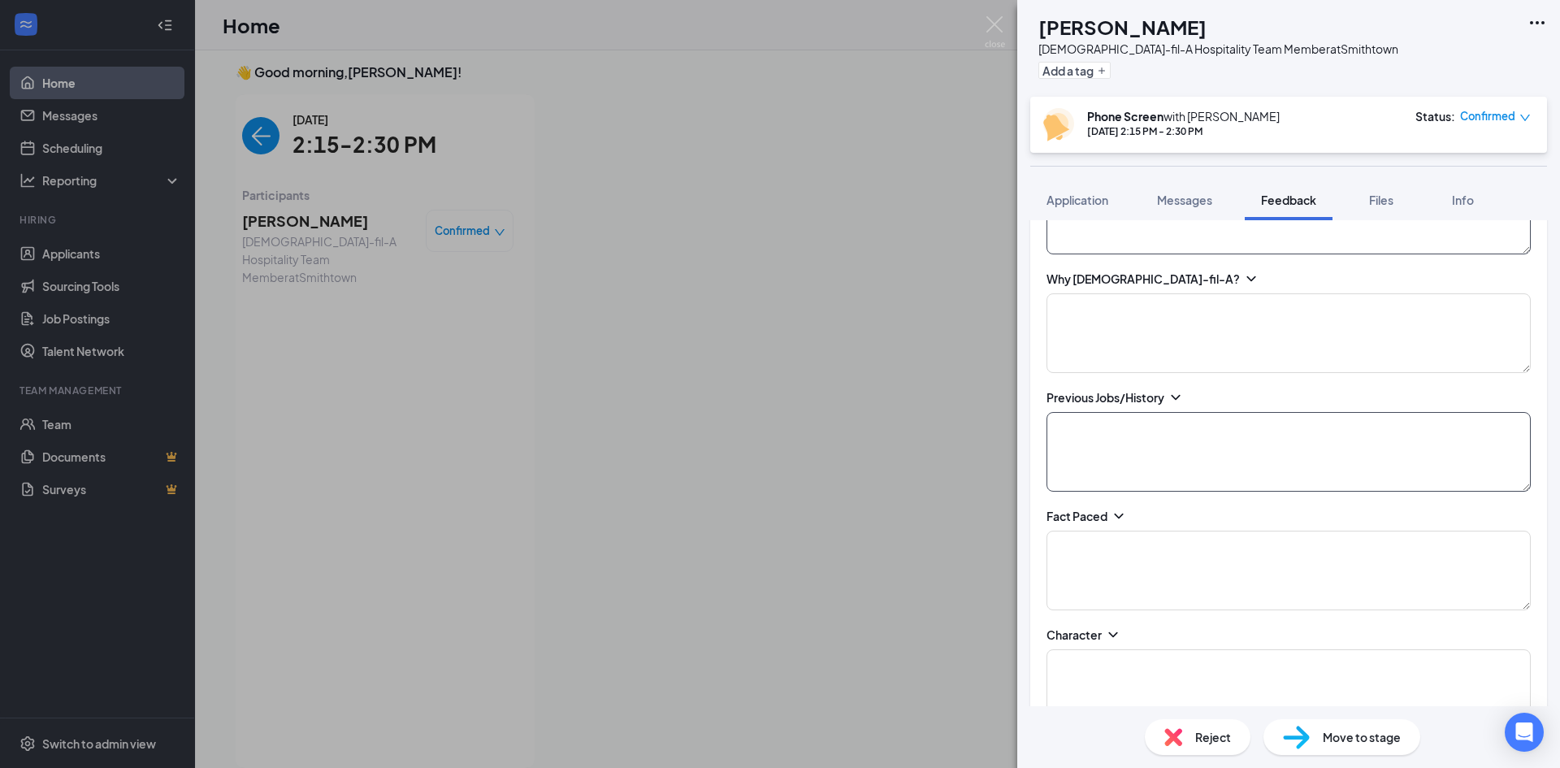
type textarea "18+ Recently graduated from College... Went St Joes.. Wants to go to nursing."
click at [1112, 450] on textarea at bounding box center [1289, 452] width 484 height 80
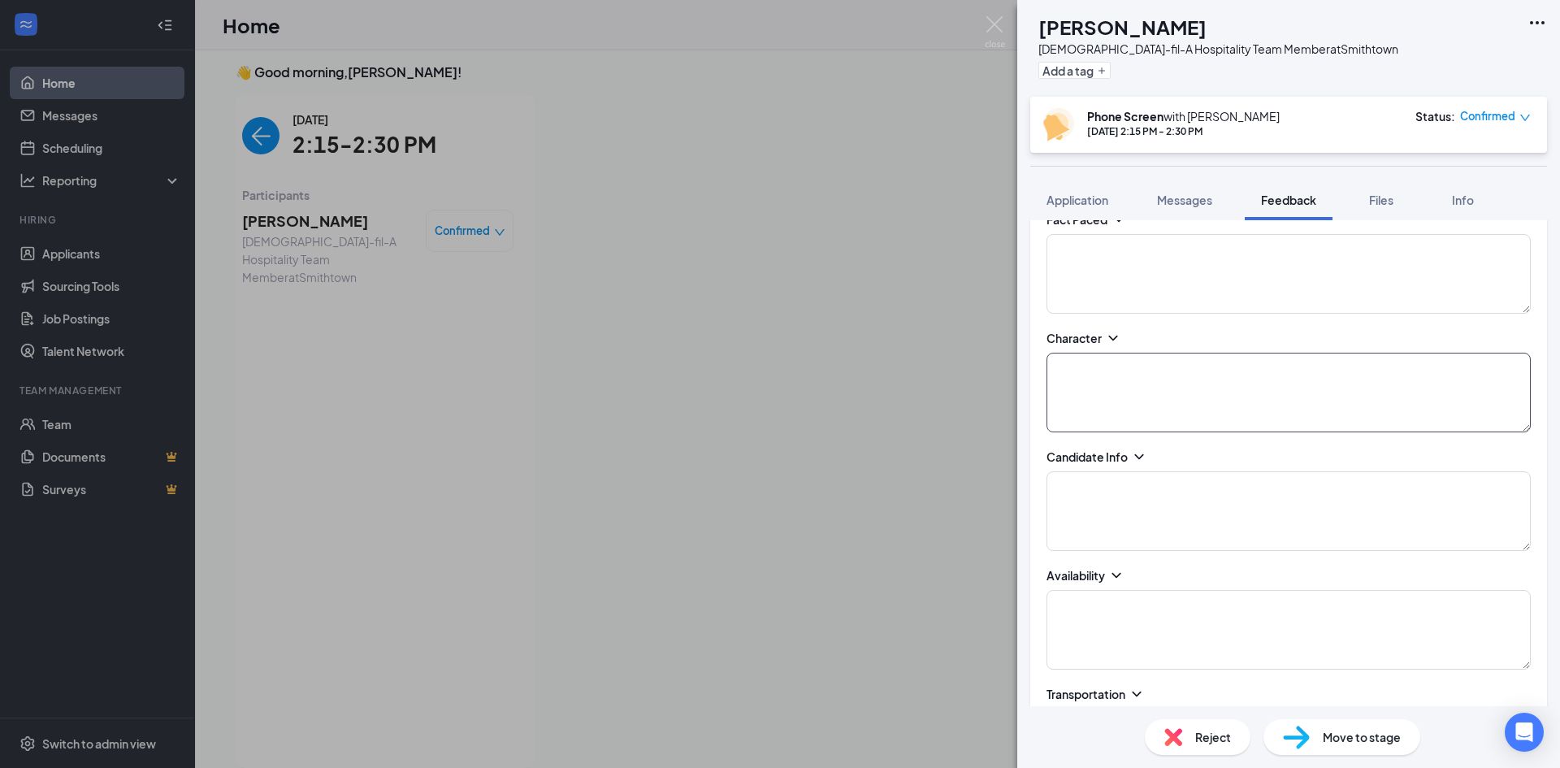
scroll to position [731, 0]
type textarea "Centereach FD.. EMS - looking to get out of that field."
click at [1113, 509] on textarea at bounding box center [1289, 520] width 484 height 80
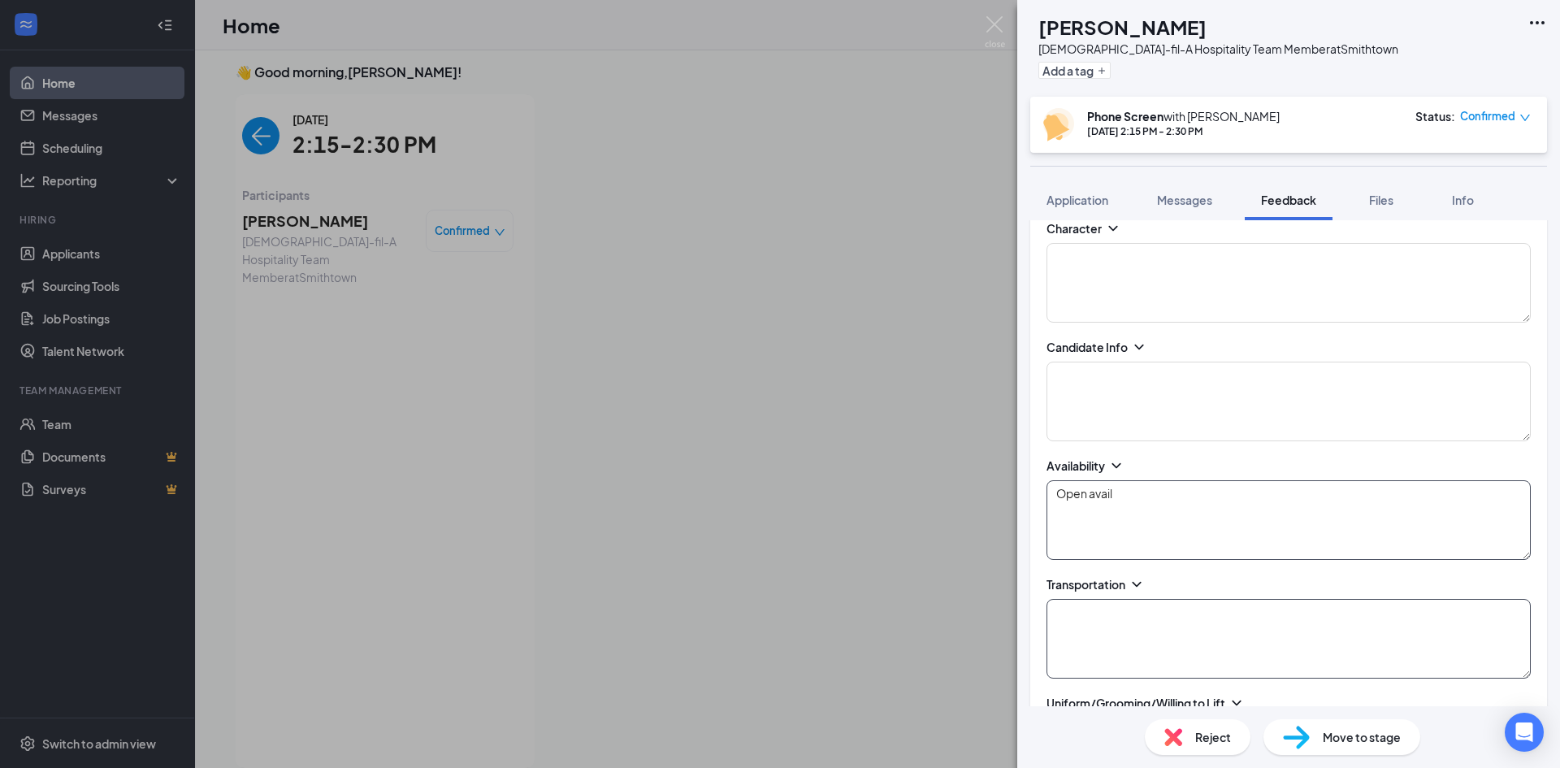
type textarea "Open avail"
click at [1092, 634] on textarea at bounding box center [1289, 639] width 484 height 80
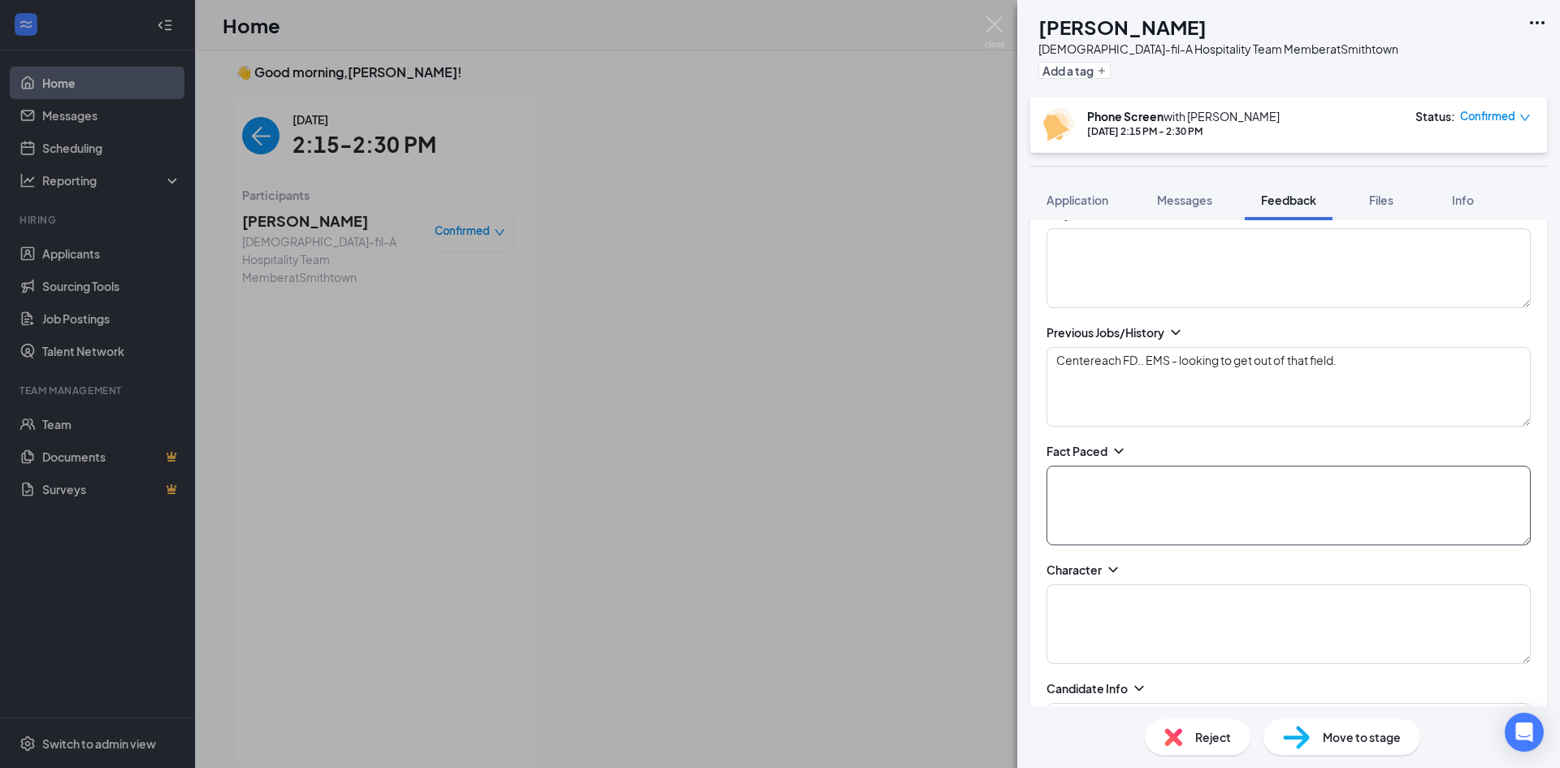
scroll to position [325, 0]
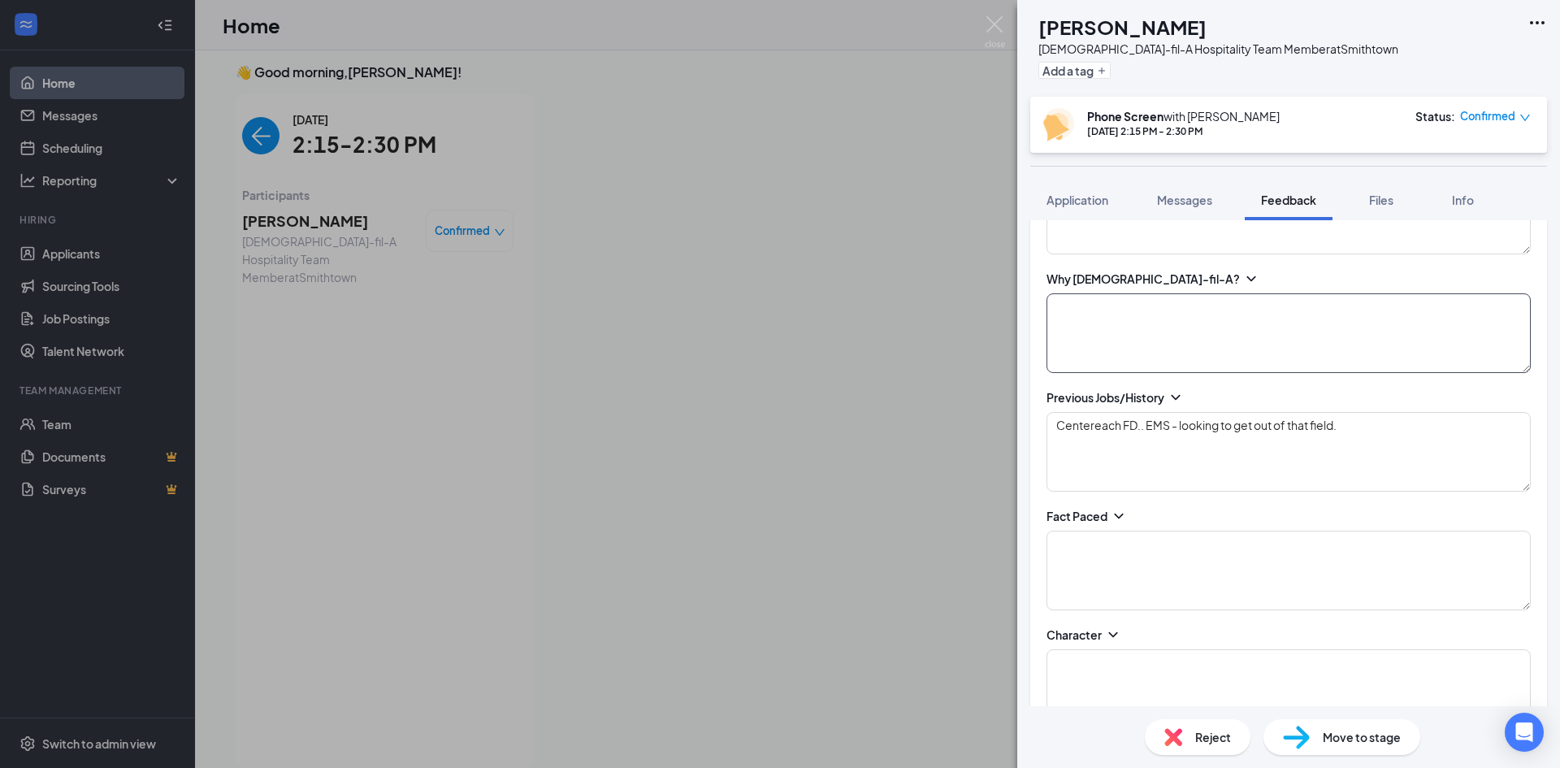
type textarea "Yes, 15min"
click at [1077, 328] on textarea at bounding box center [1289, 333] width 484 height 80
click at [1108, 561] on textarea at bounding box center [1289, 571] width 484 height 80
click at [1200, 341] on textarea "I love the atmosphere. The service is high quality. Great atmosphere. Make a di…" at bounding box center [1289, 333] width 484 height 80
type textarea "I love the atmosphere. The service is high quality. Great atmosphere. Make a di…"
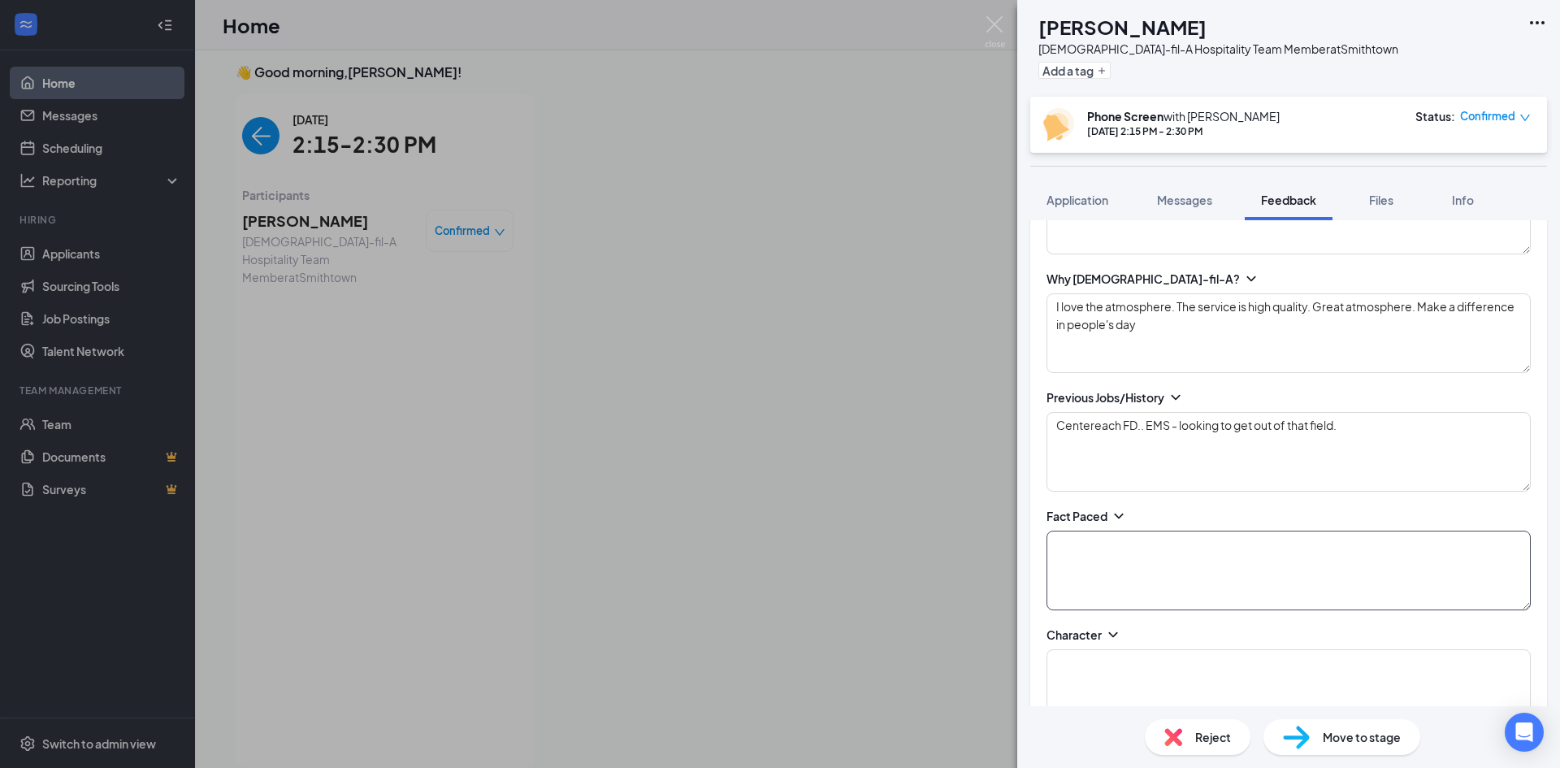
click at [1135, 575] on textarea at bounding box center [1289, 571] width 484 height 80
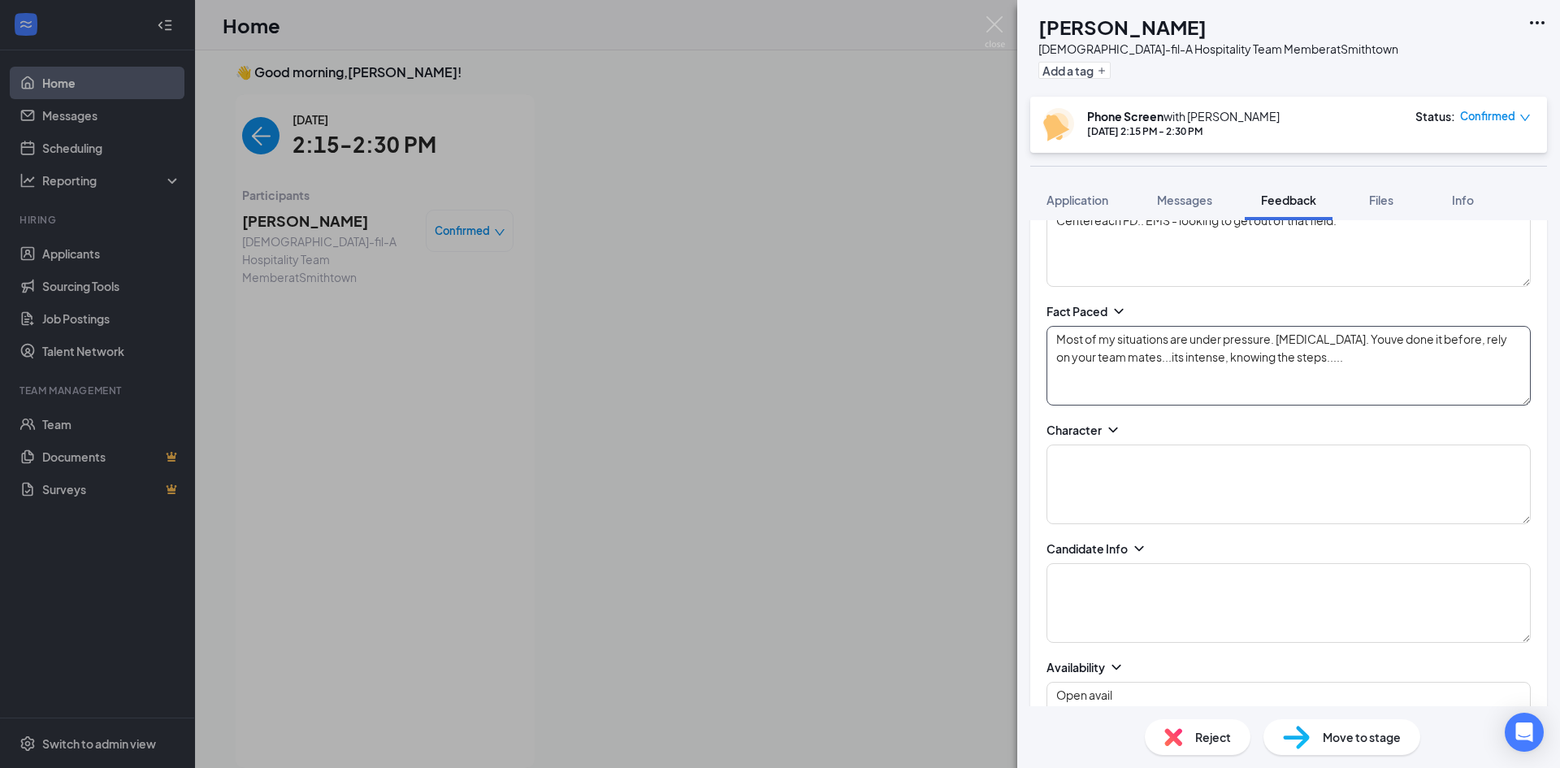
scroll to position [569, 0]
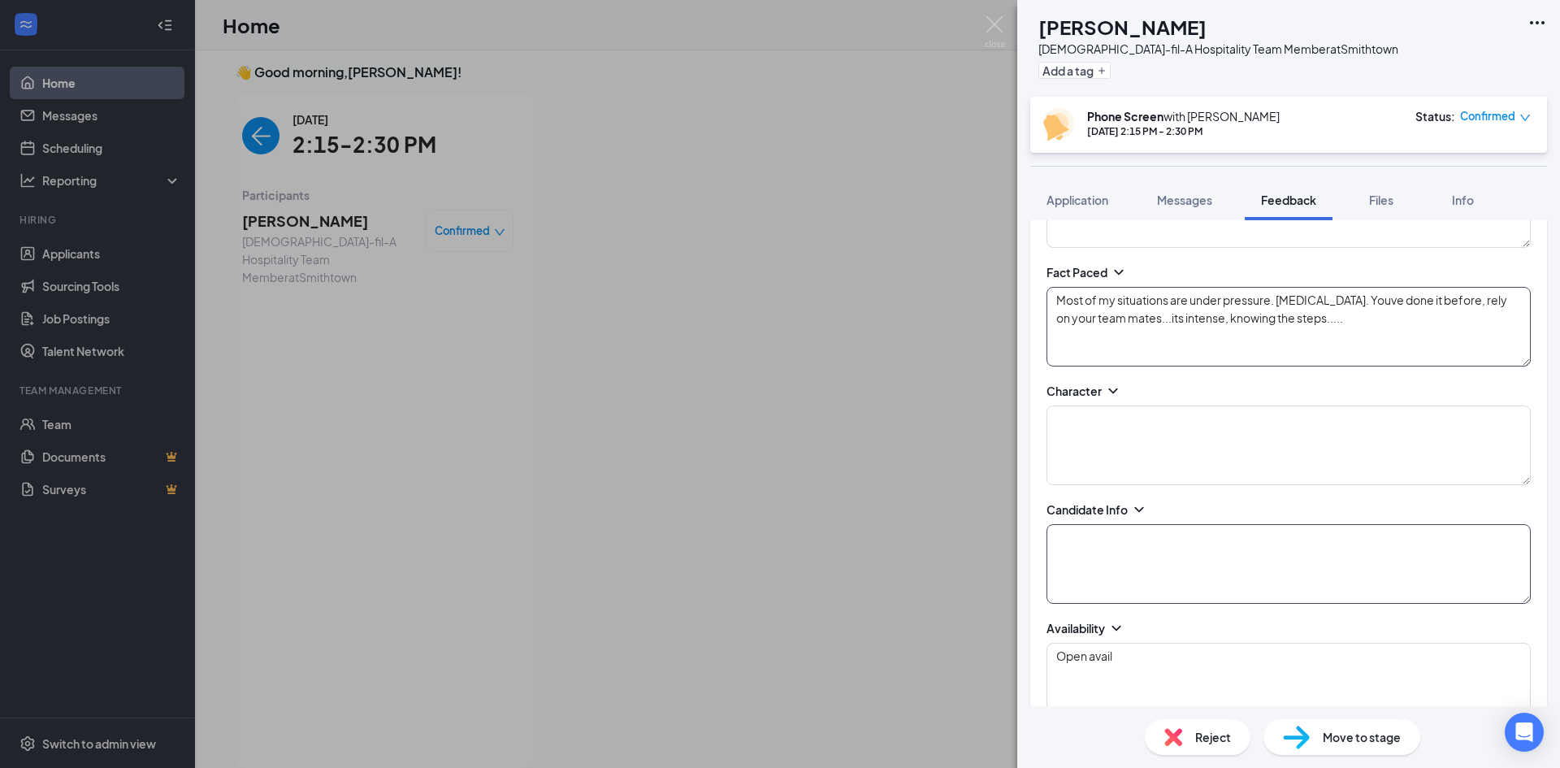
type textarea "Most of my situations are under pressure. [MEDICAL_DATA]. Youve done it before,…"
click at [1087, 559] on textarea at bounding box center [1289, 564] width 484 height 80
type textarea "$17.00"
click at [1112, 431] on textarea at bounding box center [1289, 446] width 484 height 80
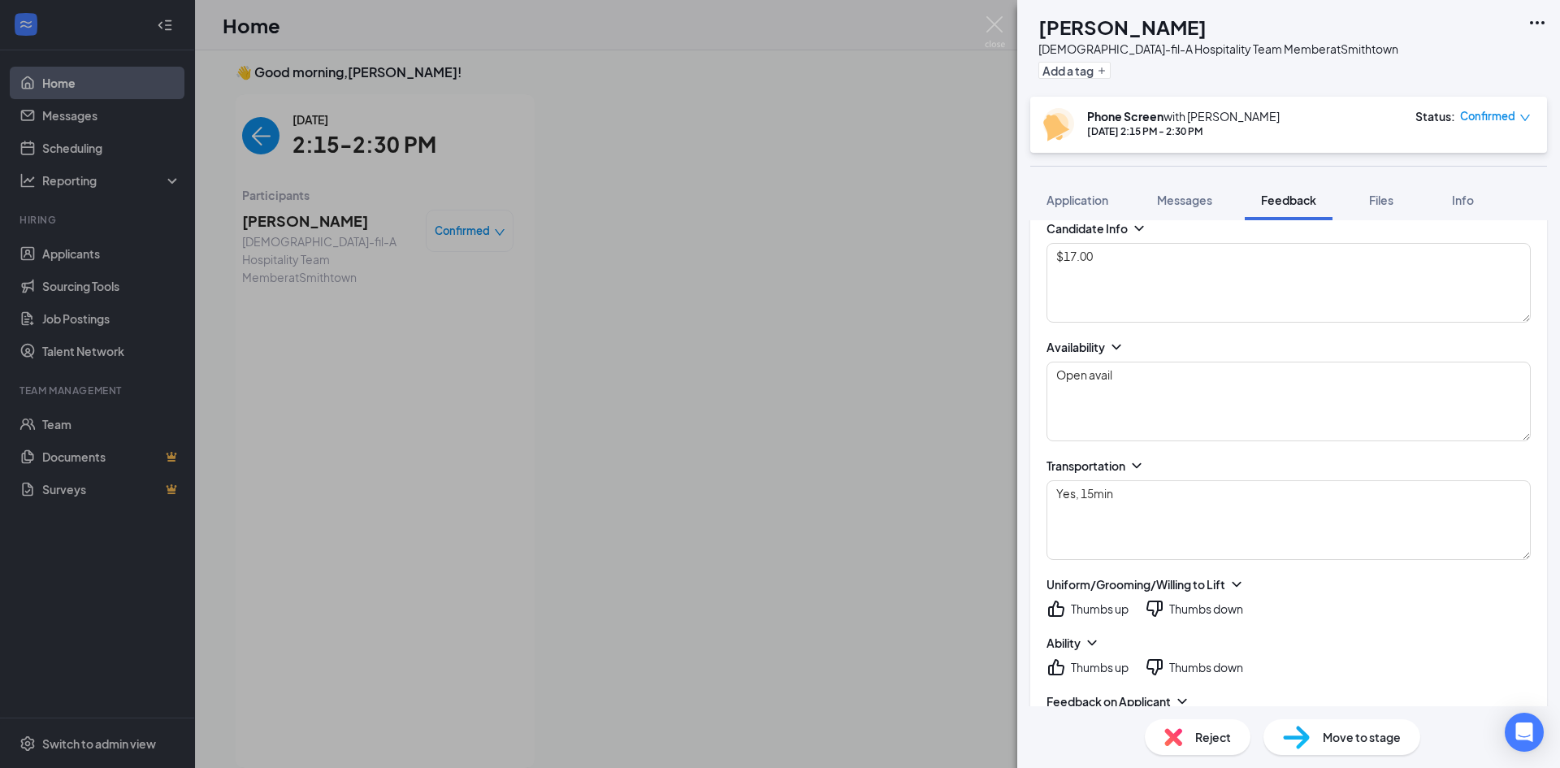
scroll to position [847, 0]
click at [1056, 614] on icon "ThumbsUp" at bounding box center [1057, 612] width 20 height 20
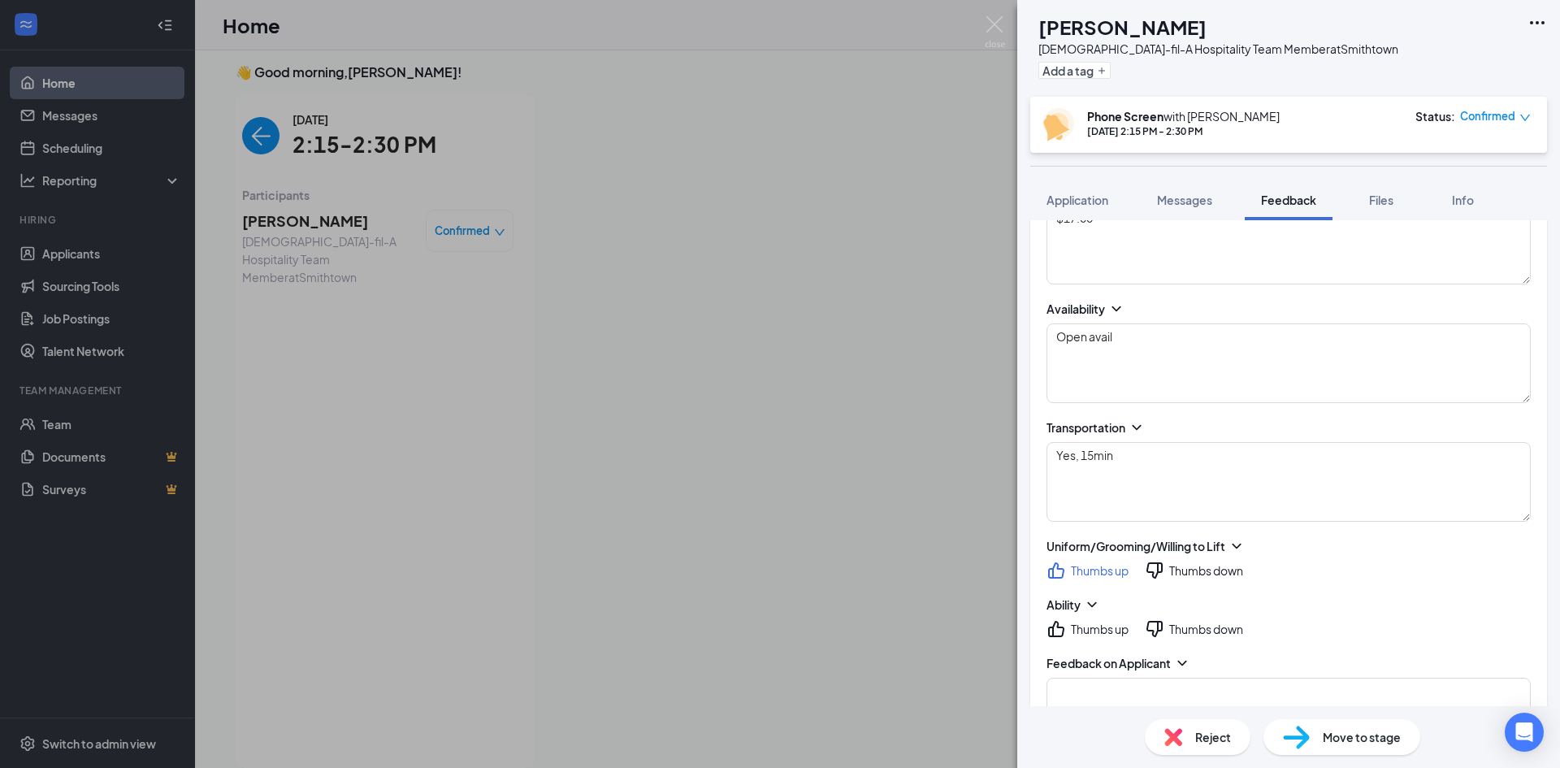
scroll to position [928, 0]
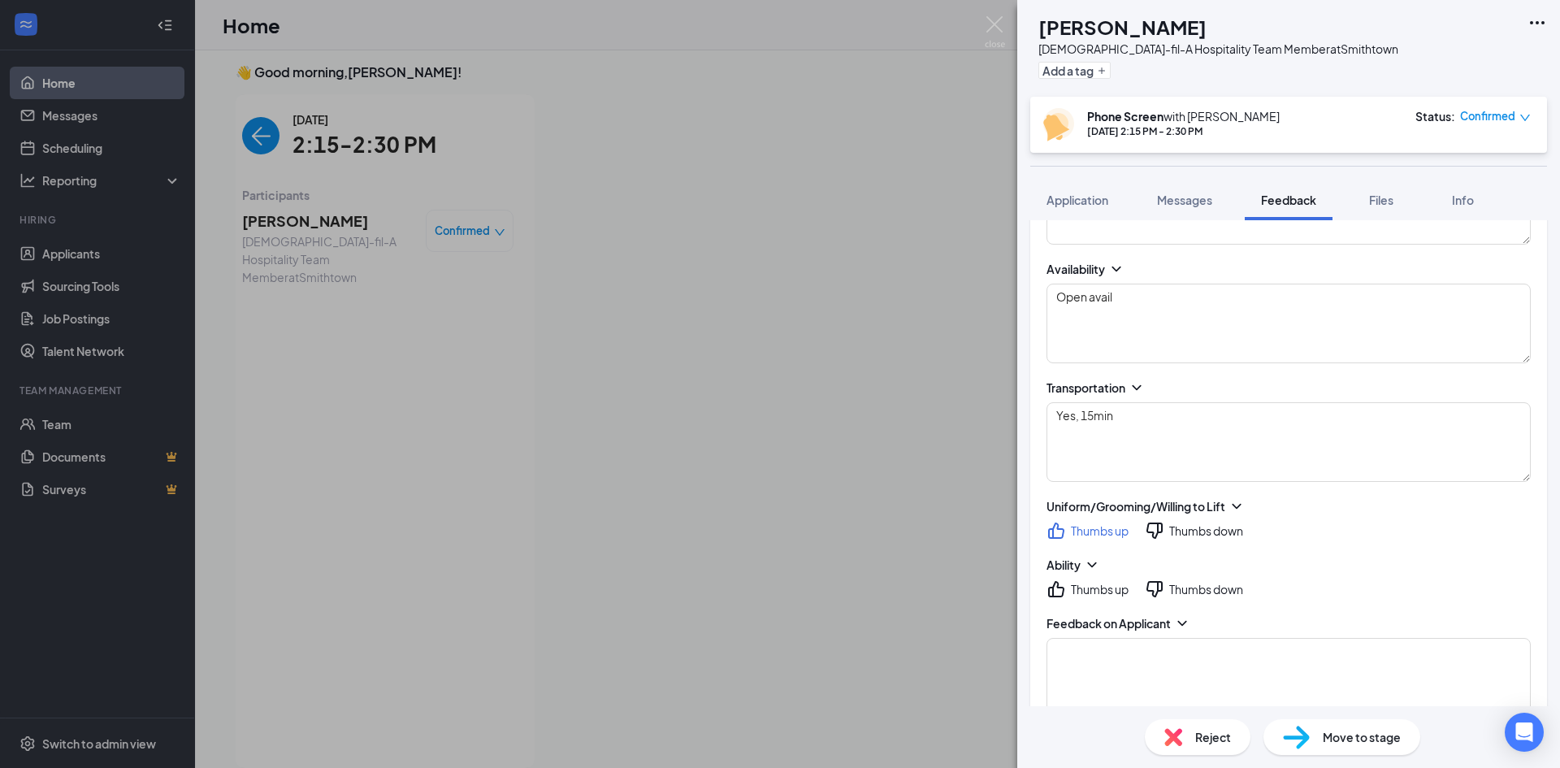
click at [1055, 591] on icon "ThumbsUp" at bounding box center [1057, 589] width 20 height 20
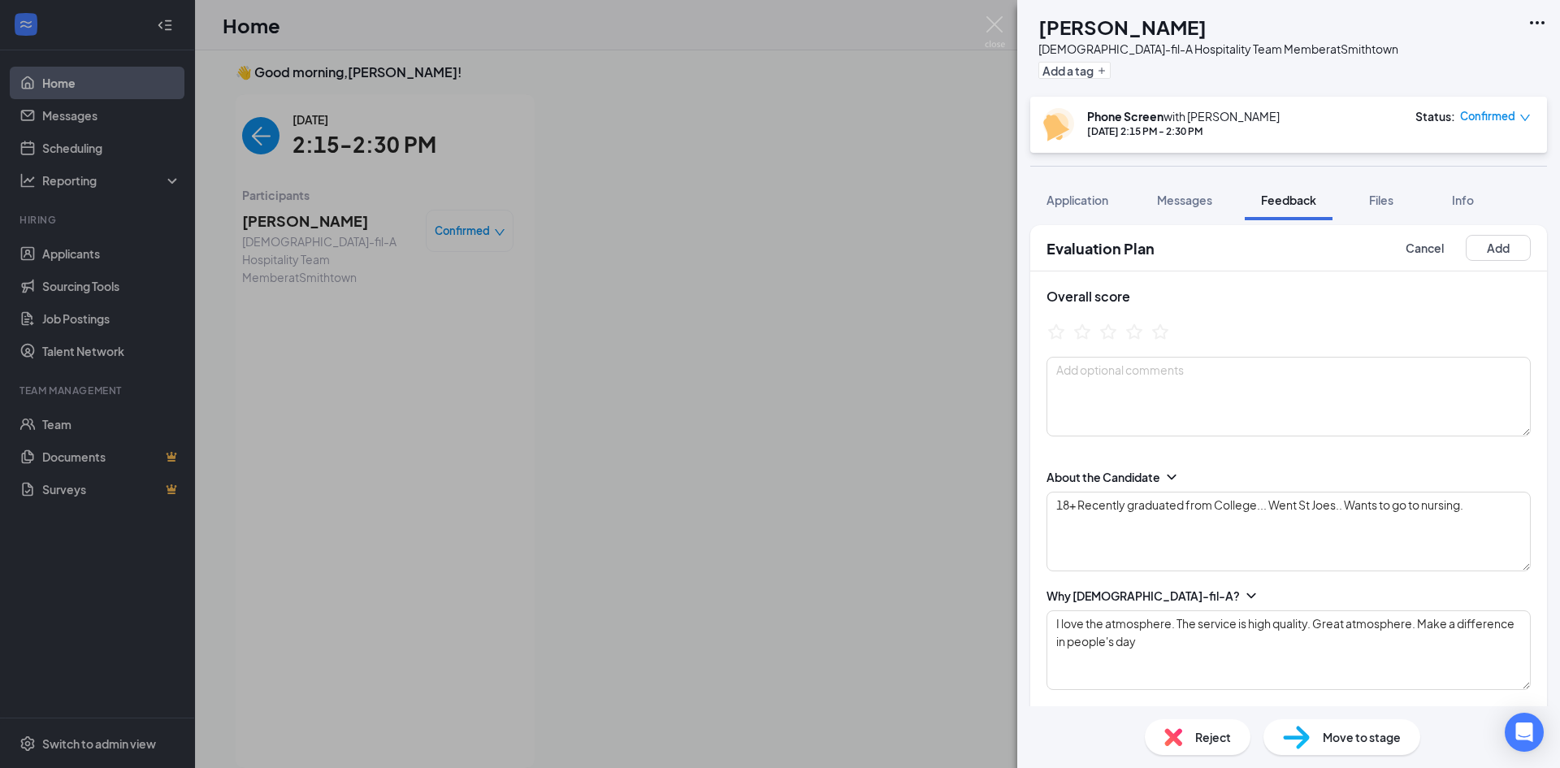
scroll to position [0, 0]
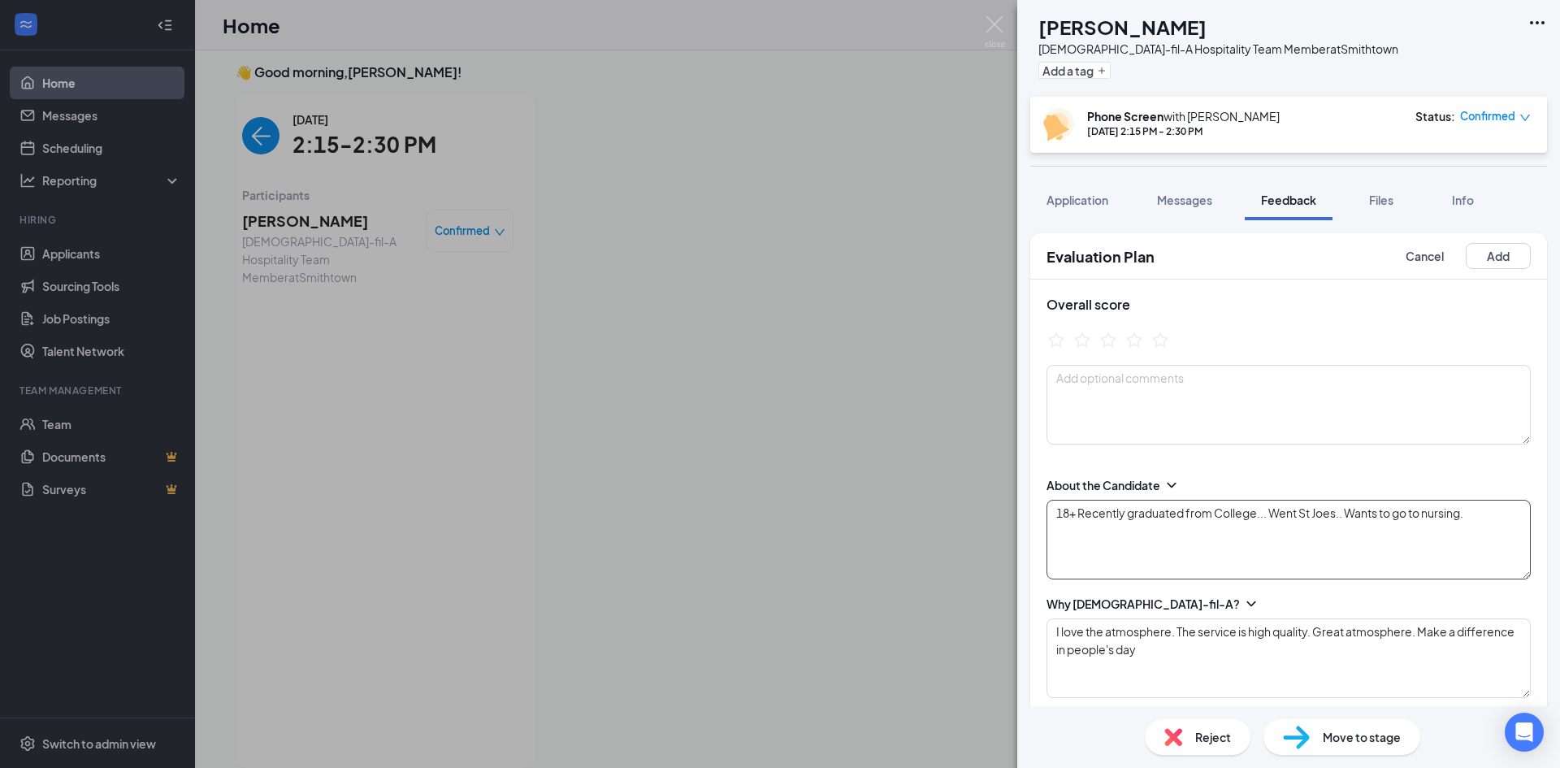
click at [1491, 515] on textarea "18+ Recently graduated from College... Went St Joes.. Wants to go to nursing." at bounding box center [1289, 540] width 484 height 80
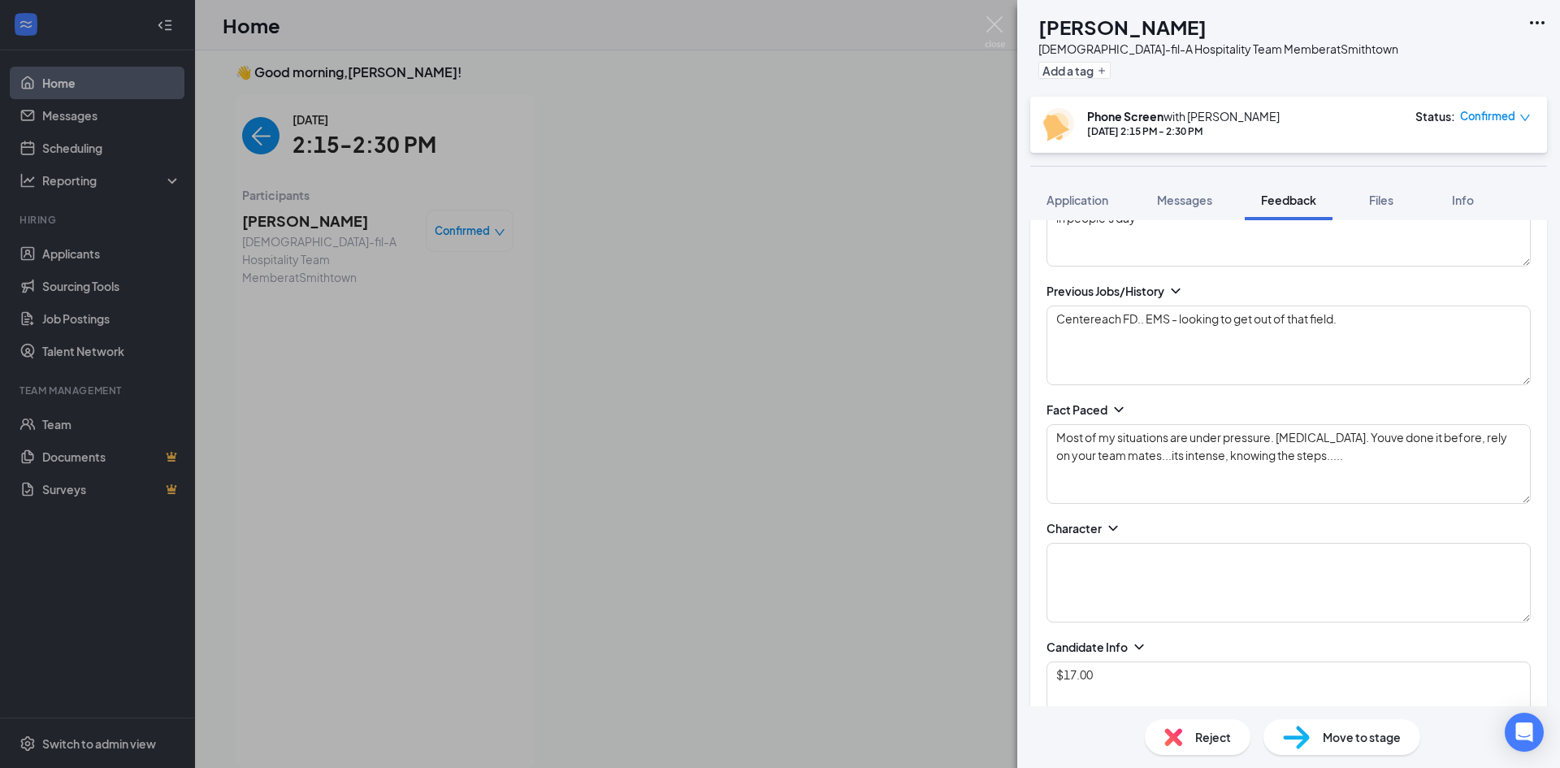
scroll to position [488, 0]
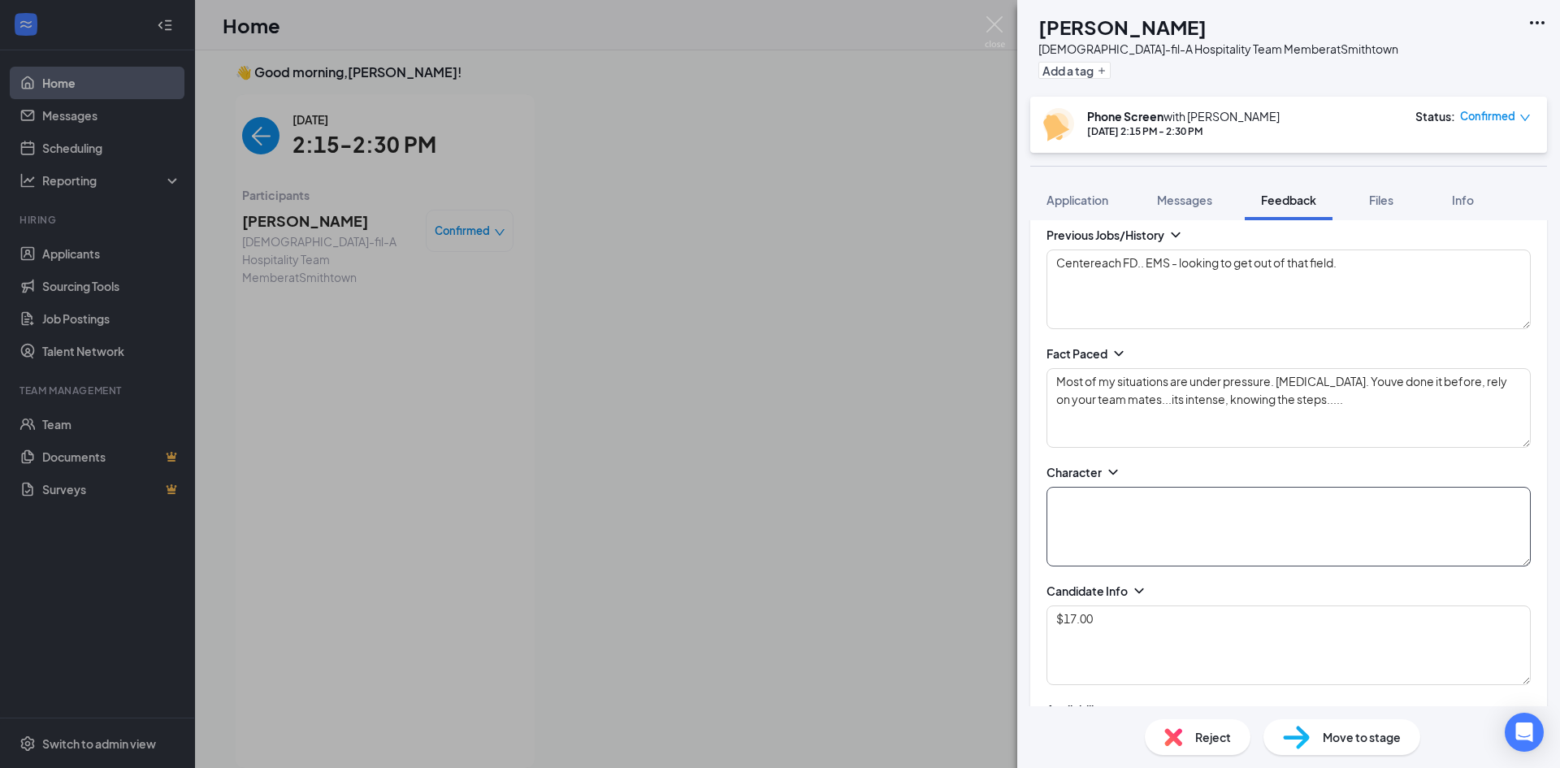
type textarea "18+ Recently graduated from College... Went St Joes.. Wants to go to nursing. W…"
click at [1177, 514] on textarea at bounding box center [1289, 527] width 484 height 80
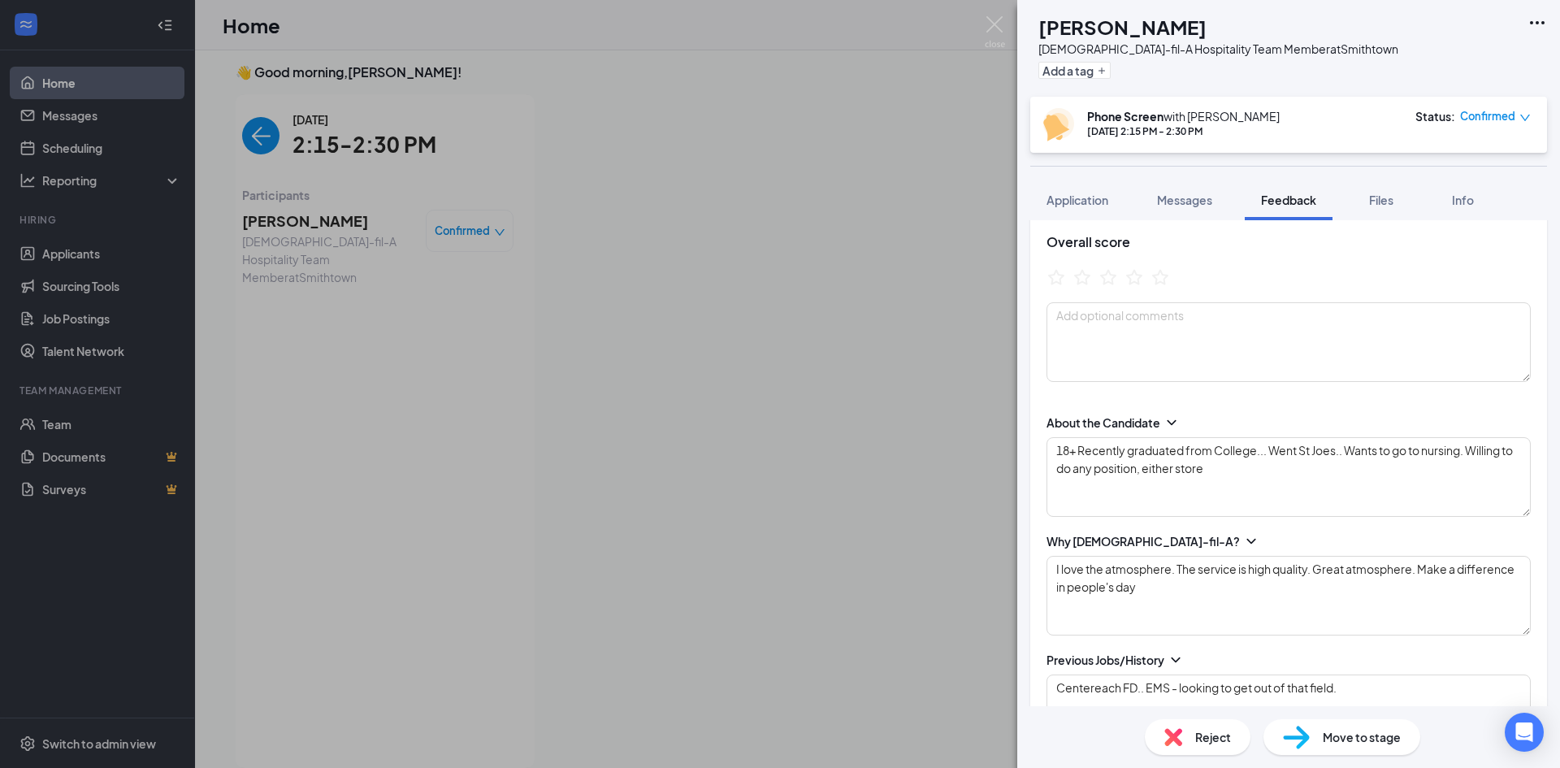
scroll to position [0, 0]
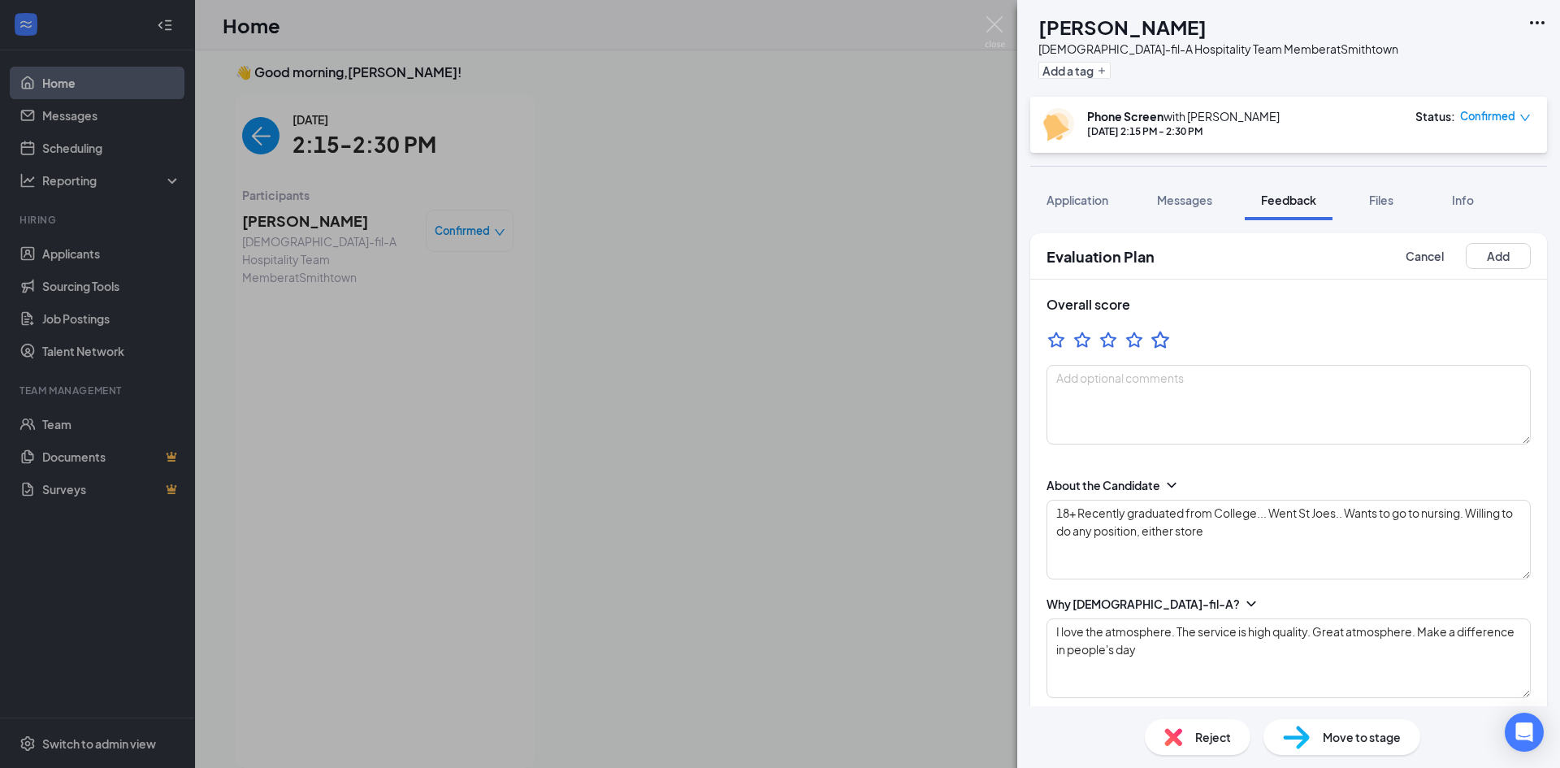
type textarea "Student Govt in college. I was VP... Planning events. Trying to get people invo…"
click at [1160, 342] on icon "StarBorder" at bounding box center [1160, 339] width 21 height 21
click at [1466, 512] on textarea "18+ Recently graduated from College... Went St Joes.. Wants to go to nursing. W…" at bounding box center [1289, 540] width 484 height 80
click at [1355, 537] on textarea "18+ Recently graduated from College... Went St Joes.. Wants to go to nursing sc…" at bounding box center [1289, 540] width 484 height 80
type textarea "18+ Recently graduated from College... Went St Joes.. Wants to go to nursing sc…"
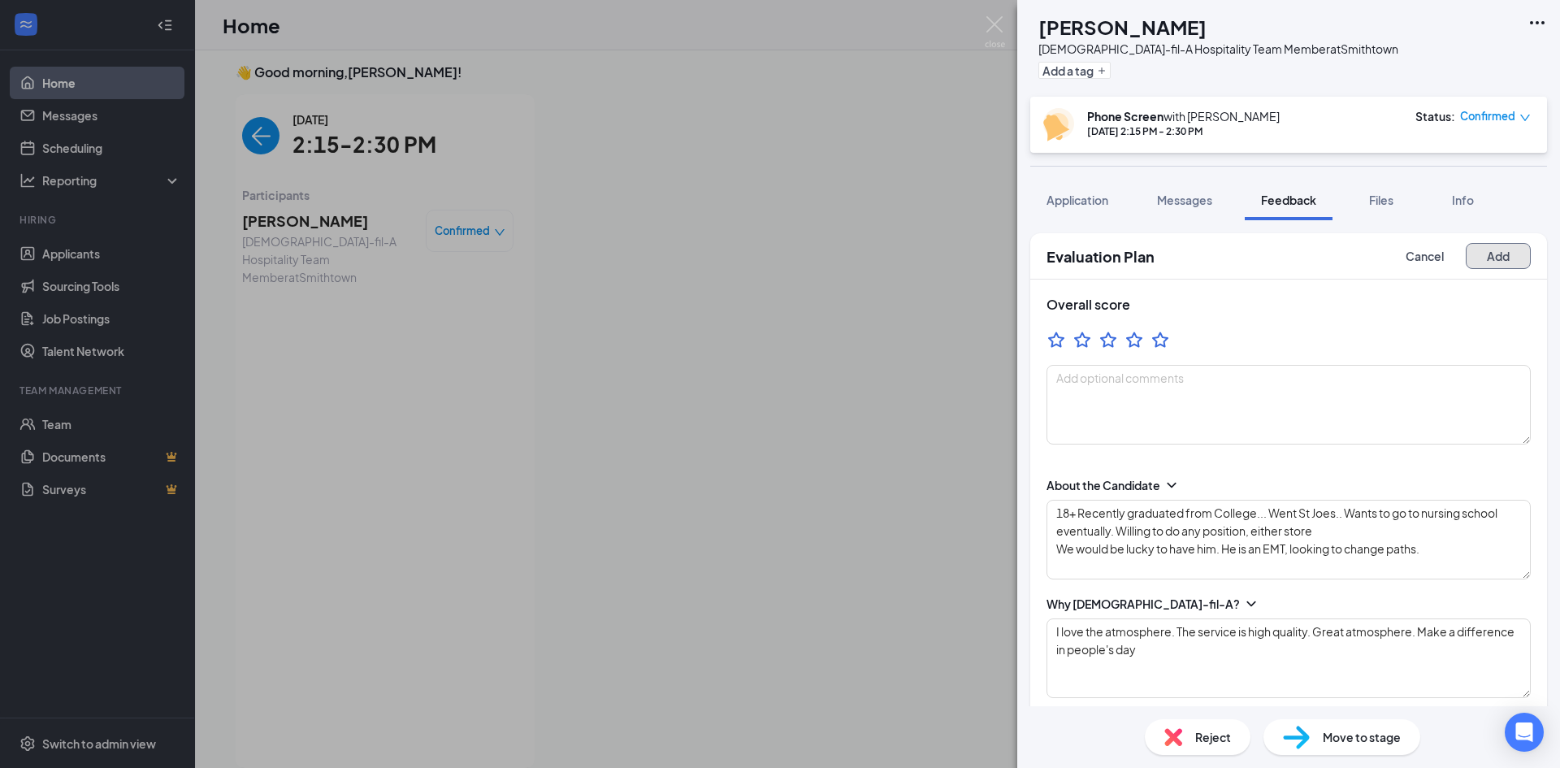
click at [1491, 252] on button "Add" at bounding box center [1498, 256] width 65 height 26
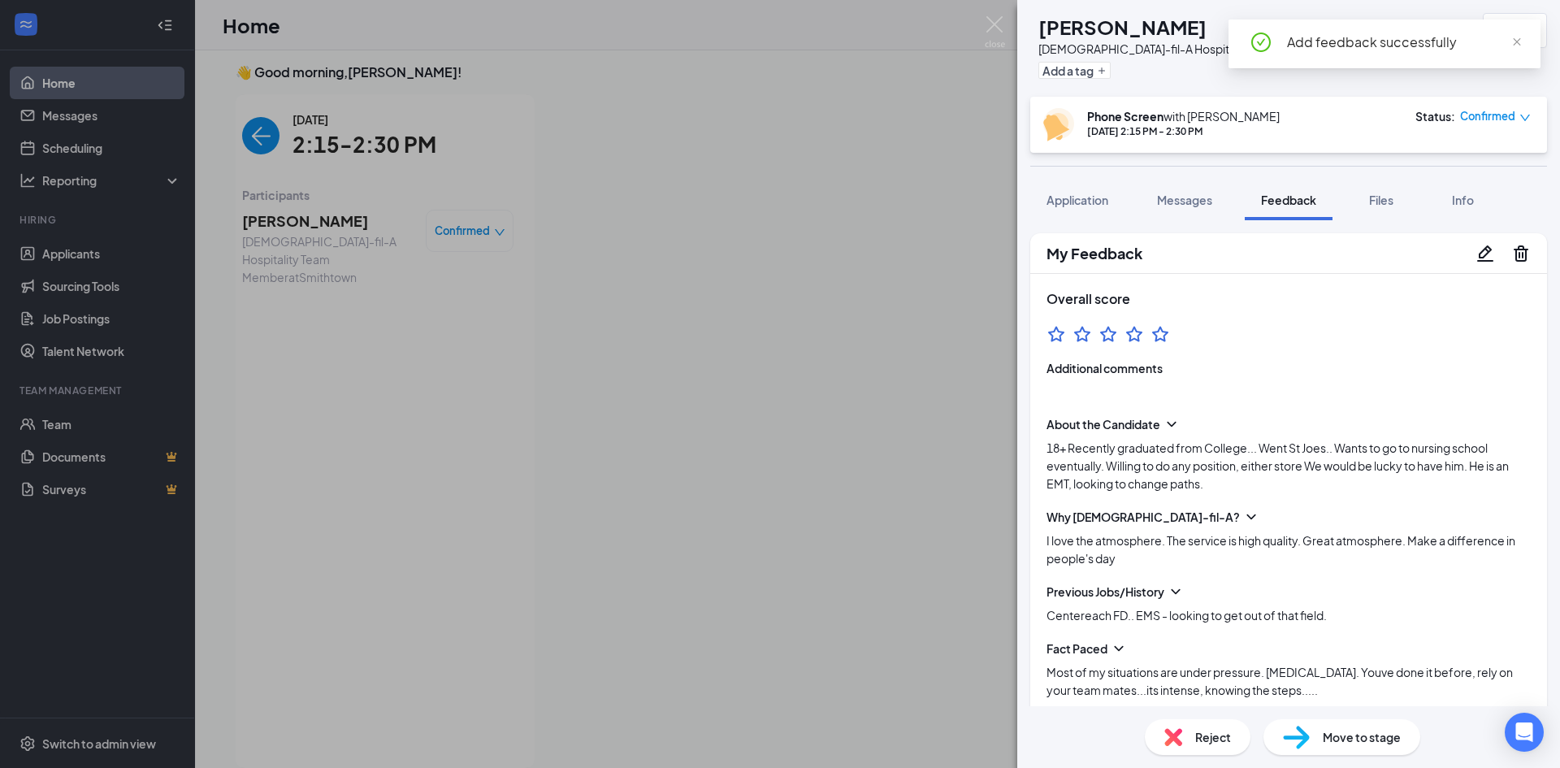
click at [1352, 726] on div "Move to stage" at bounding box center [1342, 737] width 157 height 36
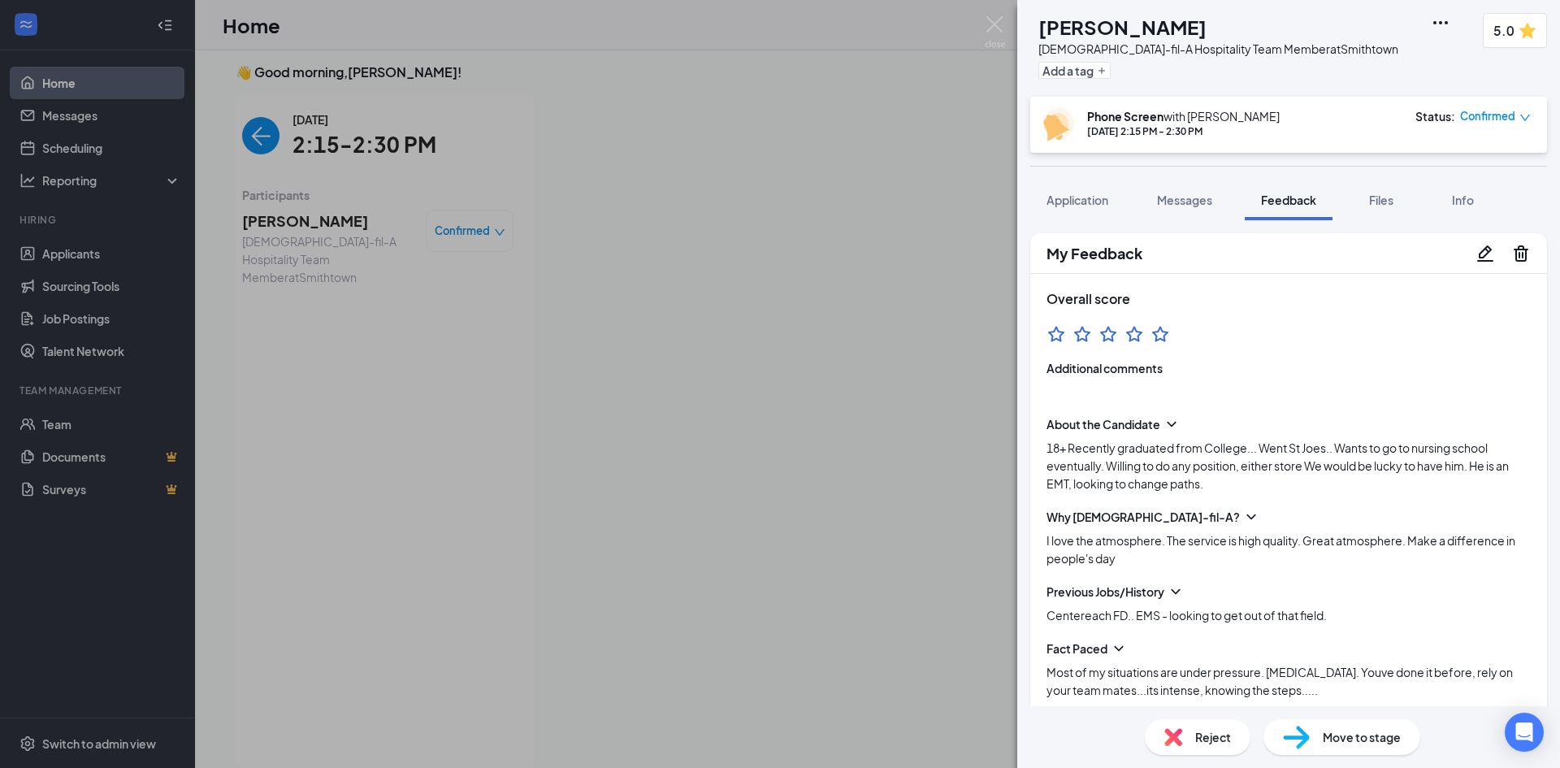
type input "Onsite Interview"
click at [988, 18] on img at bounding box center [995, 32] width 20 height 32
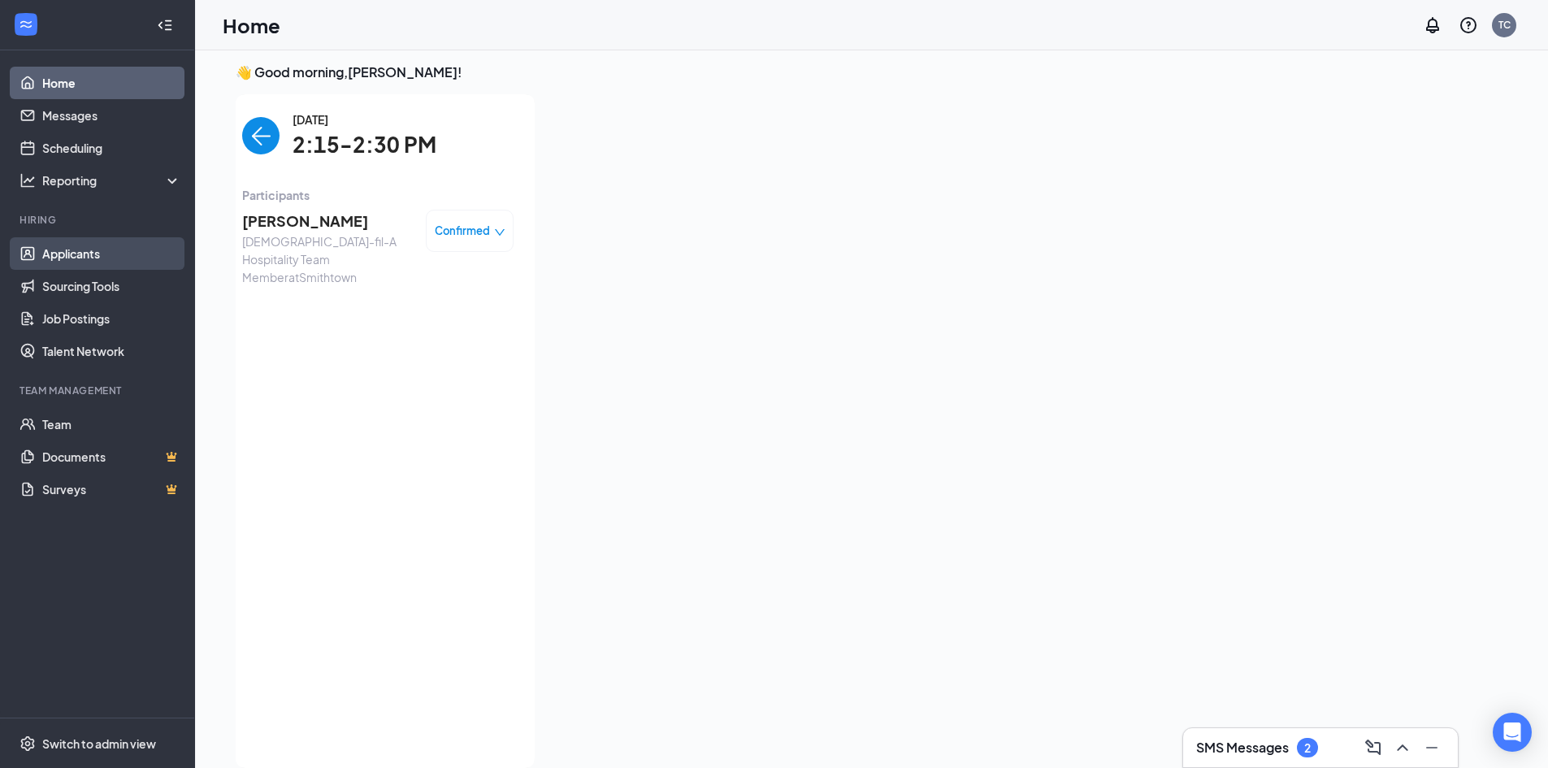
click at [75, 256] on link "Applicants" at bounding box center [111, 253] width 139 height 33
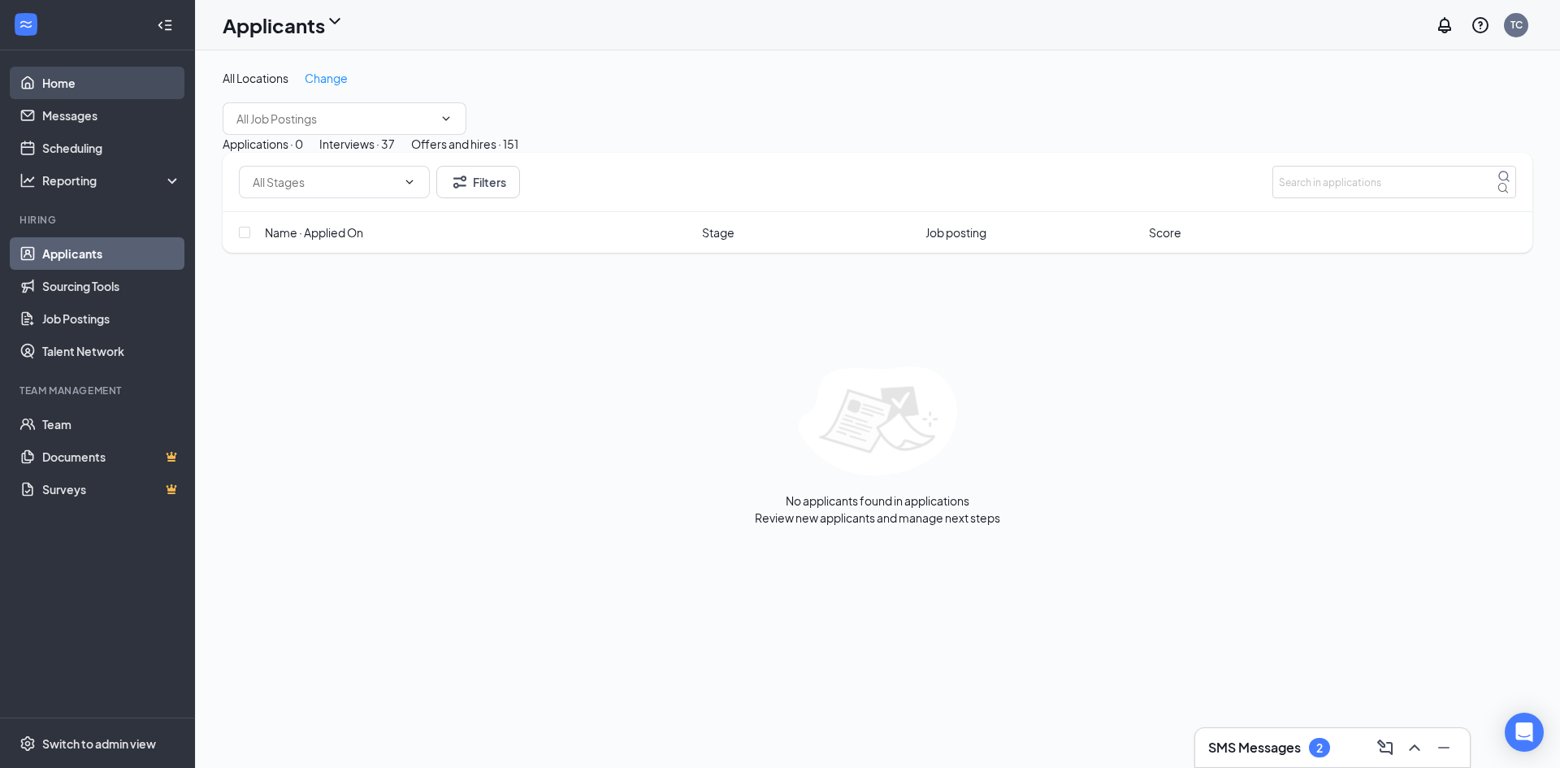
click at [50, 81] on link "Home" at bounding box center [111, 83] width 139 height 33
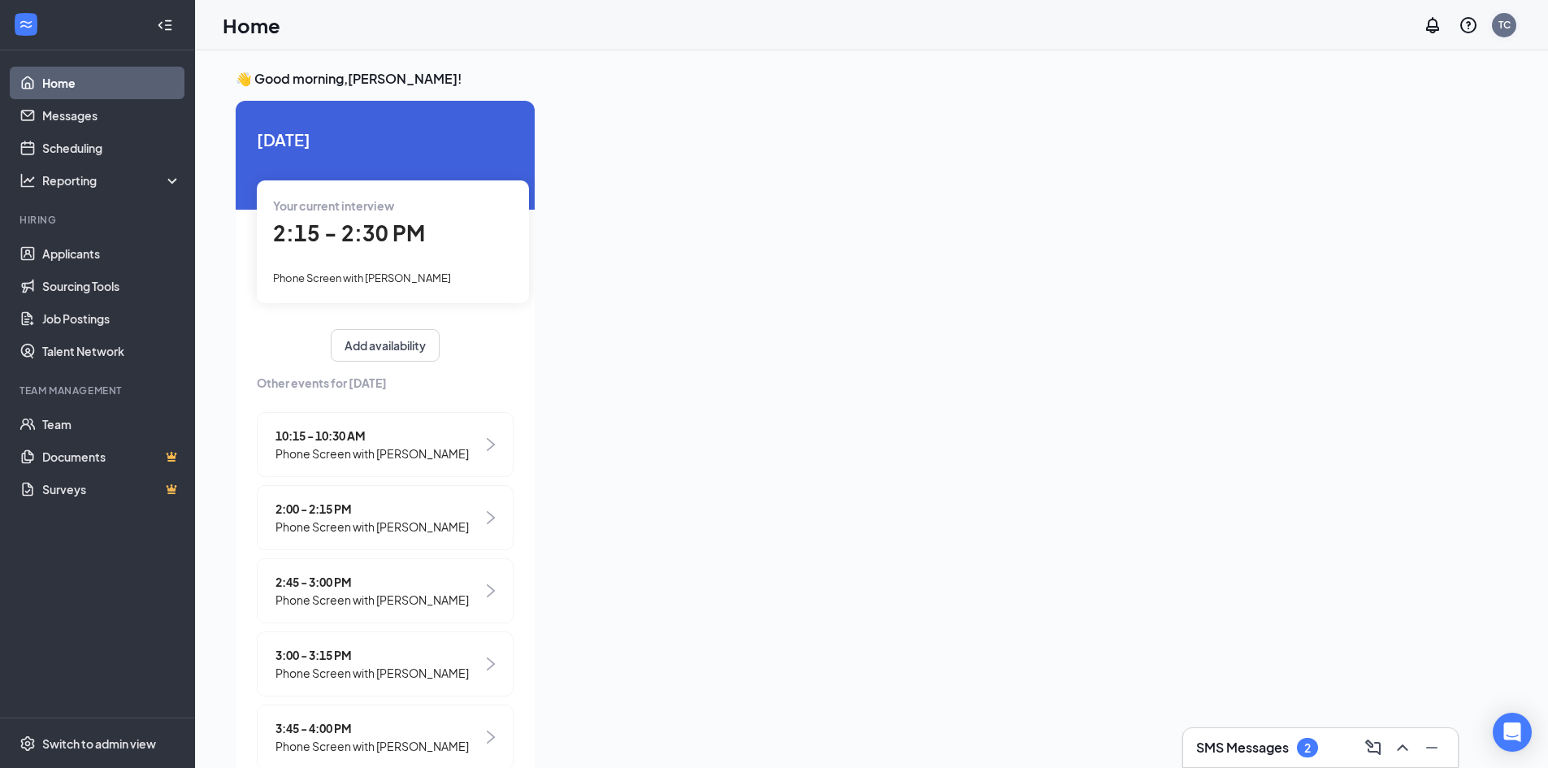
click at [1510, 25] on div "TC" at bounding box center [1505, 25] width 12 height 14
drag, startPoint x: 1347, startPoint y: 255, endPoint x: 1271, endPoint y: 264, distance: 76.9
click at [1346, 189] on div "Log out" at bounding box center [1379, 181] width 89 height 16
